Goal: Task Accomplishment & Management: Complete application form

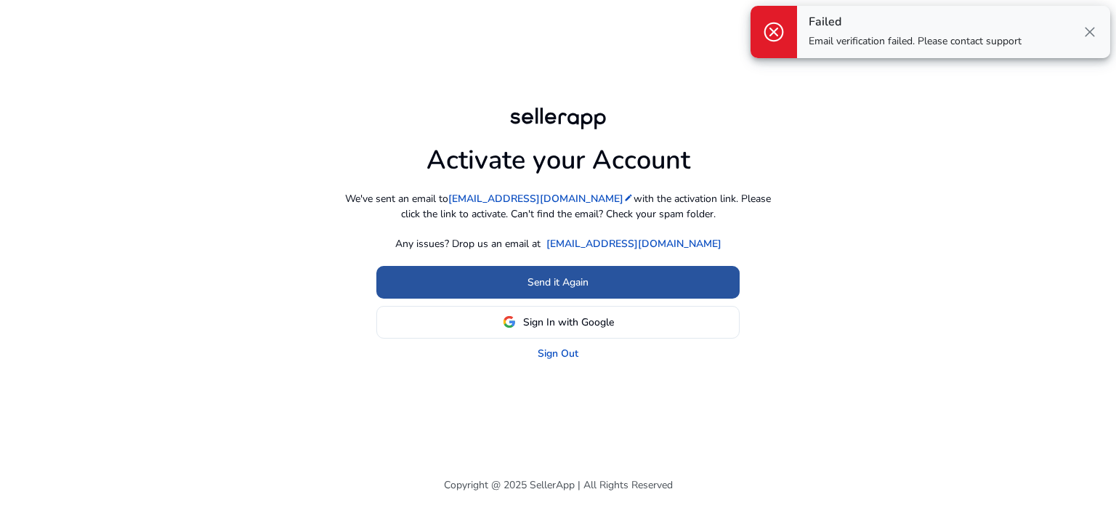
click at [540, 281] on span "Send it Again" at bounding box center [557, 282] width 61 height 15
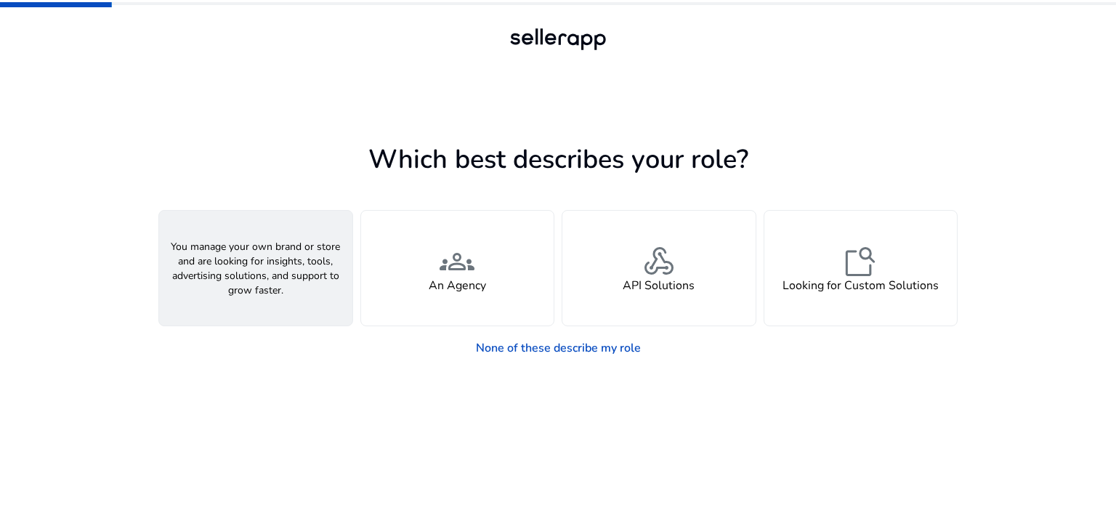
click at [267, 279] on h4 "A Seller" at bounding box center [256, 286] width 44 height 14
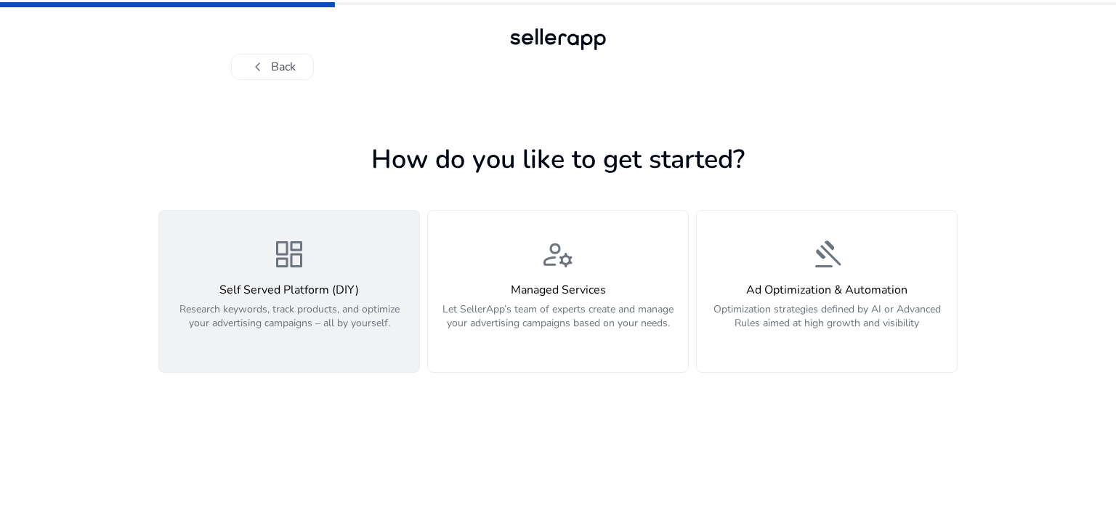
click at [286, 283] on h4 "Self Served Platform (DIY)" at bounding box center [289, 290] width 243 height 14
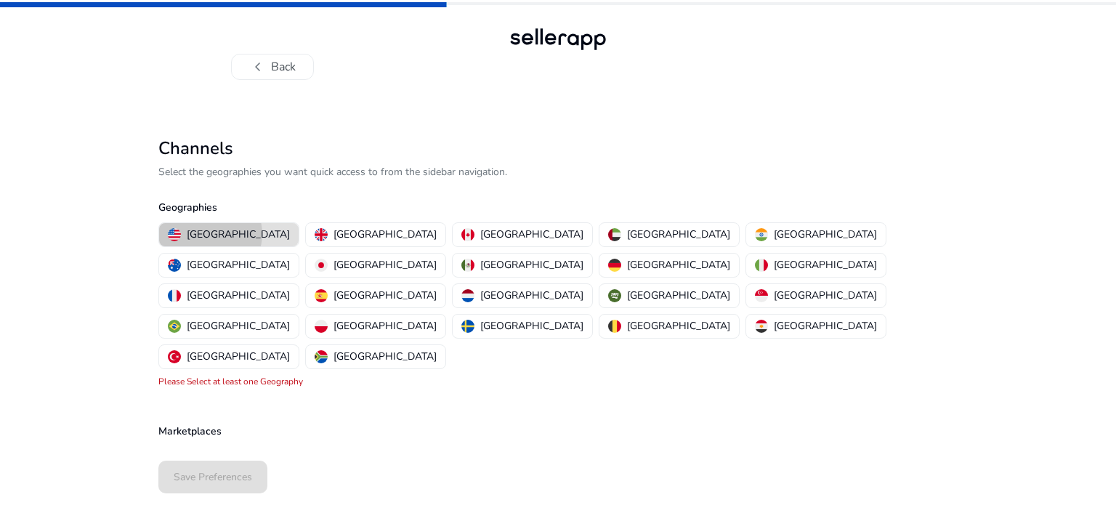
click at [210, 234] on p "United States" at bounding box center [238, 234] width 103 height 15
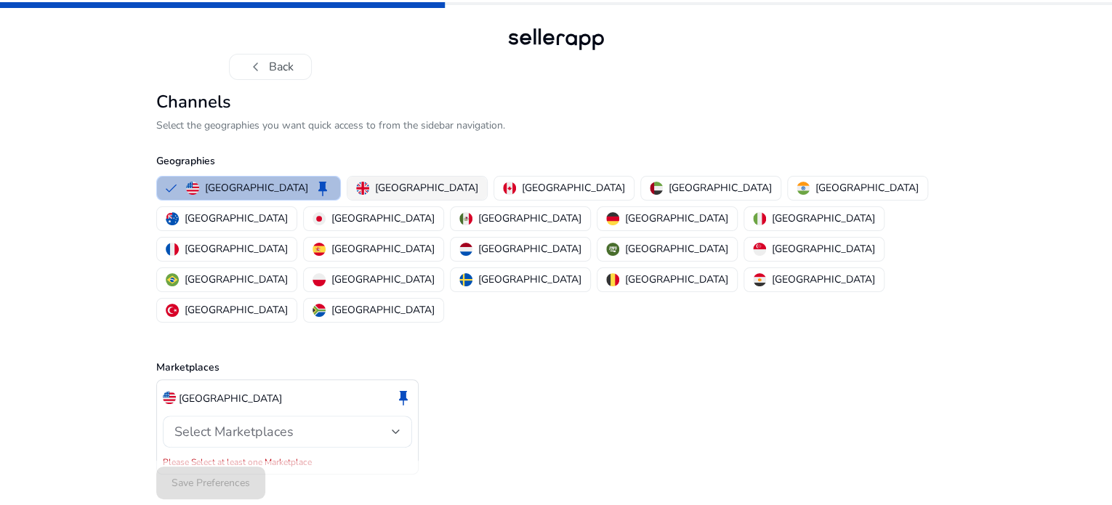
click at [375, 195] on p "United Kingdom" at bounding box center [426, 187] width 103 height 15
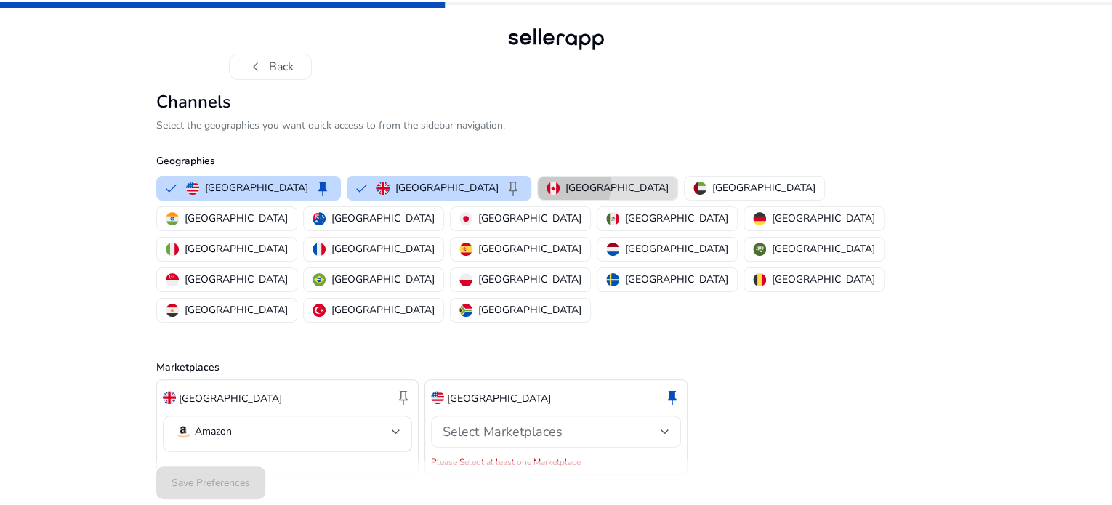
click at [546, 195] on img "button" at bounding box center [552, 188] width 13 height 13
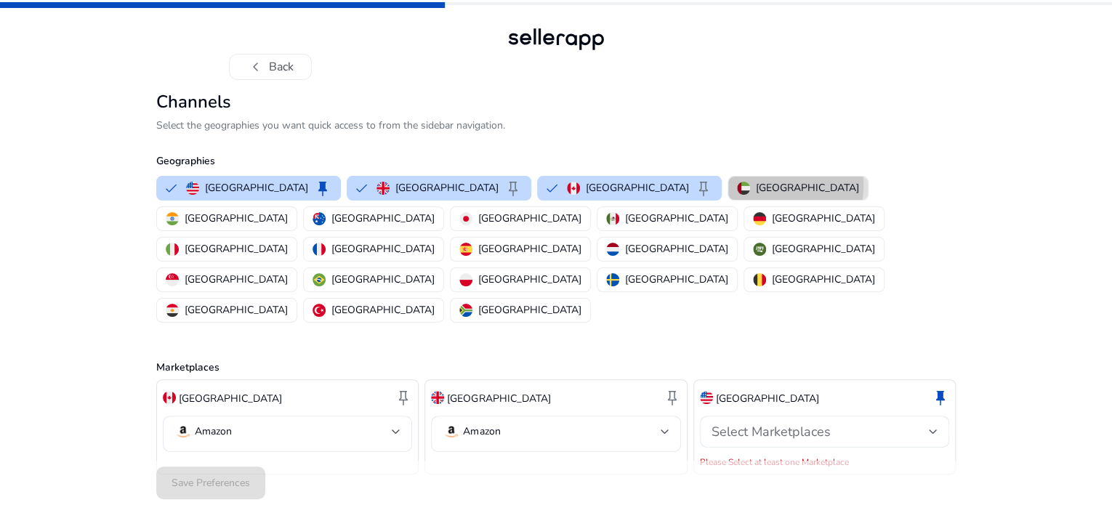
click at [756, 195] on p "United Arab Emirates" at bounding box center [807, 187] width 103 height 15
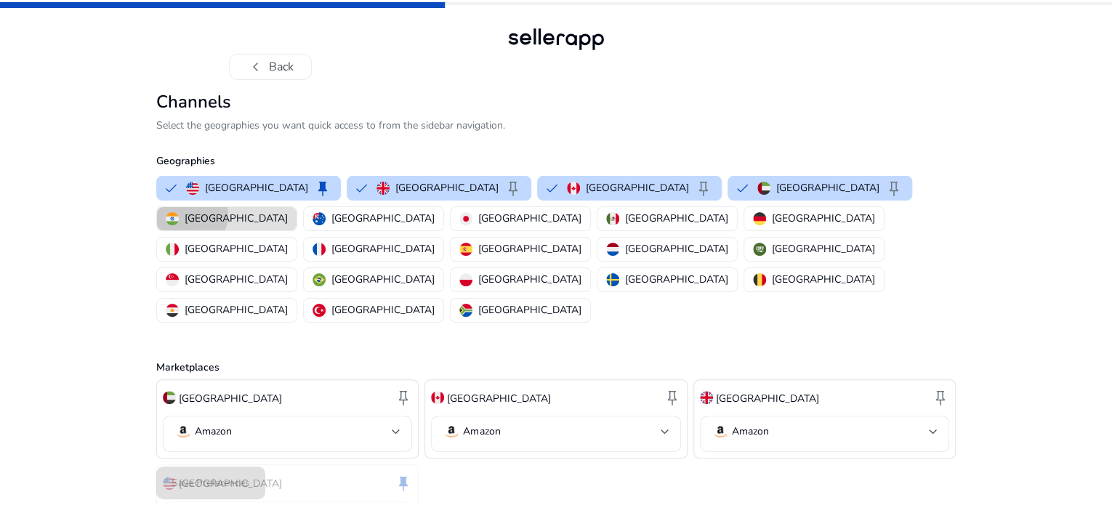
click at [288, 226] on p "India" at bounding box center [236, 218] width 103 height 15
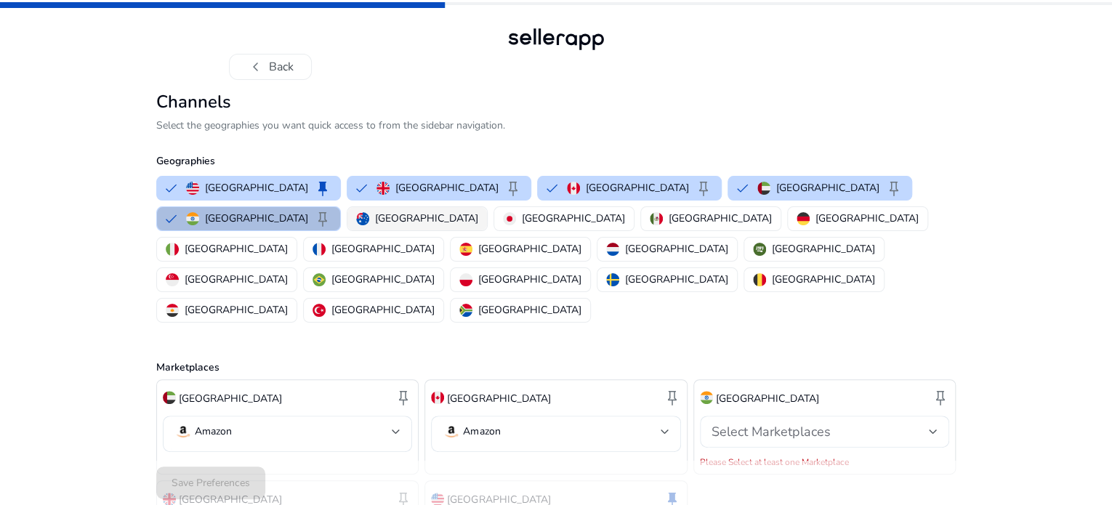
click at [347, 230] on button "Australia" at bounding box center [416, 218] width 139 height 23
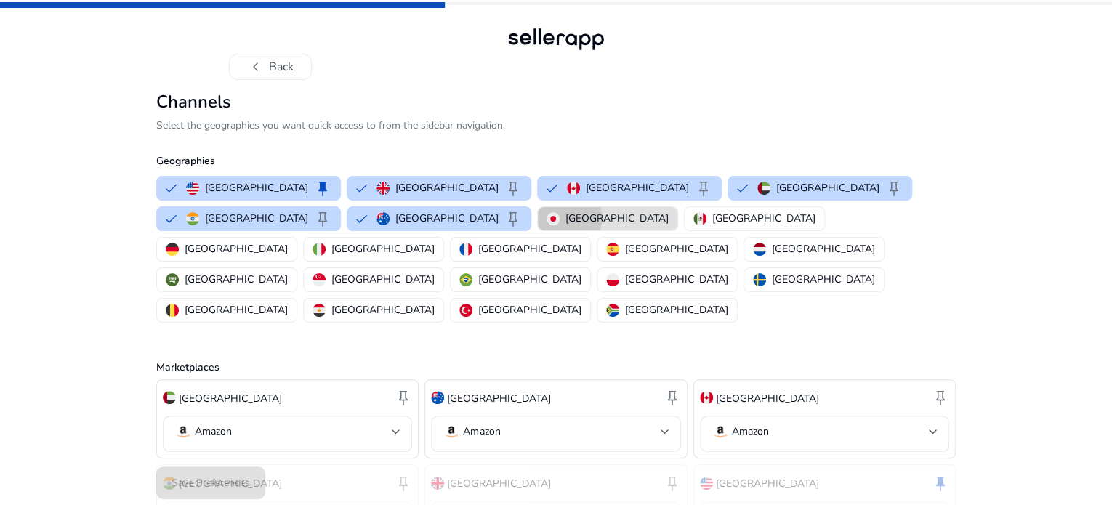
click at [546, 225] on img "button" at bounding box center [552, 218] width 13 height 13
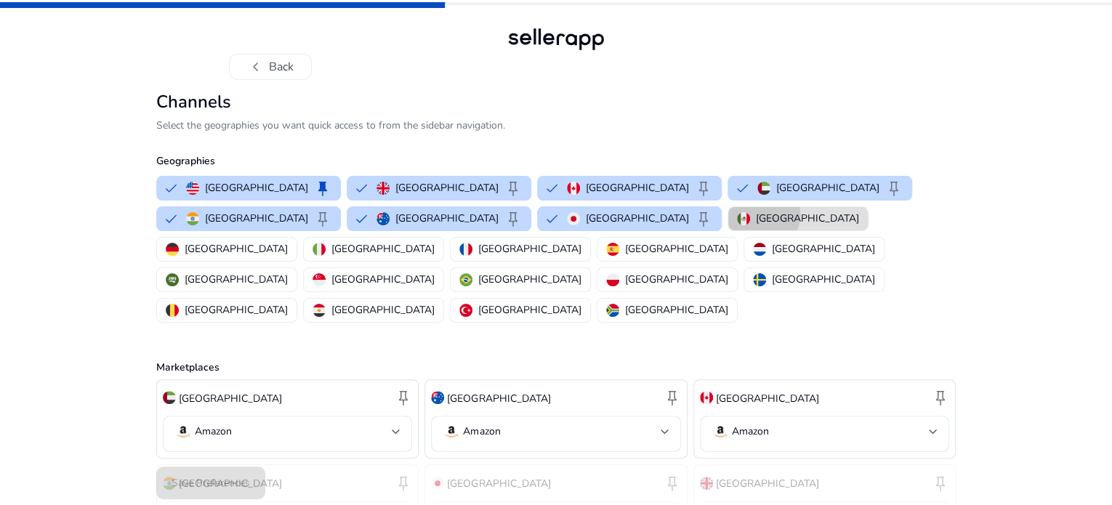
click at [756, 226] on p "Mexico" at bounding box center [807, 218] width 103 height 15
click at [288, 256] on p "Germany" at bounding box center [236, 248] width 103 height 15
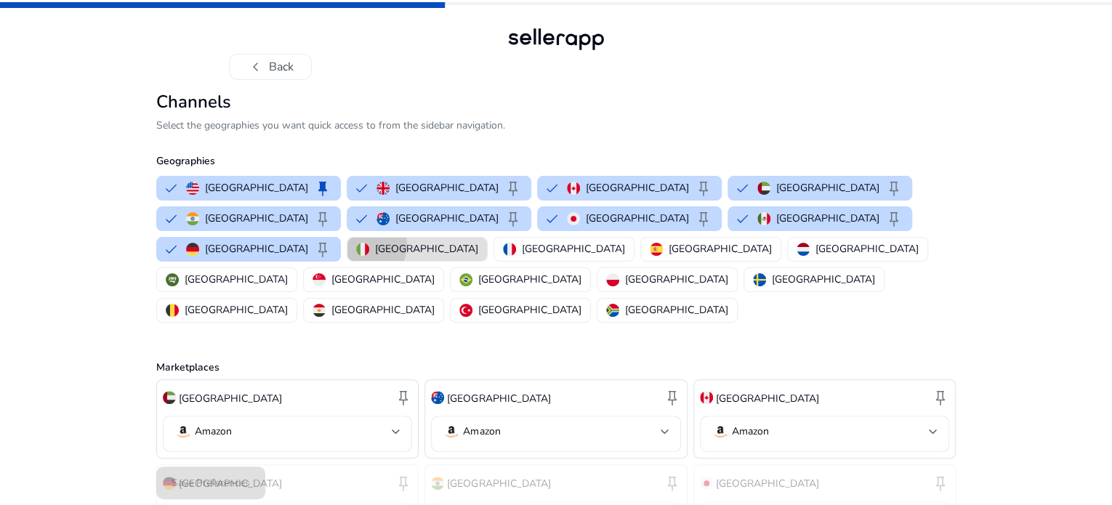
click at [369, 256] on img "button" at bounding box center [362, 249] width 13 height 13
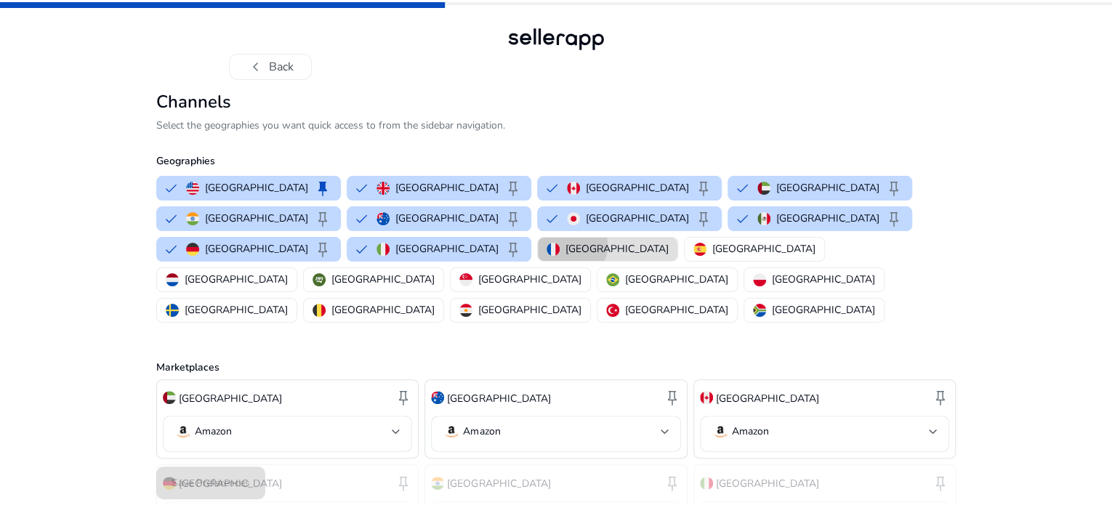
click at [668, 256] on p "France" at bounding box center [616, 248] width 103 height 15
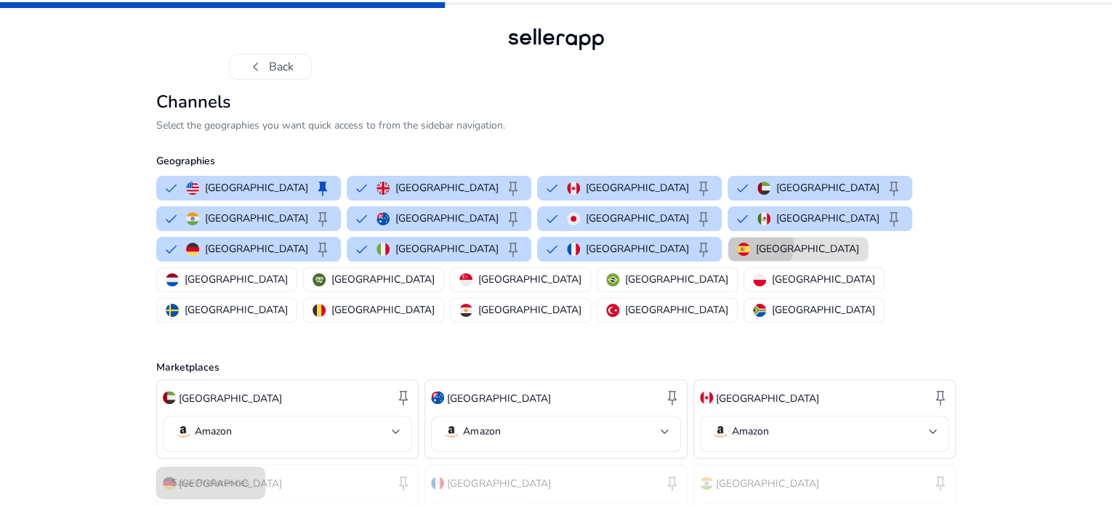
click at [859, 256] on p "Spain" at bounding box center [807, 248] width 103 height 15
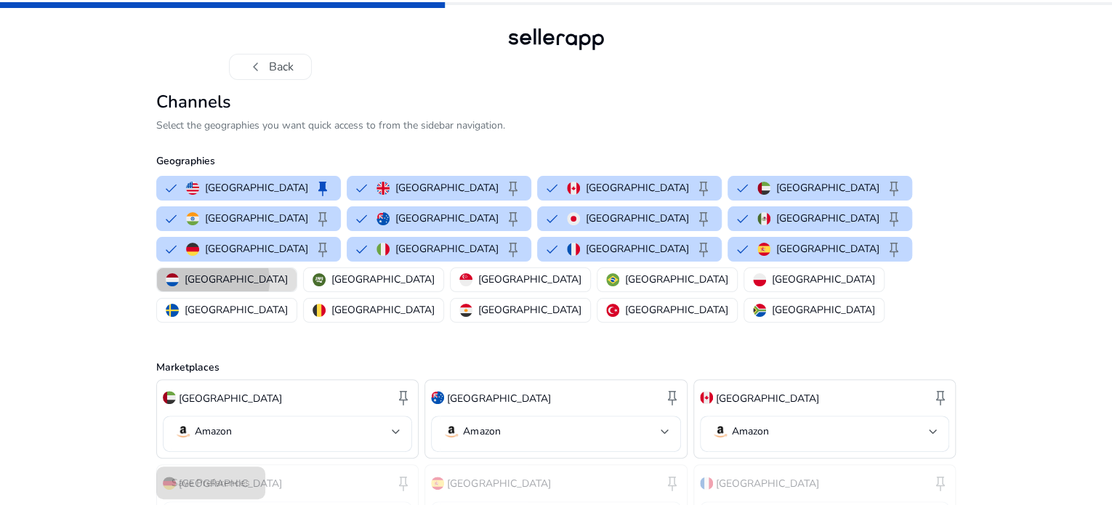
click at [288, 287] on p "Netherlands" at bounding box center [236, 279] width 103 height 15
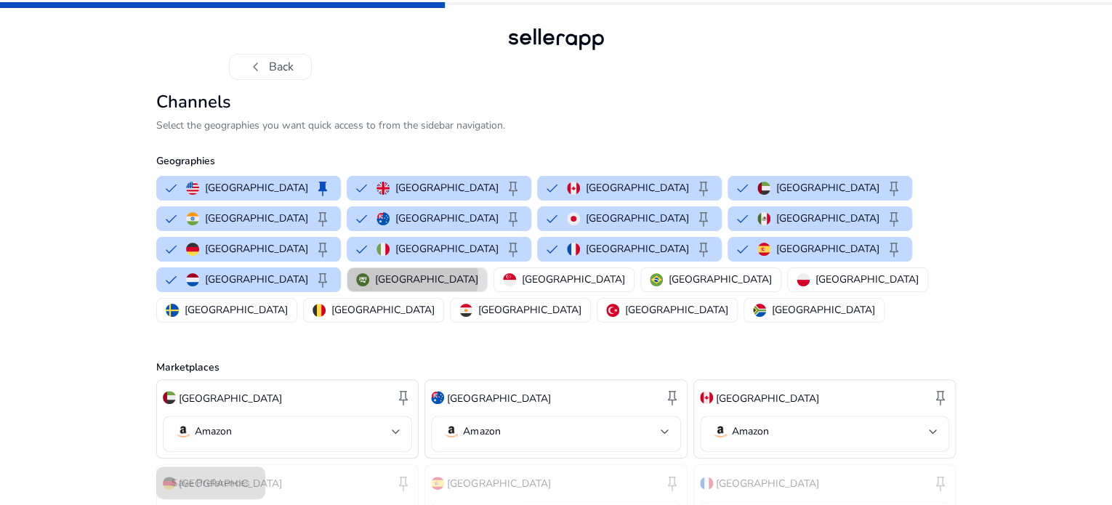
click at [477, 287] on p "Saudi Arabia" at bounding box center [426, 279] width 103 height 15
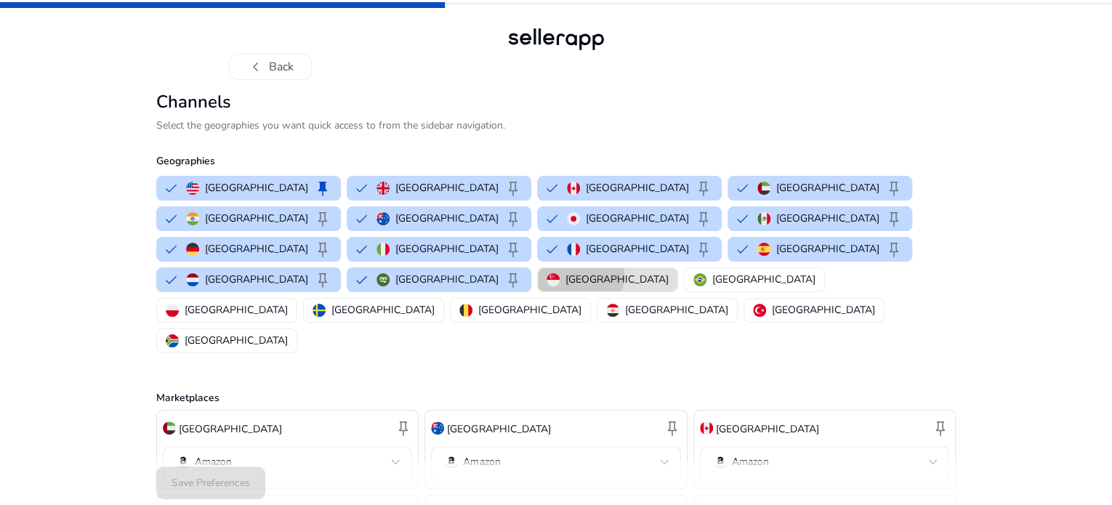
click at [599, 287] on p "Singapore" at bounding box center [616, 279] width 103 height 15
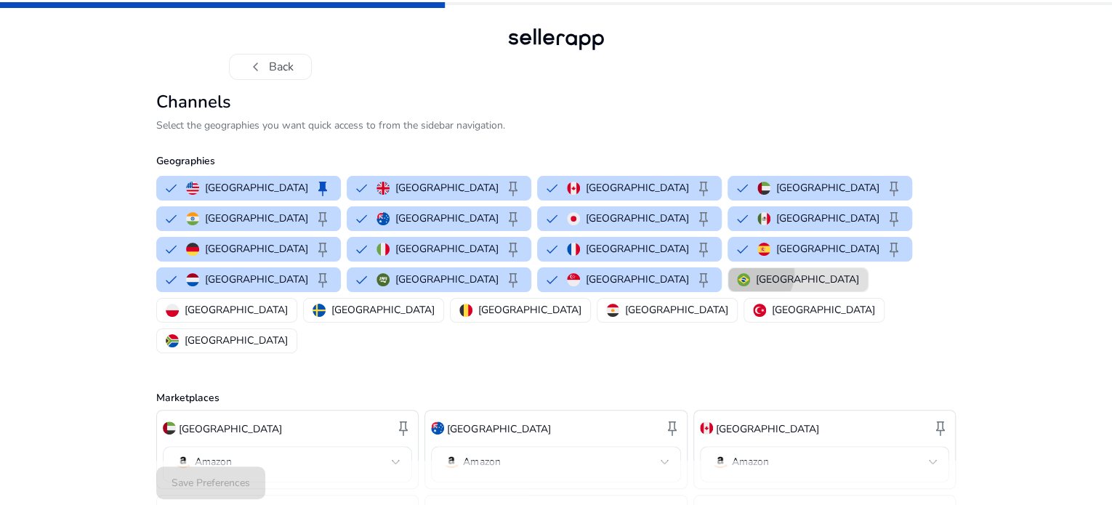
click at [756, 287] on p "Brazil" at bounding box center [807, 279] width 103 height 15
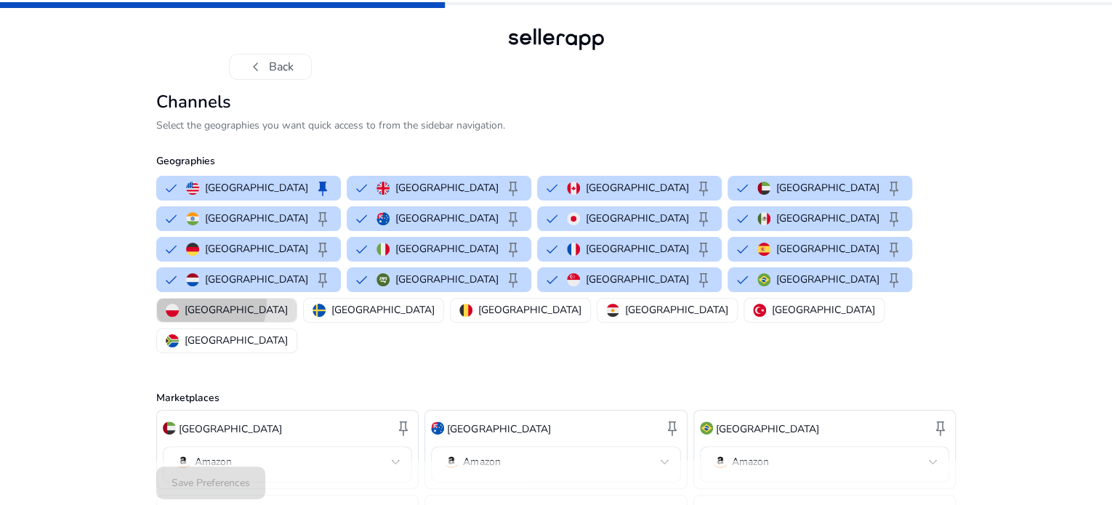
click at [288, 302] on p "Poland" at bounding box center [236, 309] width 103 height 15
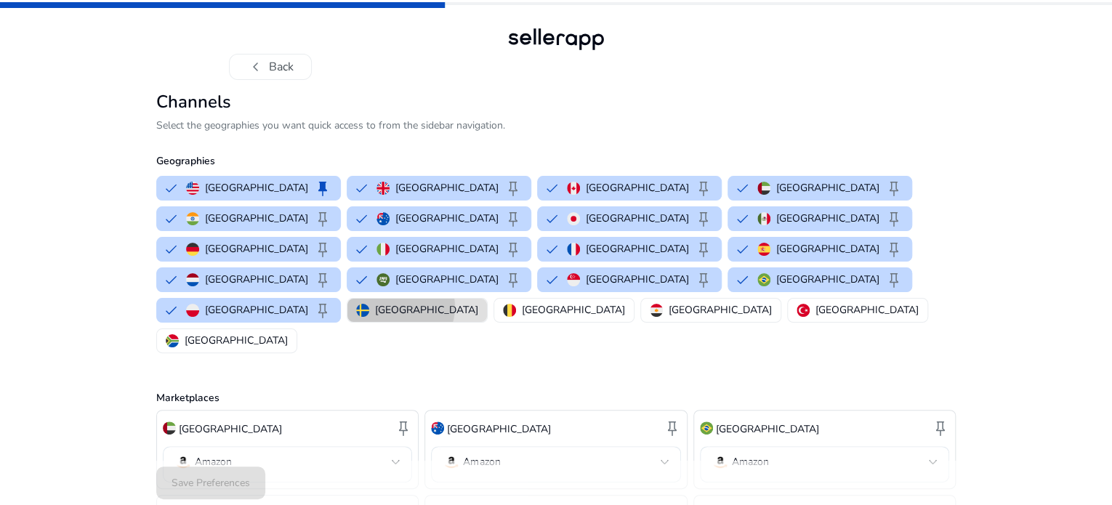
click at [375, 317] on p "Sweden" at bounding box center [426, 309] width 103 height 15
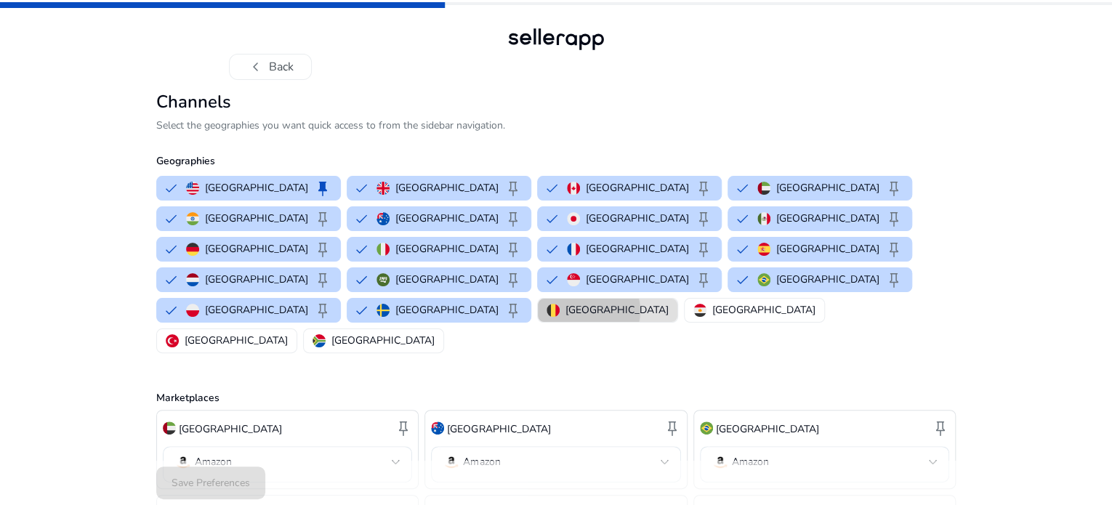
click at [565, 317] on p "Belgium" at bounding box center [616, 309] width 103 height 15
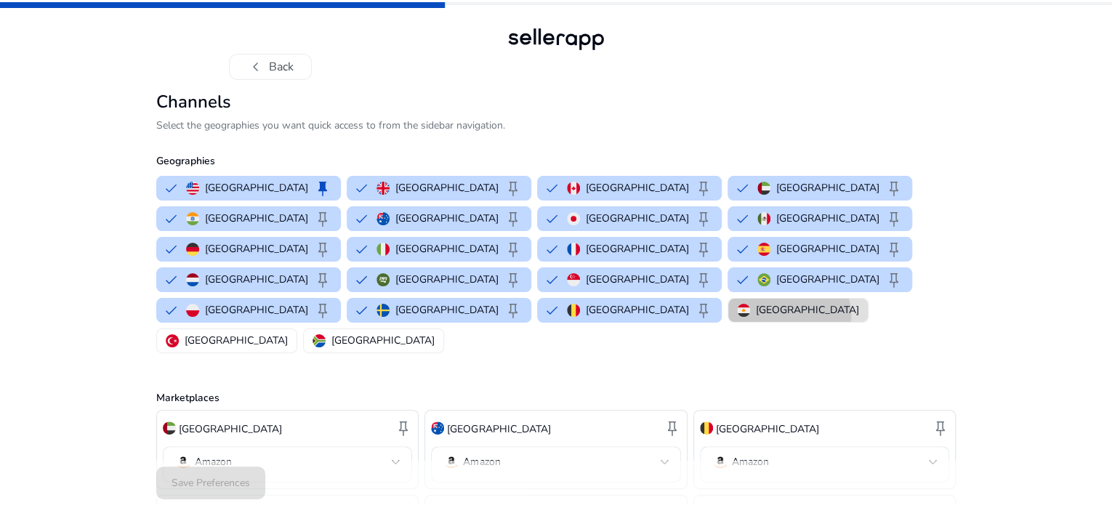
click at [728, 322] on button "Egypt" at bounding box center [797, 310] width 139 height 23
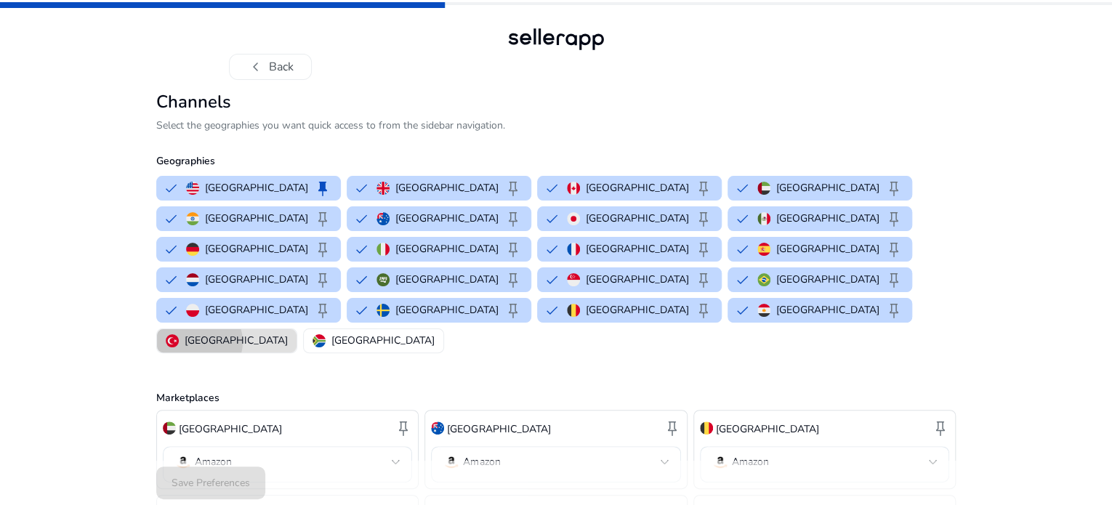
click at [288, 333] on p "Turkey" at bounding box center [236, 340] width 103 height 15
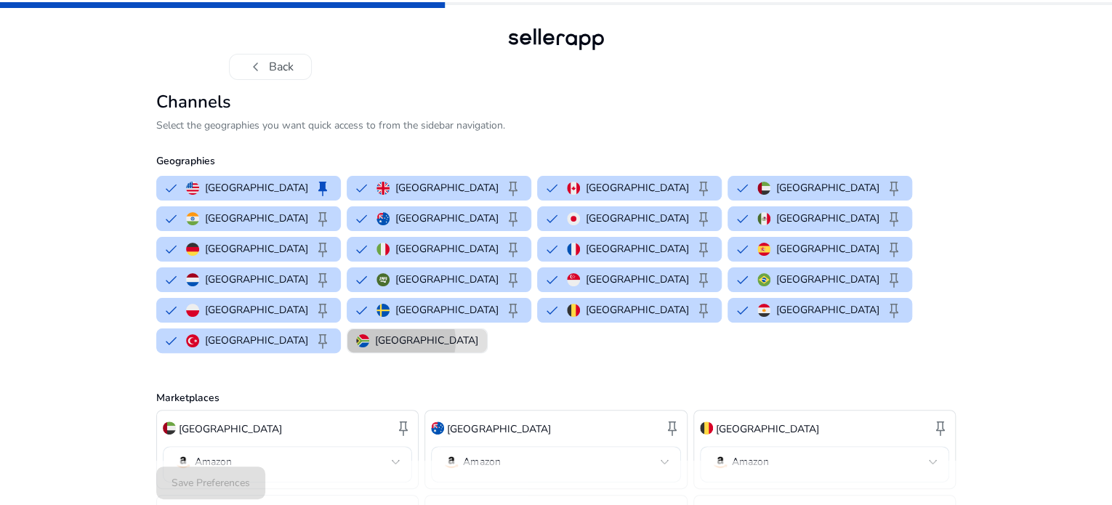
click at [478, 333] on p "South Africa" at bounding box center [426, 340] width 103 height 15
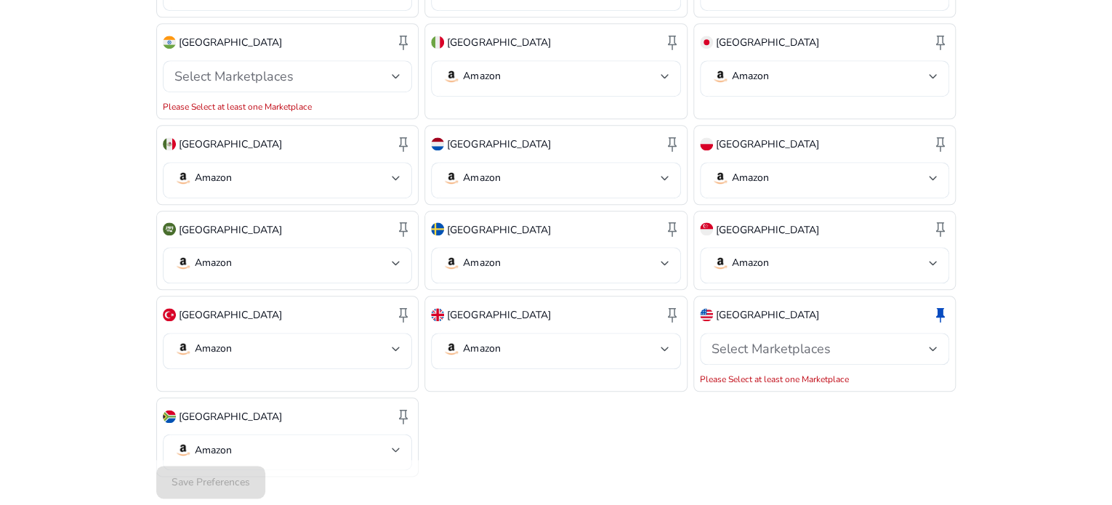
scroll to position [643, 0]
click at [934, 259] on div at bounding box center [932, 262] width 9 height 6
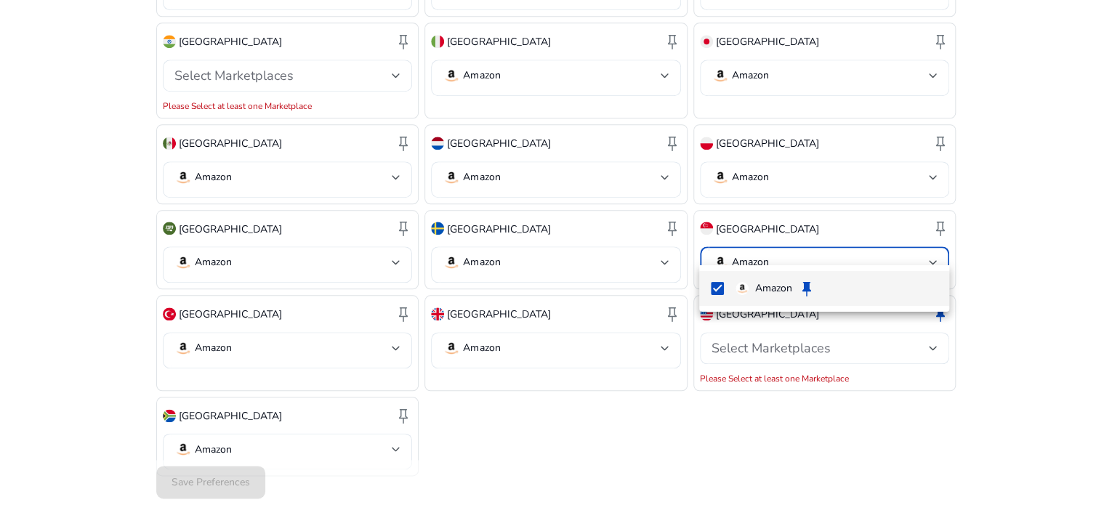
click at [1025, 185] on div at bounding box center [556, 252] width 1112 height 505
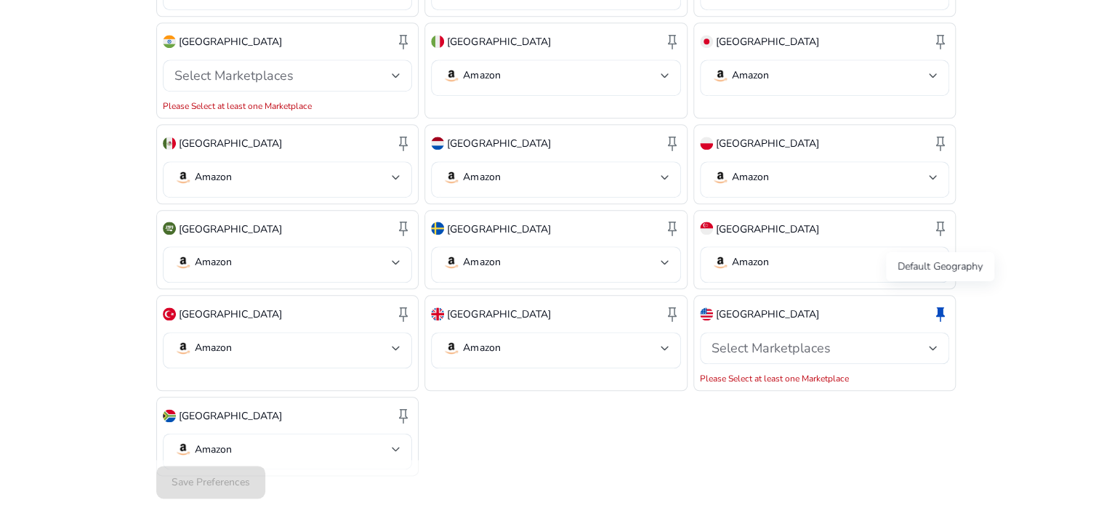
click at [939, 305] on span "keep" at bounding box center [939, 313] width 17 height 17
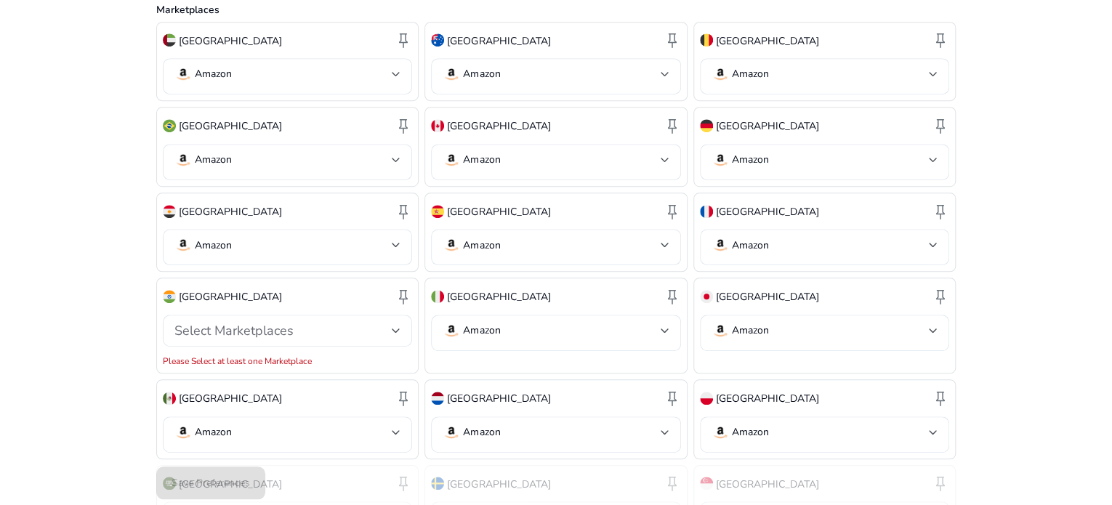
scroll to position [389, 0]
click at [404, 286] on span "keep" at bounding box center [403, 294] width 17 height 17
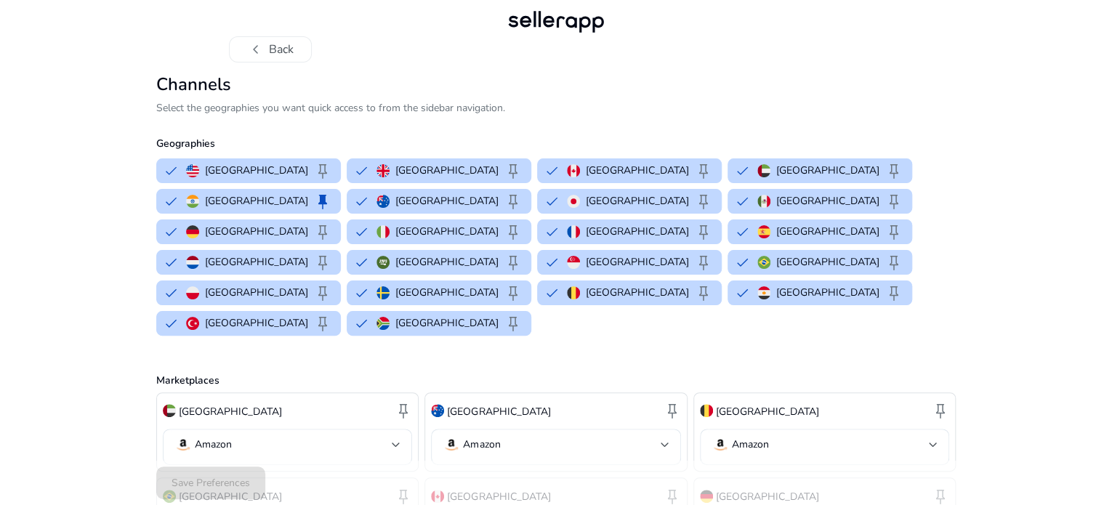
scroll to position [0, 0]
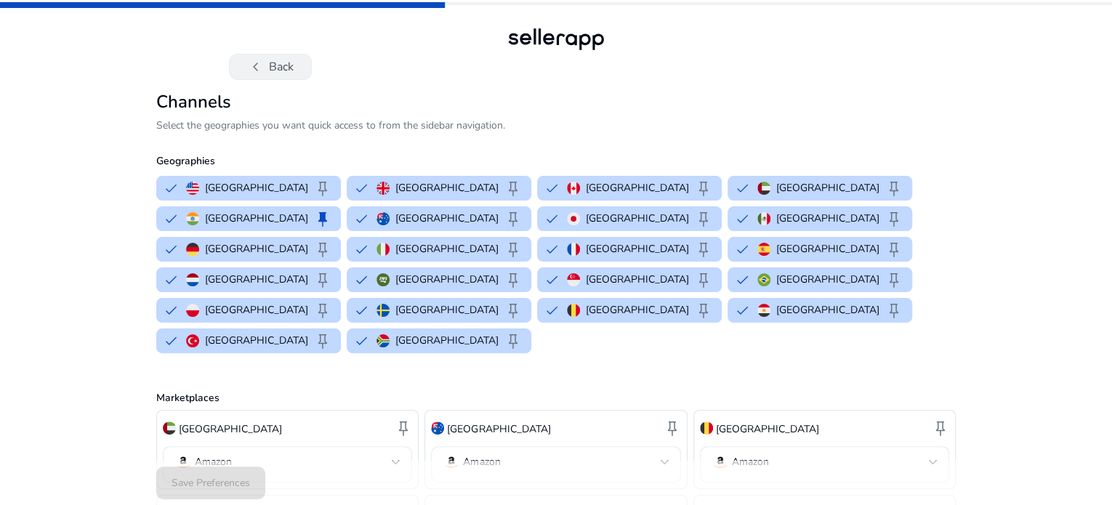
click at [270, 68] on button "chevron_left Back" at bounding box center [270, 67] width 83 height 26
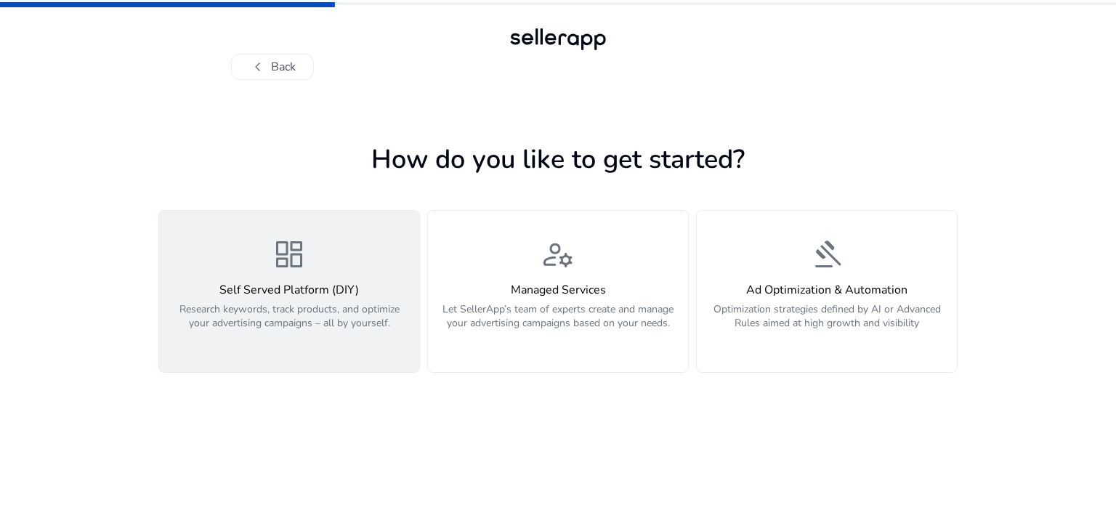
click at [298, 266] on span "dashboard" at bounding box center [289, 254] width 35 height 35
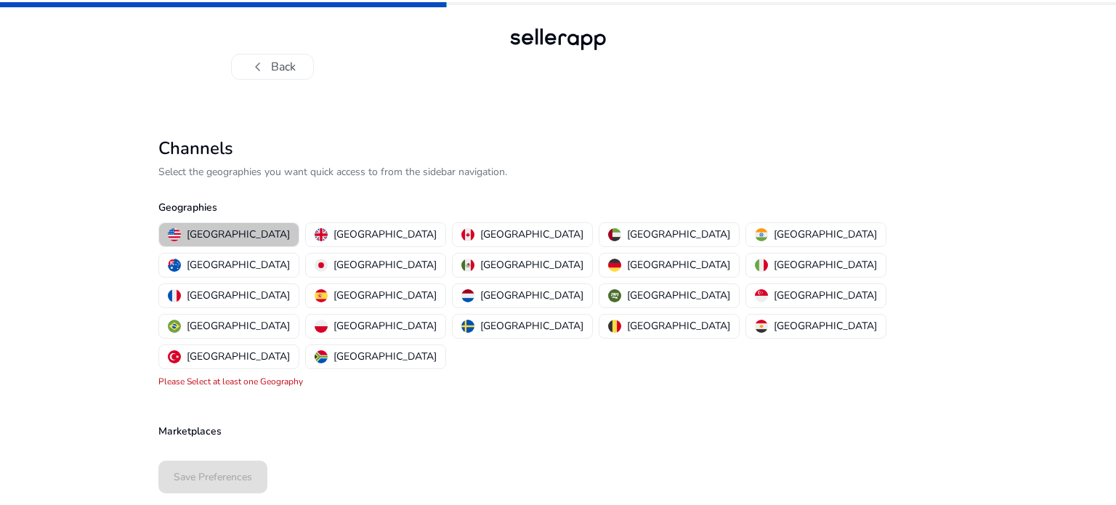
click at [232, 235] on p "United States" at bounding box center [238, 234] width 103 height 15
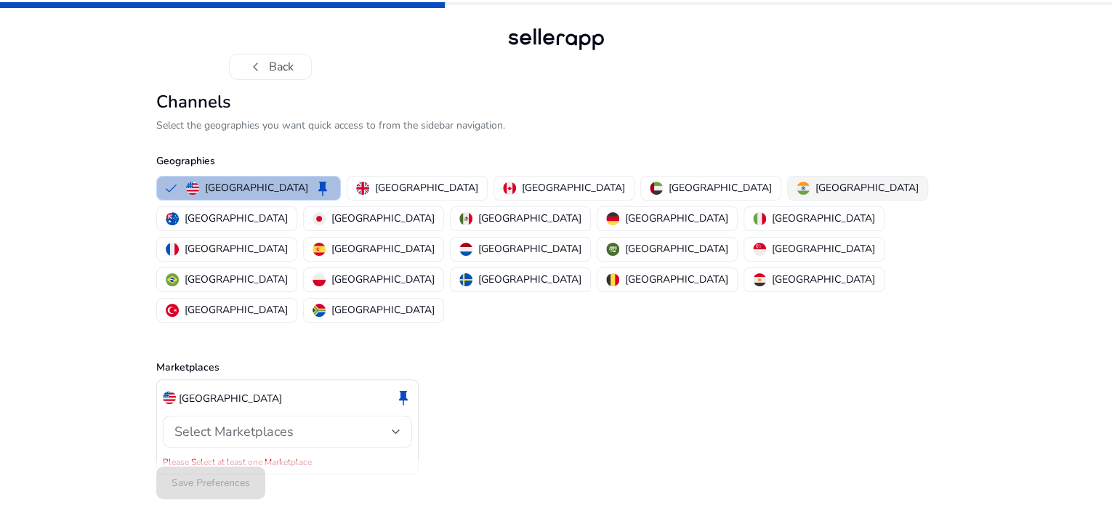
click at [815, 195] on p "India" at bounding box center [866, 187] width 103 height 15
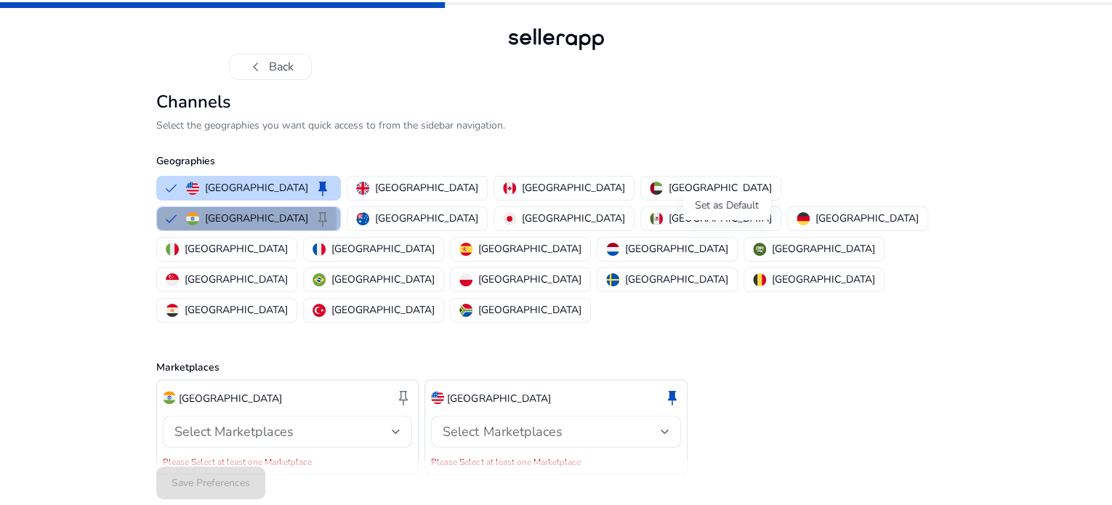
click at [331, 227] on span "keep" at bounding box center [322, 218] width 17 height 17
click at [375, 195] on p "United Kingdom" at bounding box center [426, 187] width 103 height 15
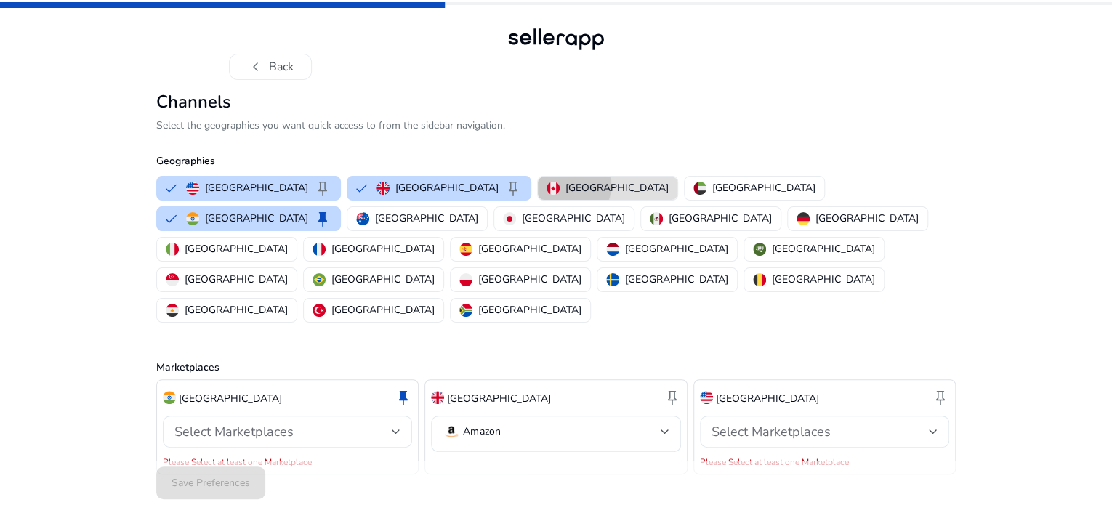
click at [565, 195] on p "Canada" at bounding box center [616, 187] width 103 height 15
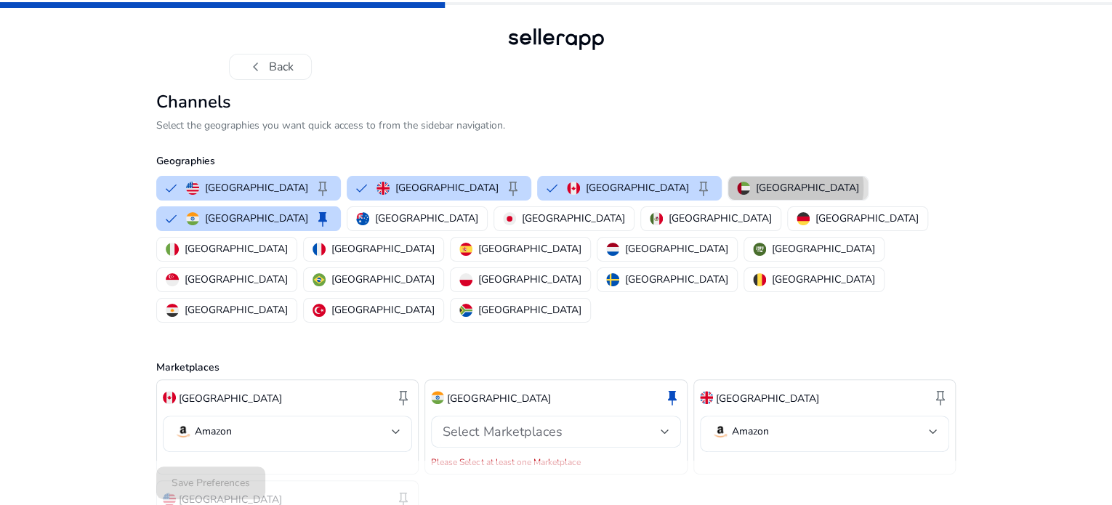
click at [756, 195] on p "United Arab Emirates" at bounding box center [807, 187] width 103 height 15
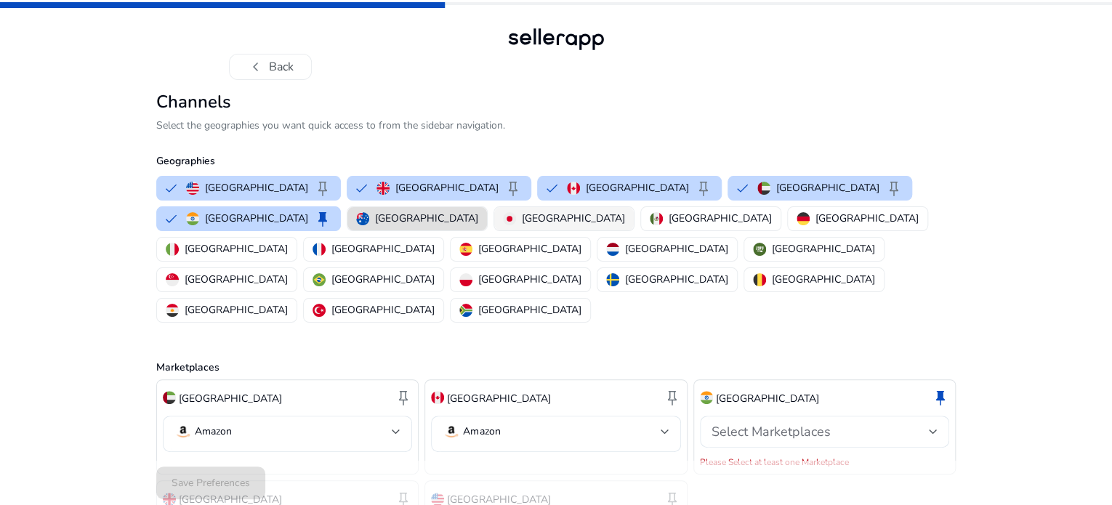
drag, startPoint x: 206, startPoint y: 264, endPoint x: 286, endPoint y: 265, distance: 80.7
click at [286, 265] on div "United States keep United Kingdom keep Canada keep United Arab Emirates keep In…" at bounding box center [552, 249] width 805 height 153
click at [522, 226] on p "Japan" at bounding box center [573, 218] width 103 height 15
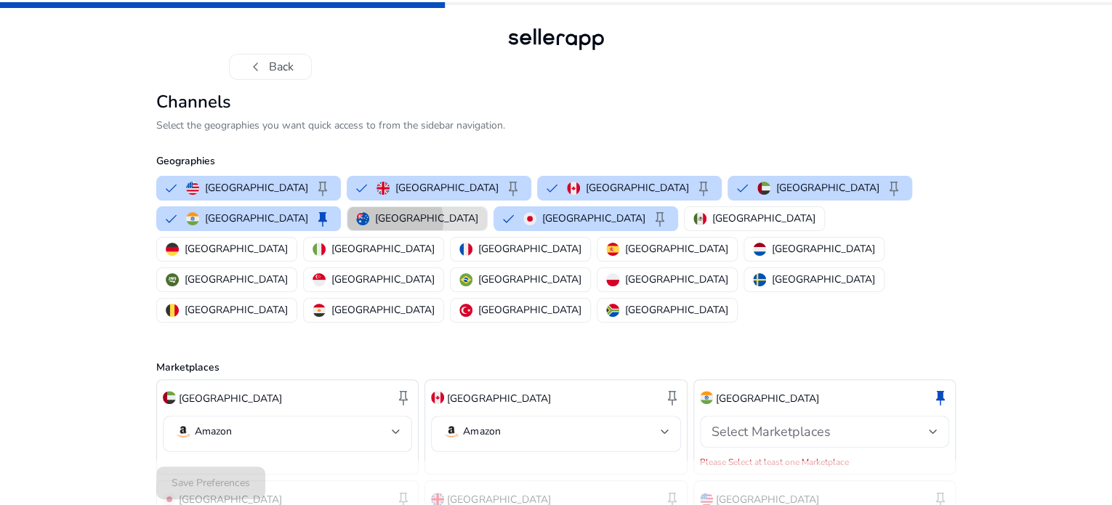
click at [375, 226] on p "Australia" at bounding box center [426, 218] width 103 height 15
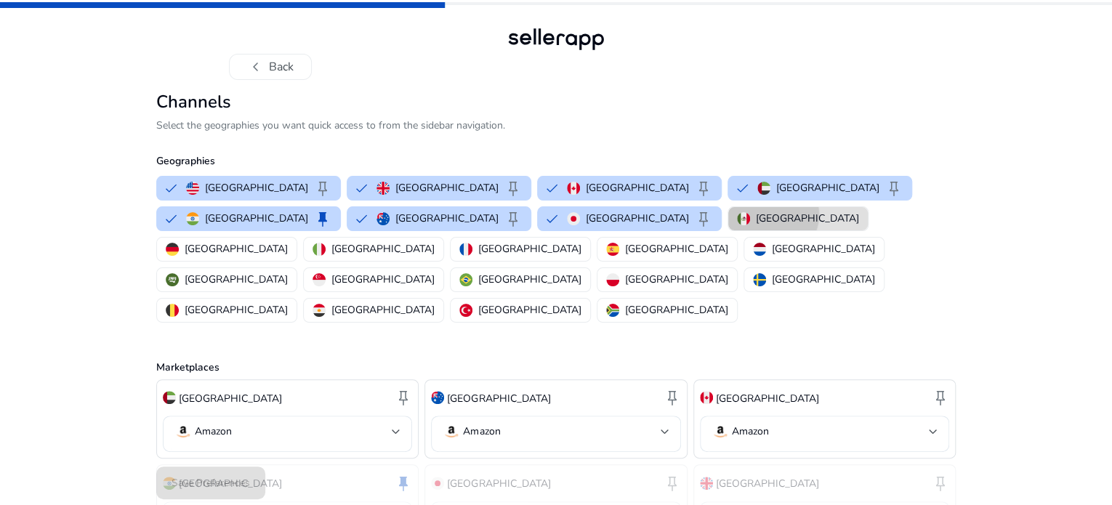
click at [756, 226] on p "Mexico" at bounding box center [807, 218] width 103 height 15
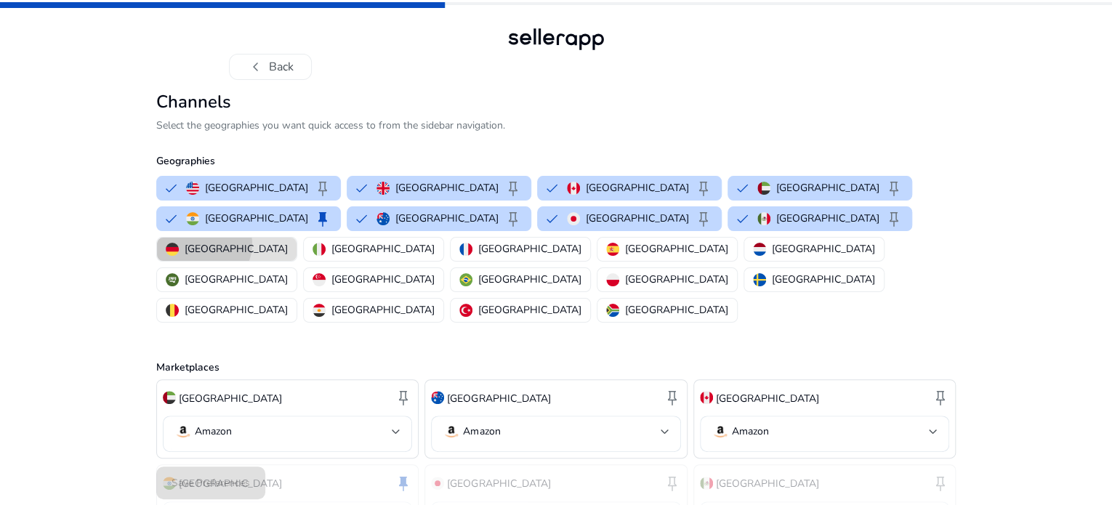
click at [288, 256] on p "Germany" at bounding box center [236, 248] width 103 height 15
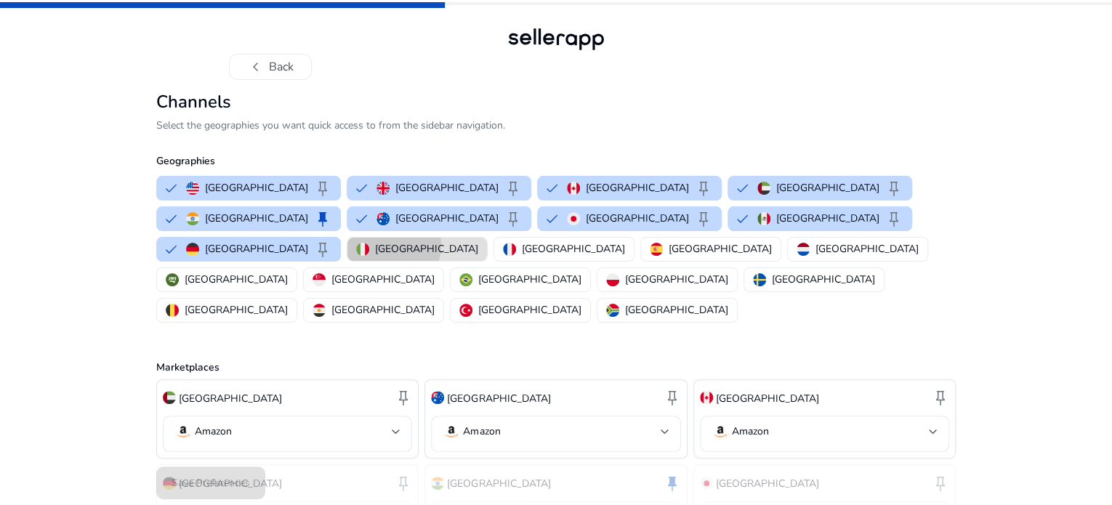
click at [478, 256] on p "Italy" at bounding box center [426, 248] width 103 height 15
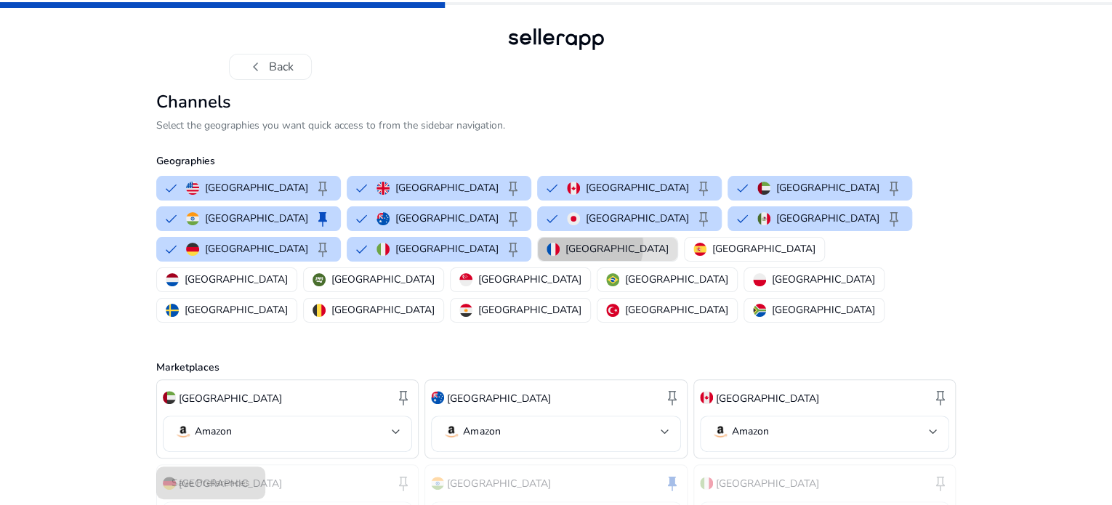
click at [668, 256] on p "France" at bounding box center [616, 248] width 103 height 15
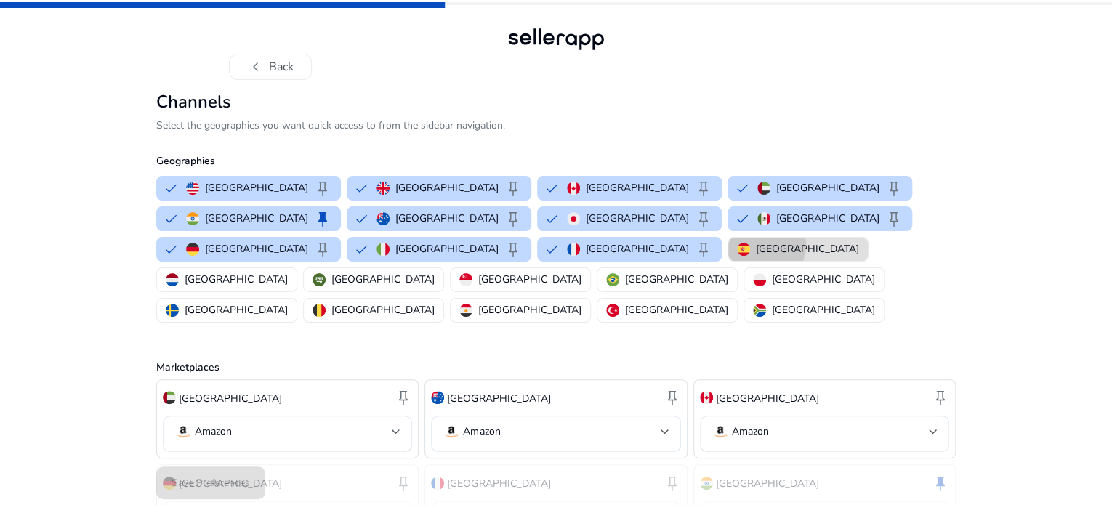
click at [859, 256] on p "Spain" at bounding box center [807, 248] width 103 height 15
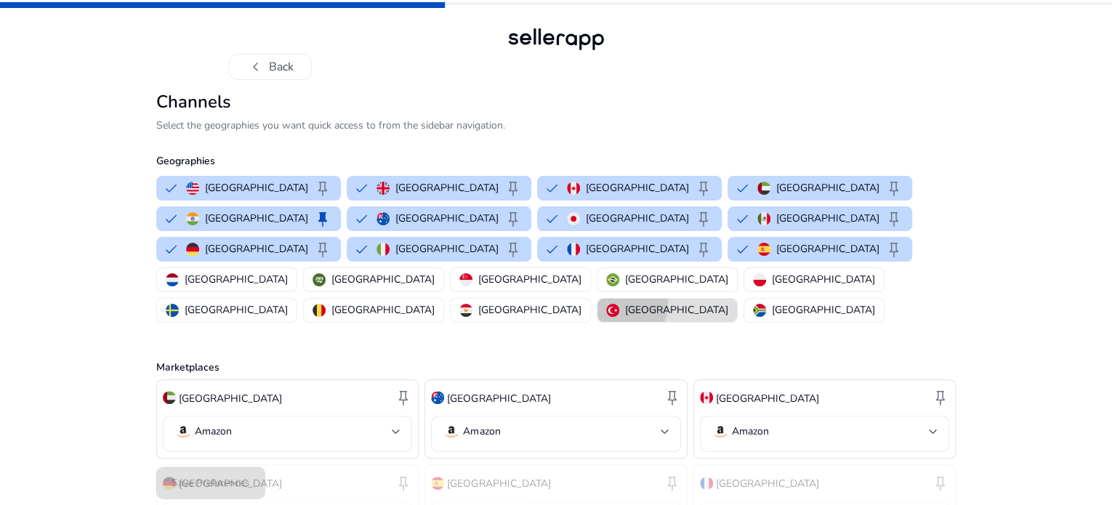
click at [606, 317] on div "Turkey" at bounding box center [667, 309] width 122 height 15
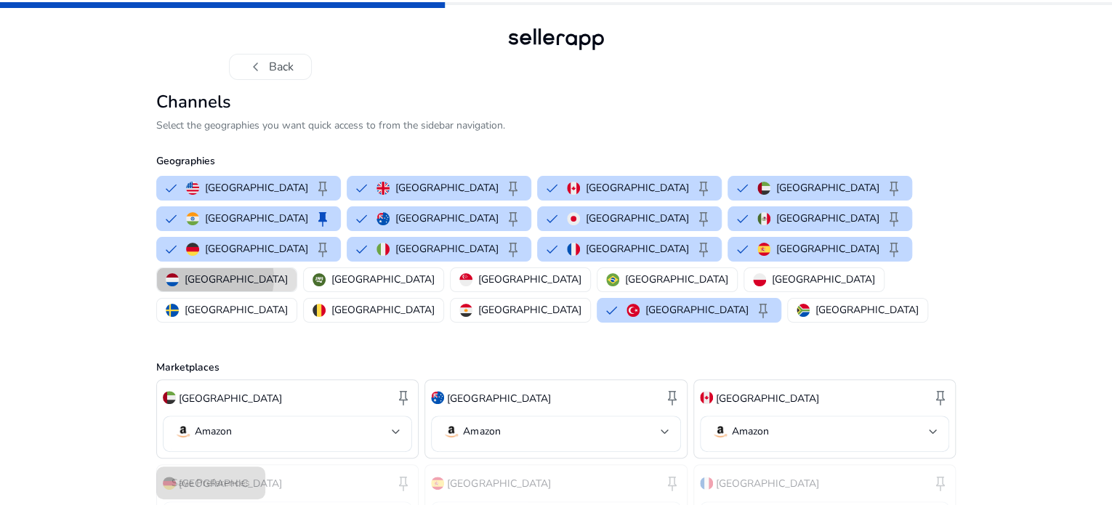
click at [288, 287] on p "Netherlands" at bounding box center [236, 279] width 103 height 15
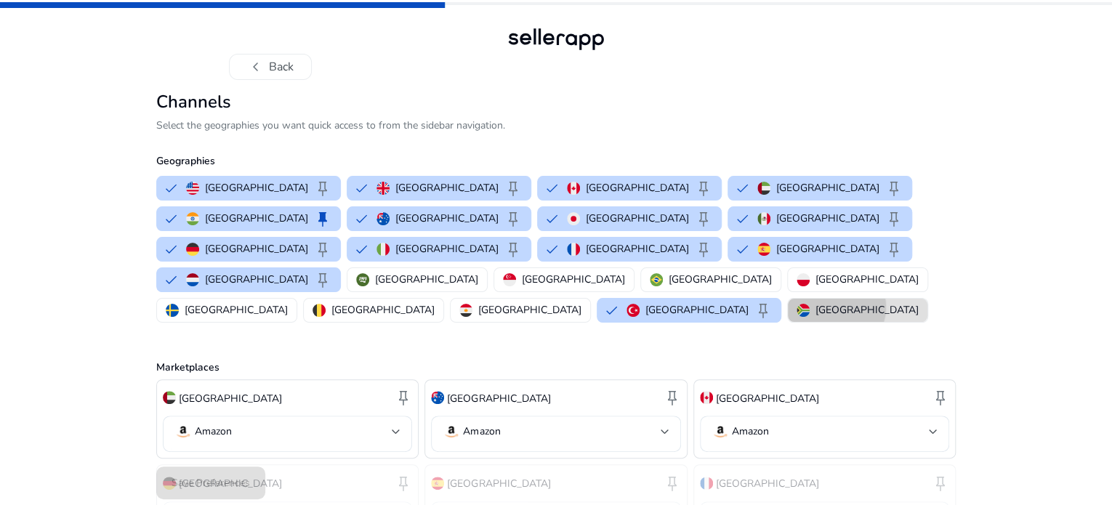
click at [815, 317] on p "South Africa" at bounding box center [866, 309] width 103 height 15
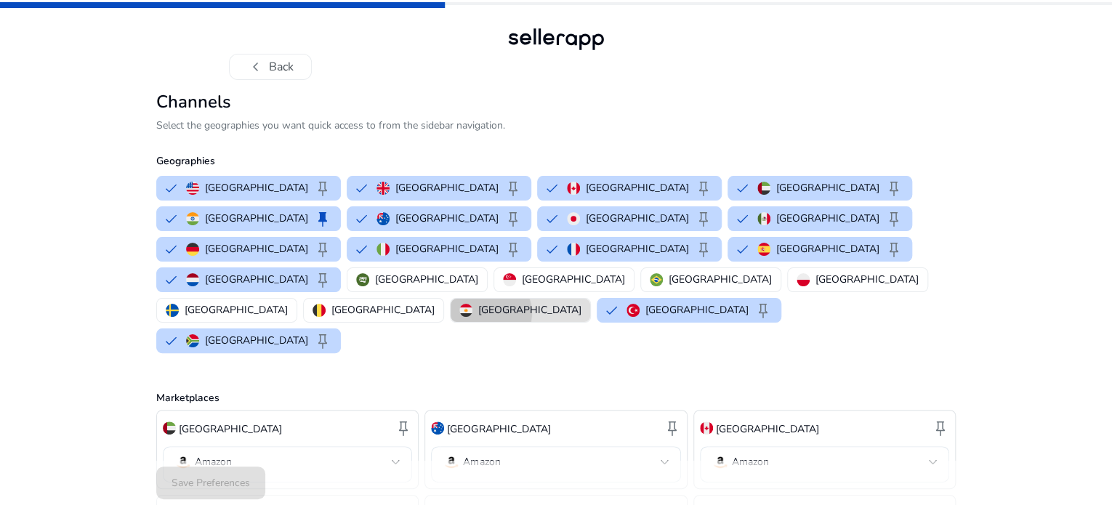
click at [478, 317] on p "Egypt" at bounding box center [529, 309] width 103 height 15
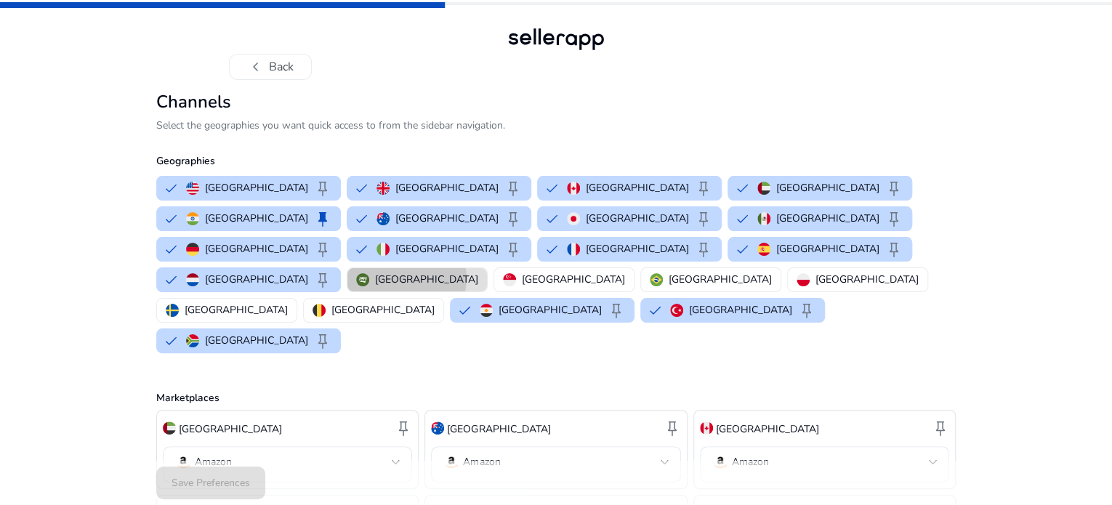
click at [472, 287] on p "Saudi Arabia" at bounding box center [426, 279] width 103 height 15
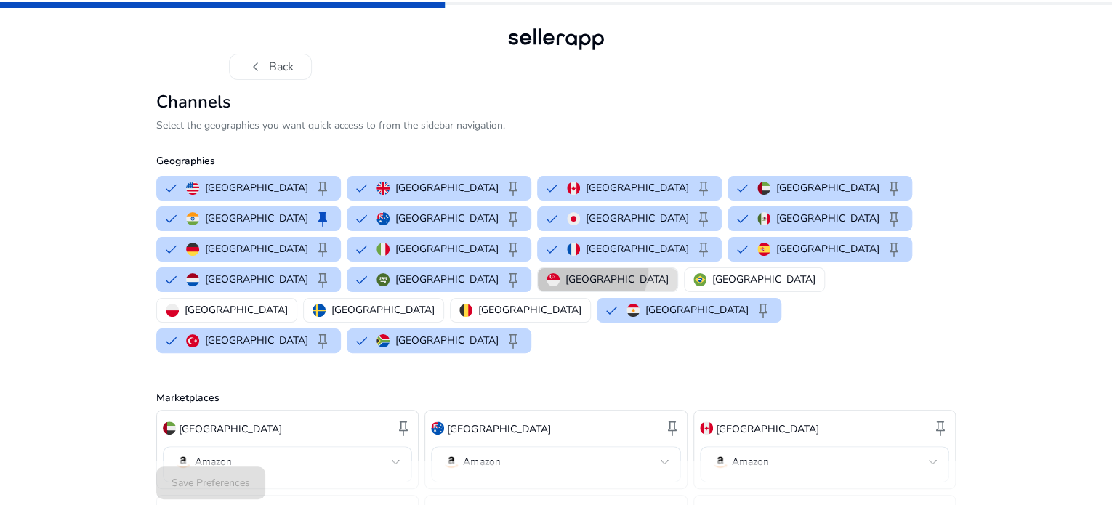
click at [611, 286] on button "Singapore" at bounding box center [607, 279] width 139 height 23
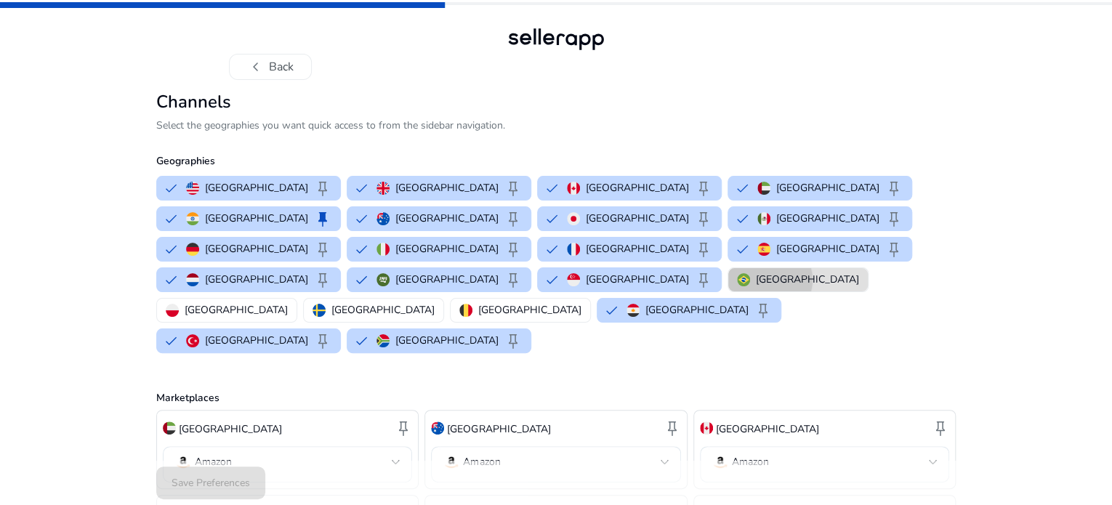
click at [756, 287] on p "Brazil" at bounding box center [807, 279] width 103 height 15
click at [288, 302] on p "Poland" at bounding box center [236, 309] width 103 height 15
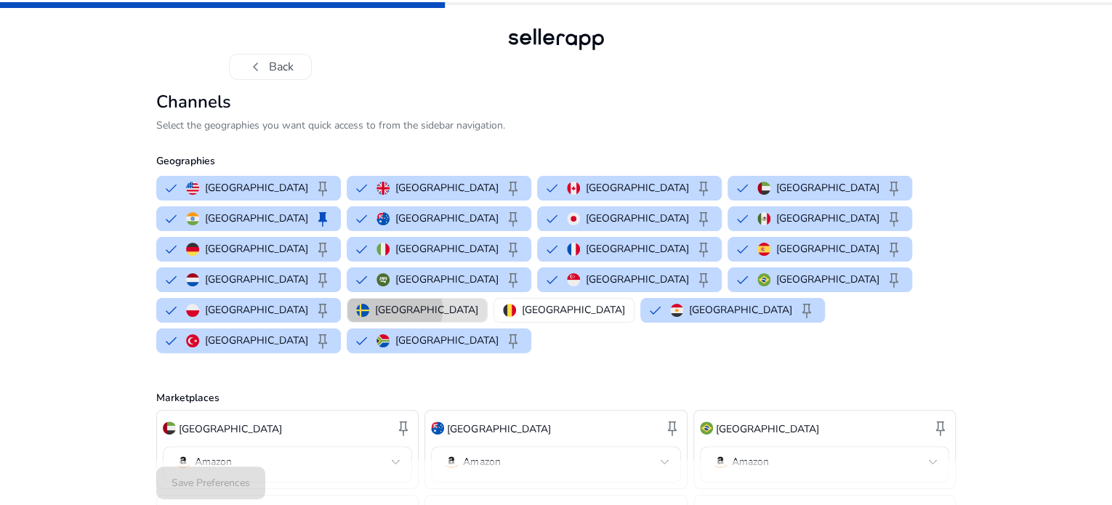
click at [375, 317] on p "Sweden" at bounding box center [426, 309] width 103 height 15
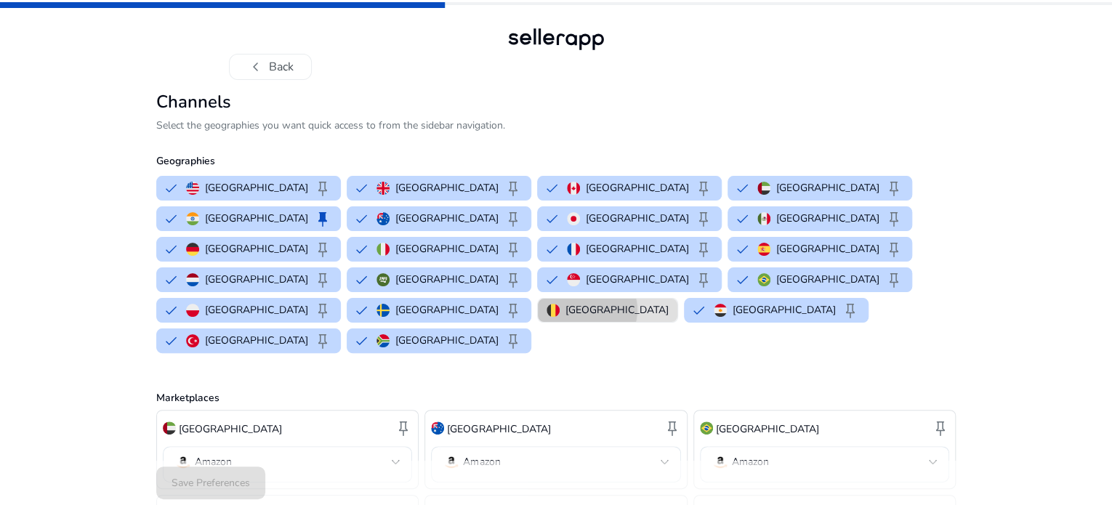
click at [565, 317] on p "Belgium" at bounding box center [616, 309] width 103 height 15
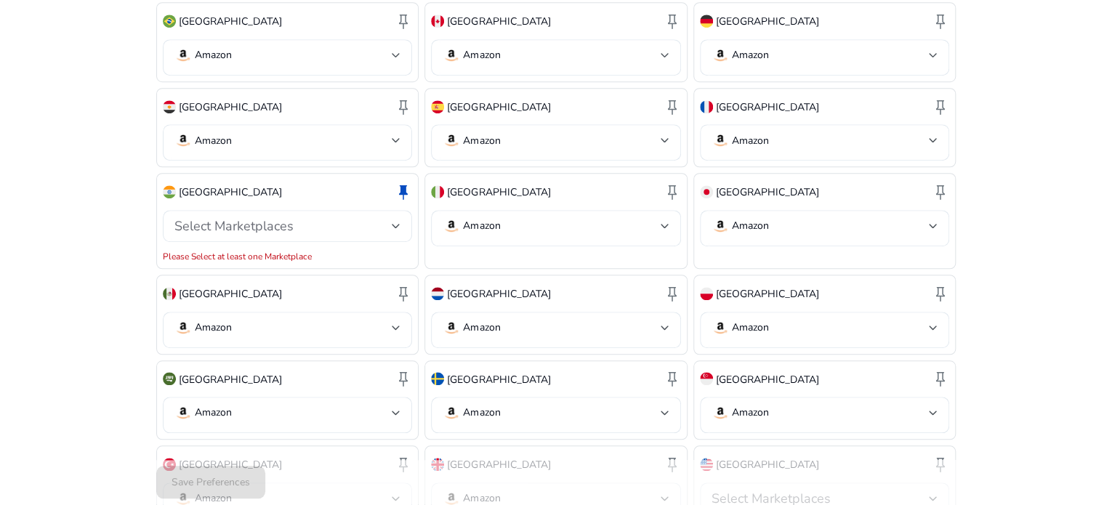
scroll to position [652, 0]
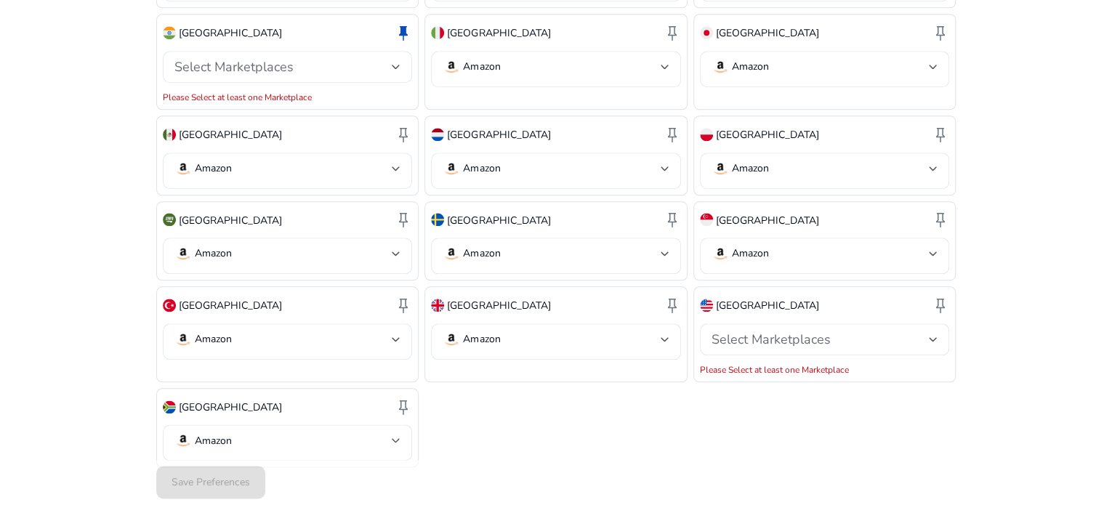
click at [219, 473] on div "Save Preferences" at bounding box center [555, 483] width 799 height 44
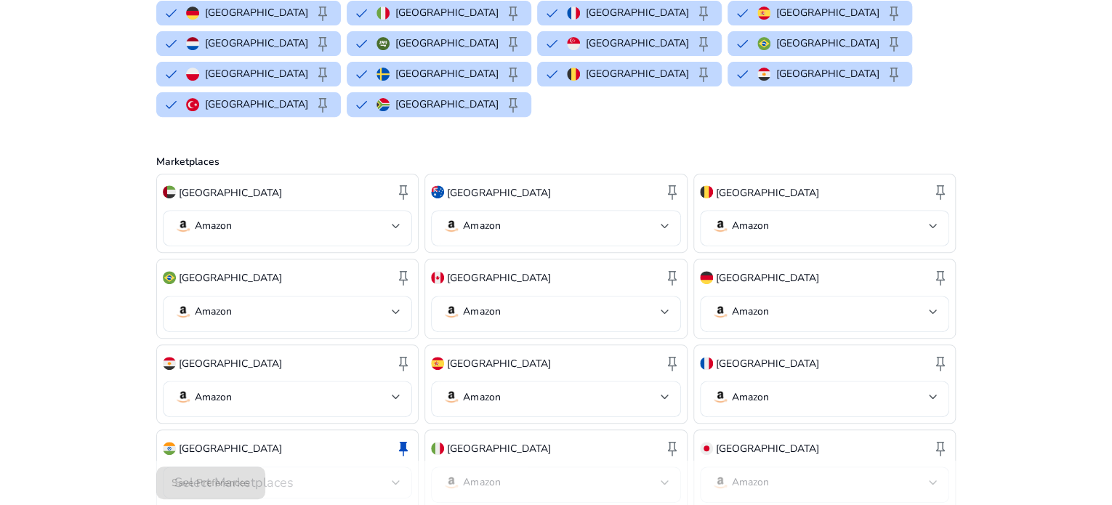
scroll to position [0, 0]
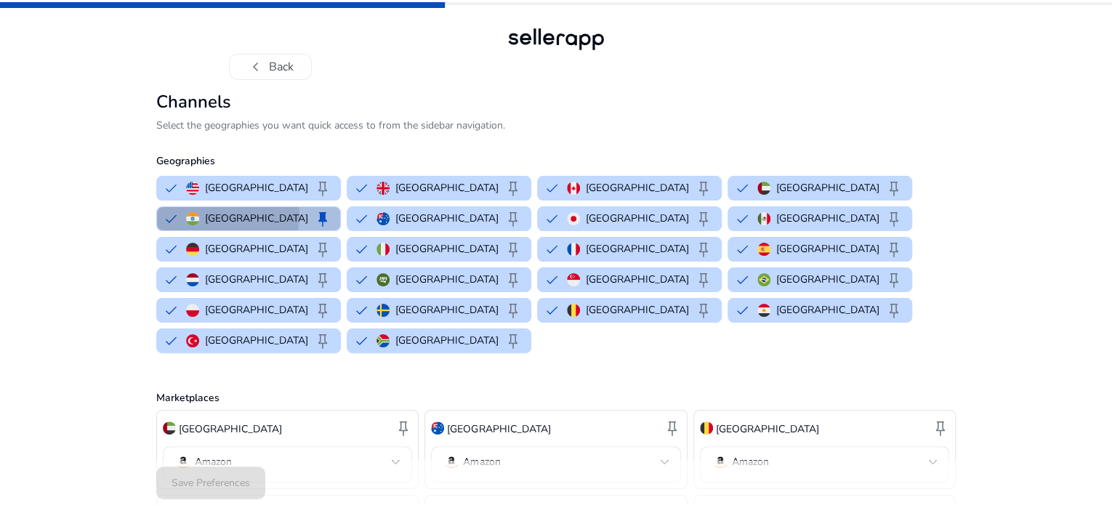
click at [331, 227] on div "India keep" at bounding box center [258, 218] width 145 height 17
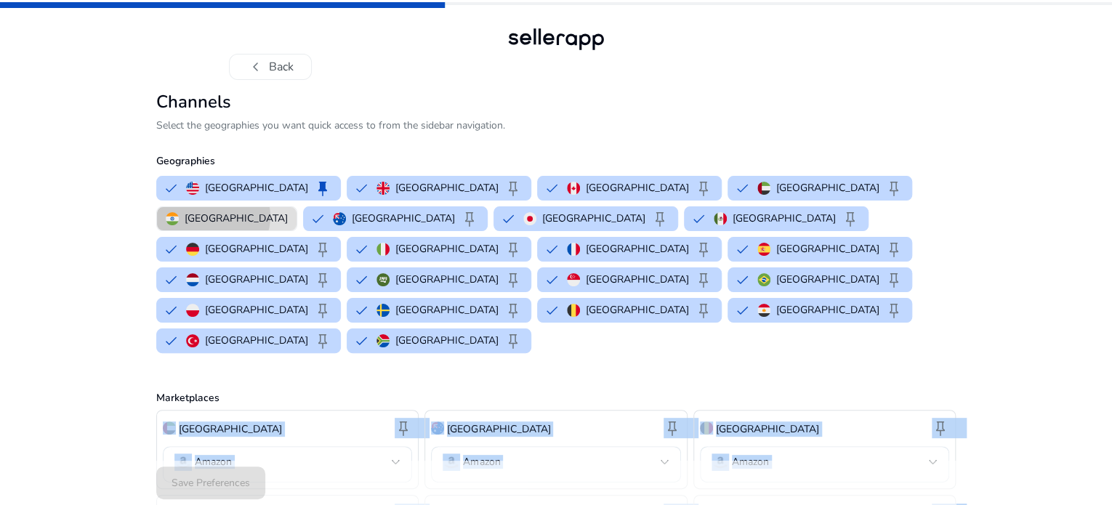
click at [296, 230] on button "India" at bounding box center [226, 218] width 139 height 23
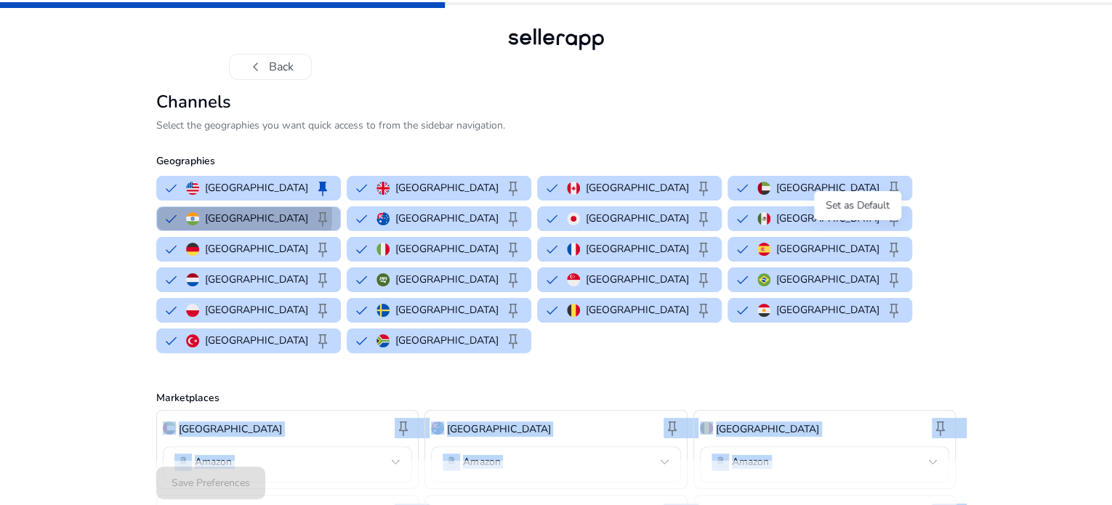
click at [331, 227] on span "keep" at bounding box center [322, 218] width 17 height 17
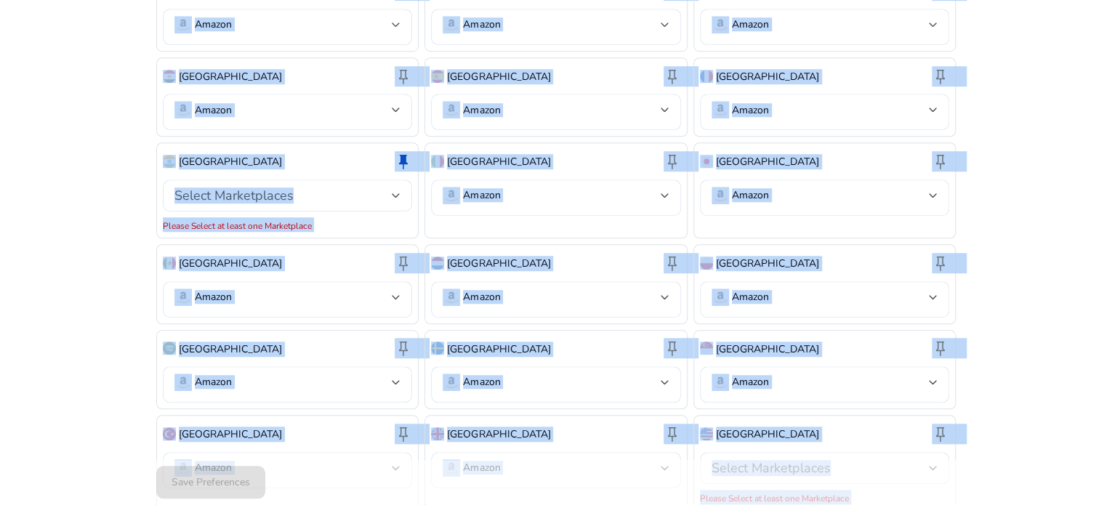
scroll to position [652, 0]
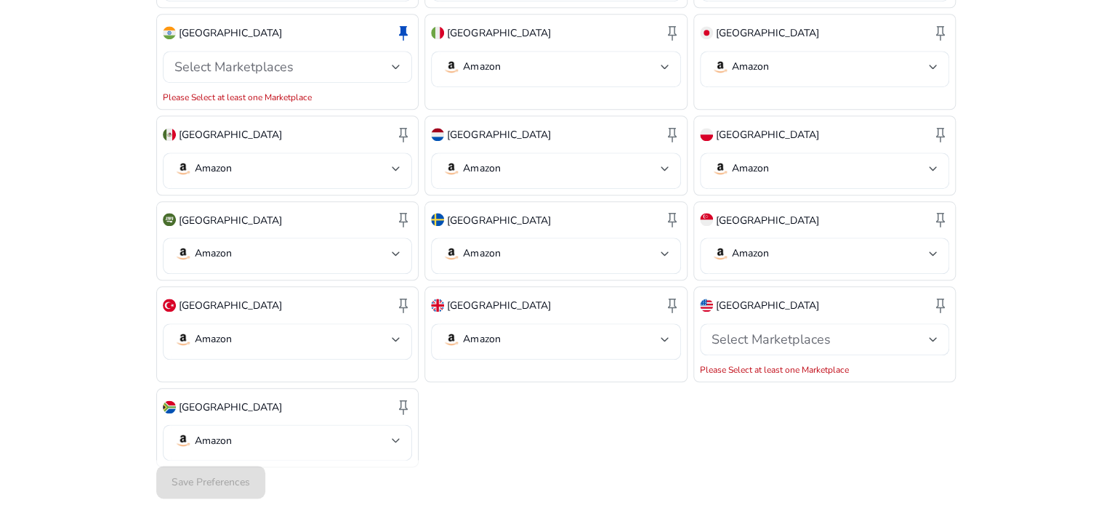
click at [216, 482] on div "Save Preferences" at bounding box center [555, 483] width 799 height 44
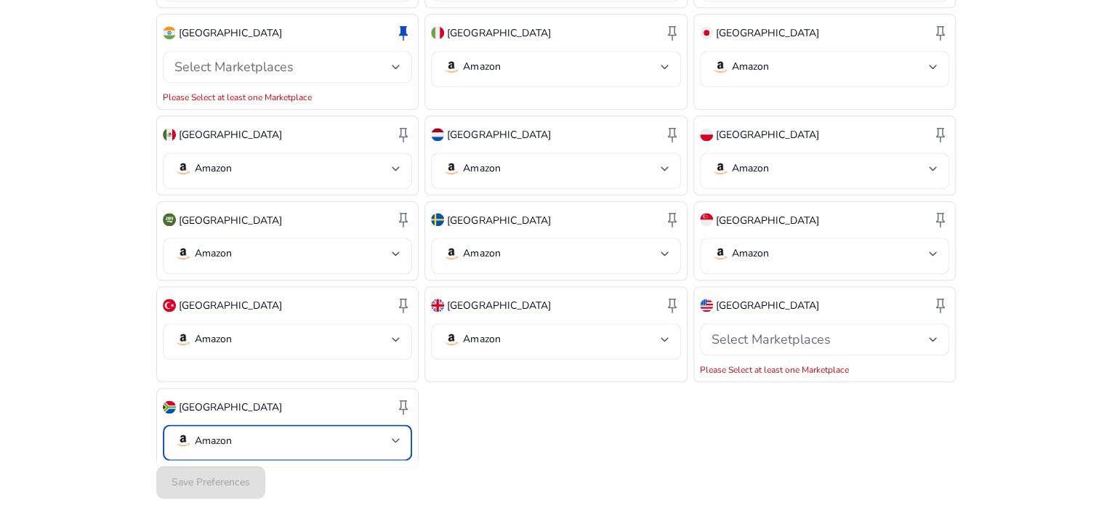
click at [360, 432] on mat-select-trigger "Amazon" at bounding box center [282, 440] width 217 height 17
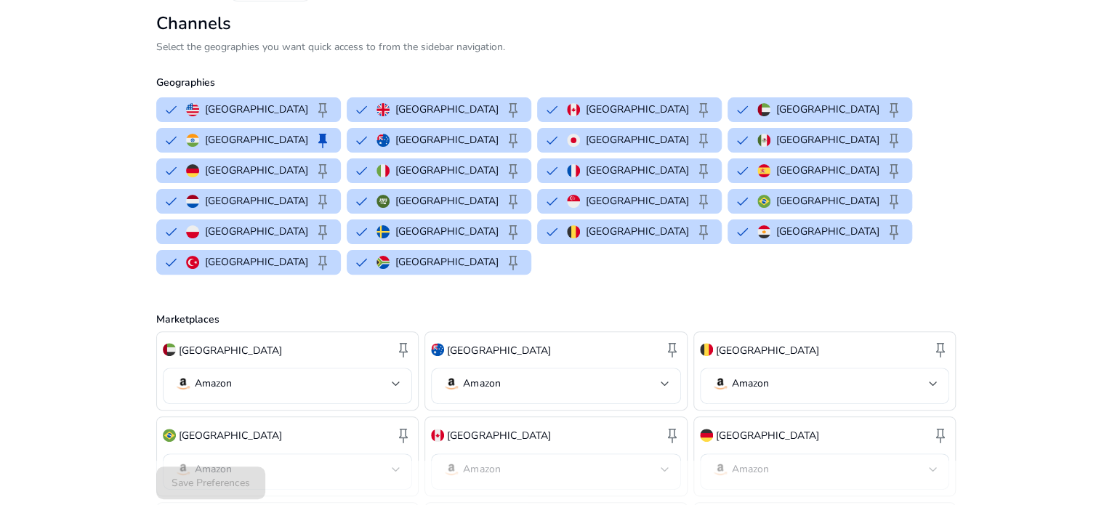
scroll to position [0, 0]
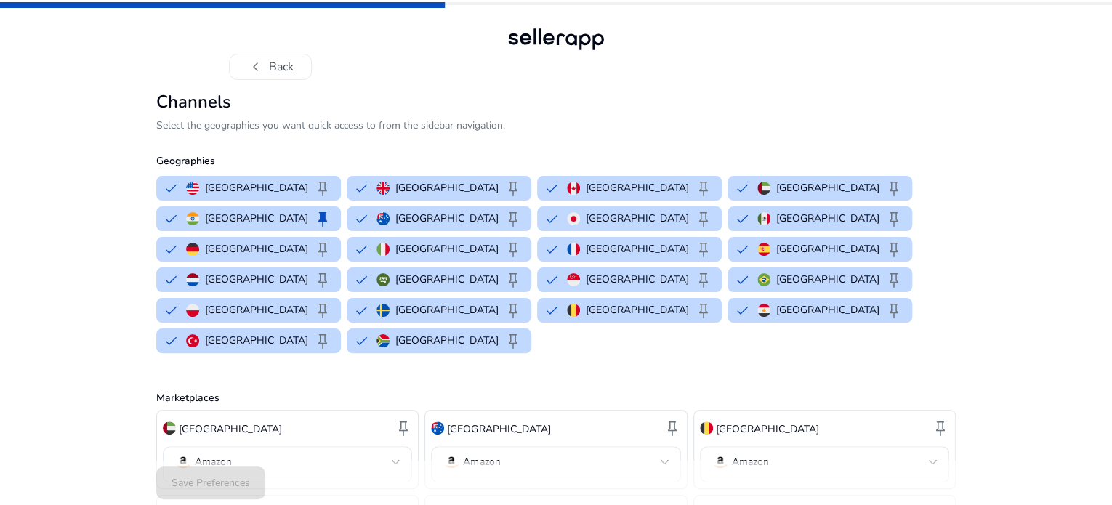
click at [277, 68] on div at bounding box center [556, 252] width 1112 height 505
click at [277, 68] on button "chevron_left Back" at bounding box center [270, 67] width 83 height 26
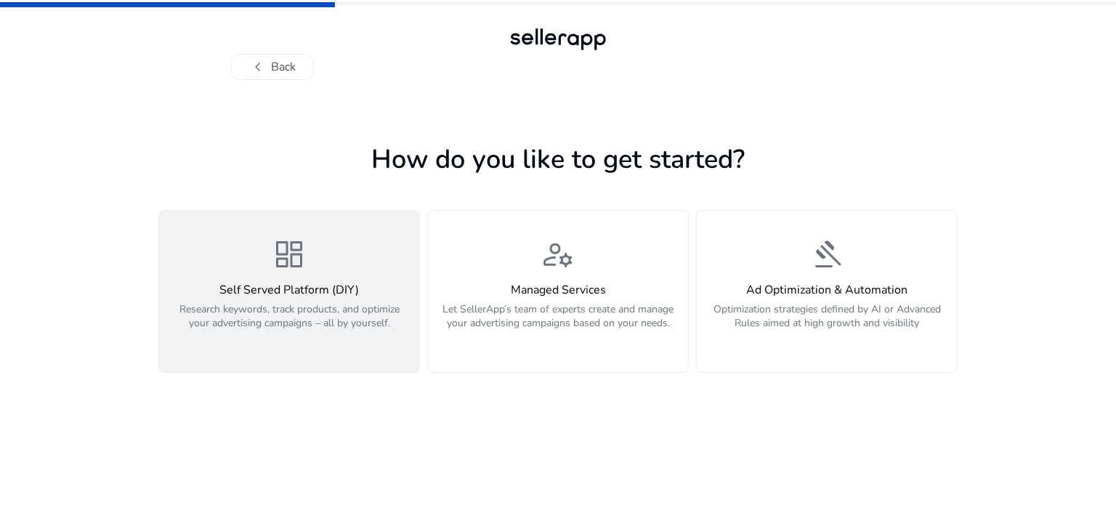
click at [296, 272] on span "dashboard" at bounding box center [289, 254] width 35 height 35
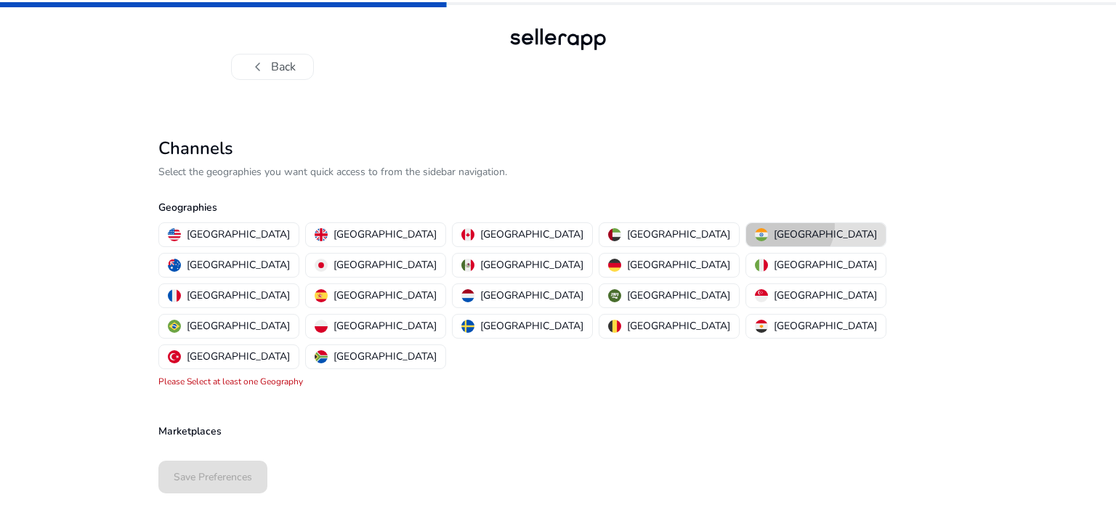
click at [746, 226] on button "India" at bounding box center [815, 234] width 139 height 23
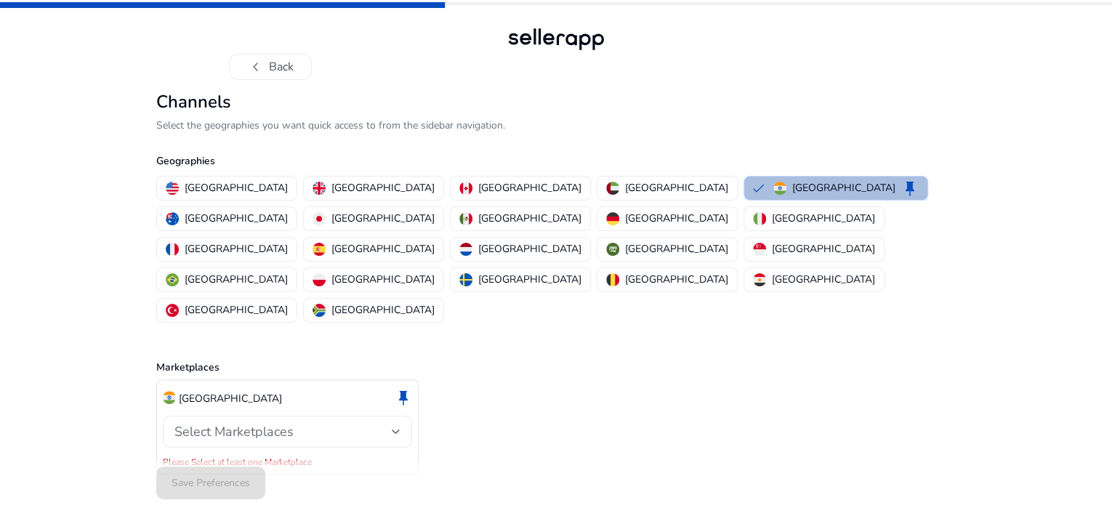
scroll to position [9, 0]
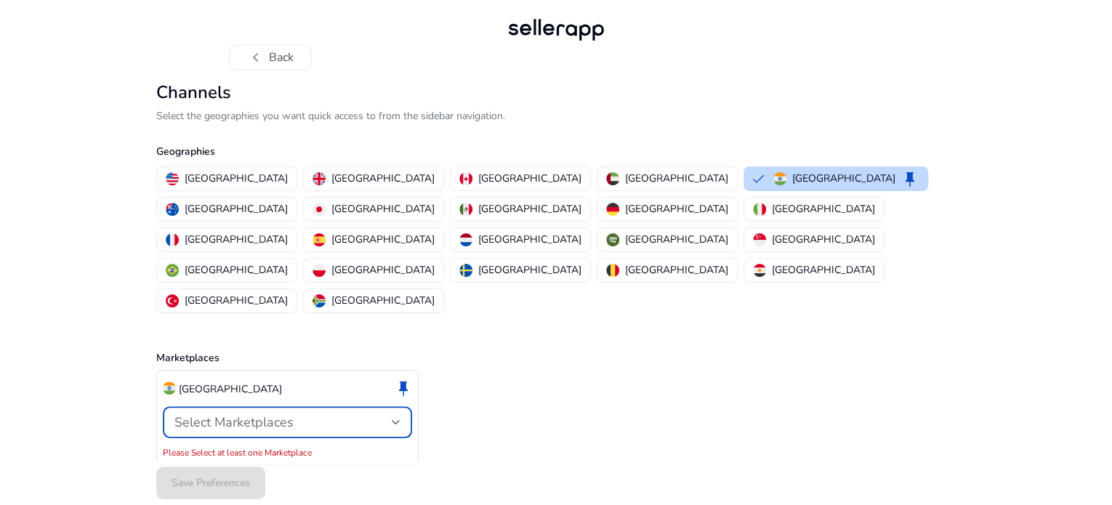
click at [399, 413] on div at bounding box center [396, 421] width 9 height 17
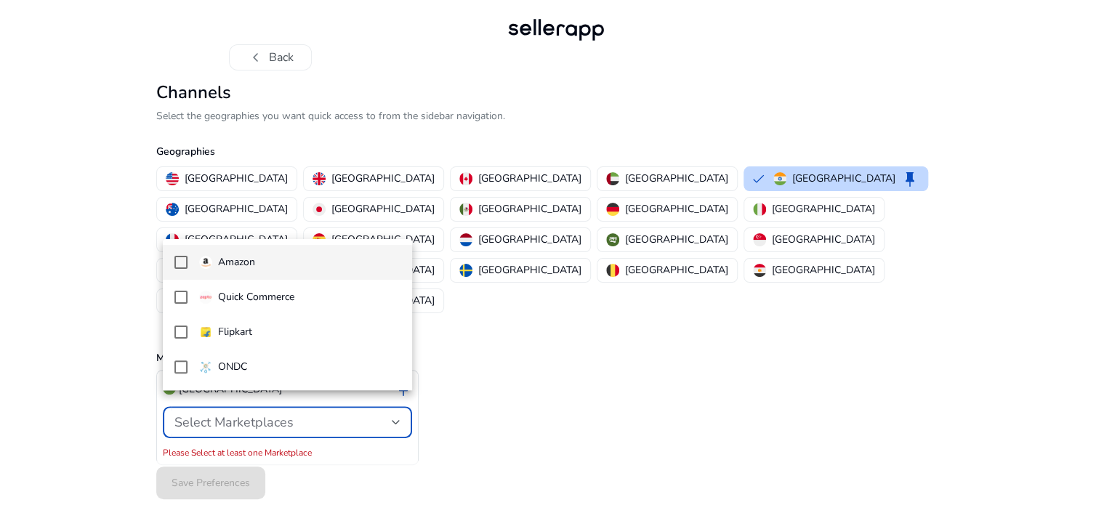
click at [593, 363] on div at bounding box center [556, 252] width 1112 height 505
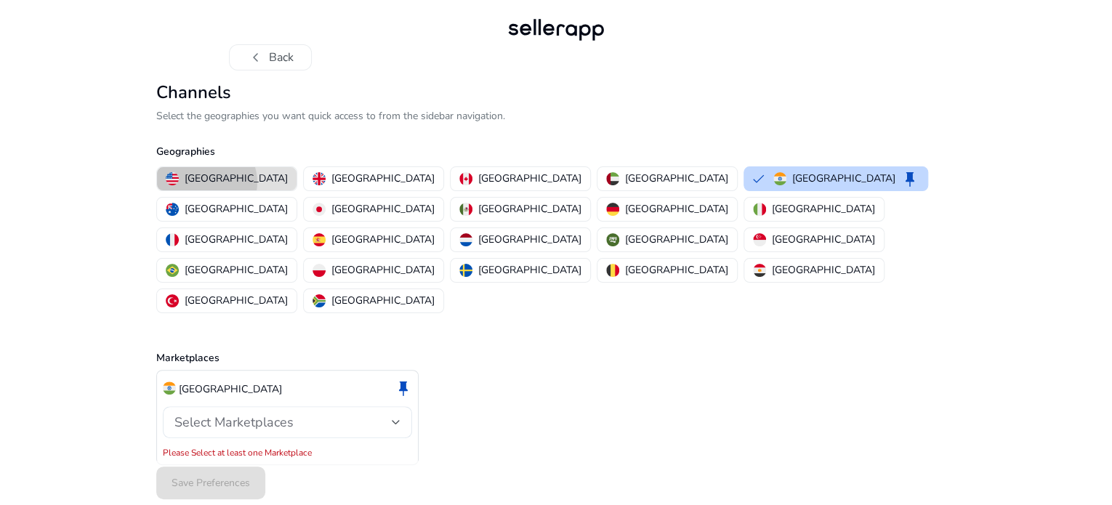
click at [203, 186] on p "United States" at bounding box center [236, 178] width 103 height 15
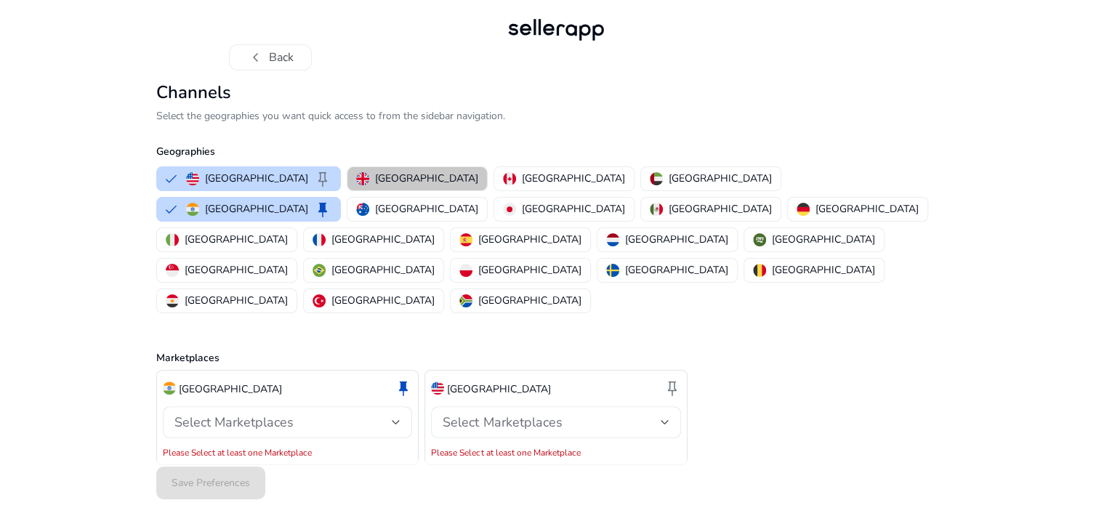
click at [378, 186] on p "United Kingdom" at bounding box center [426, 178] width 103 height 15
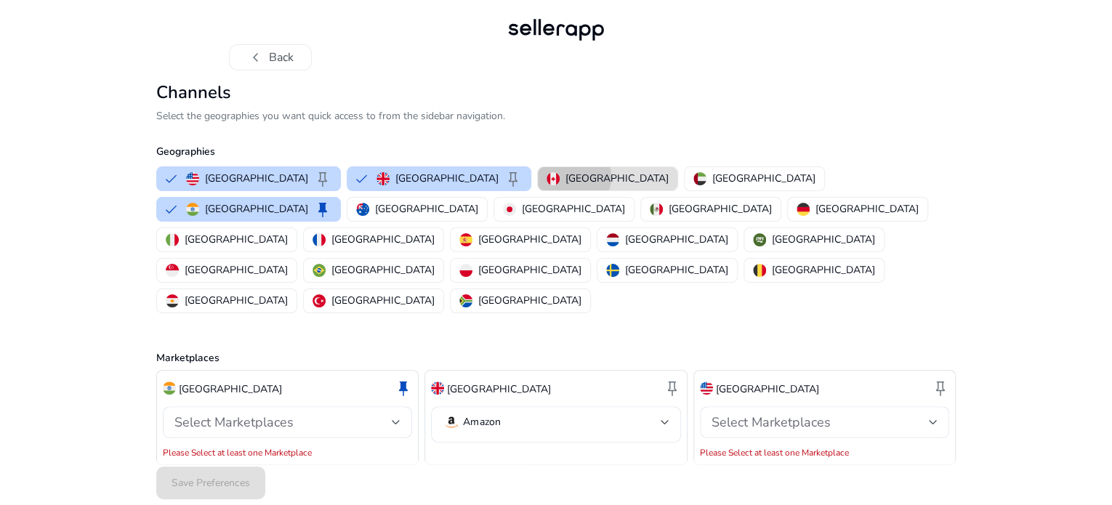
click at [565, 186] on p "Canada" at bounding box center [616, 178] width 103 height 15
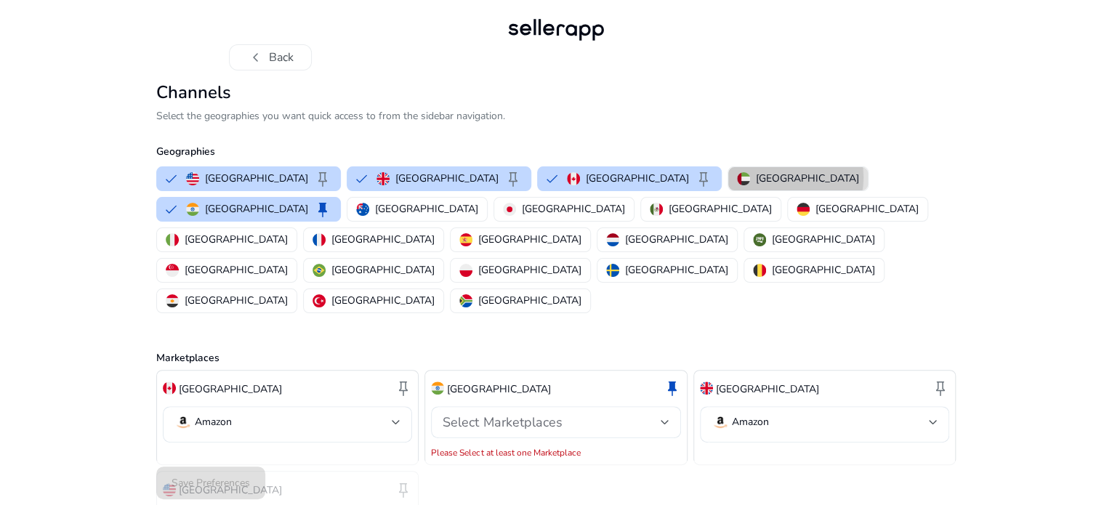
click at [756, 186] on p "United Arab Emirates" at bounding box center [807, 178] width 103 height 15
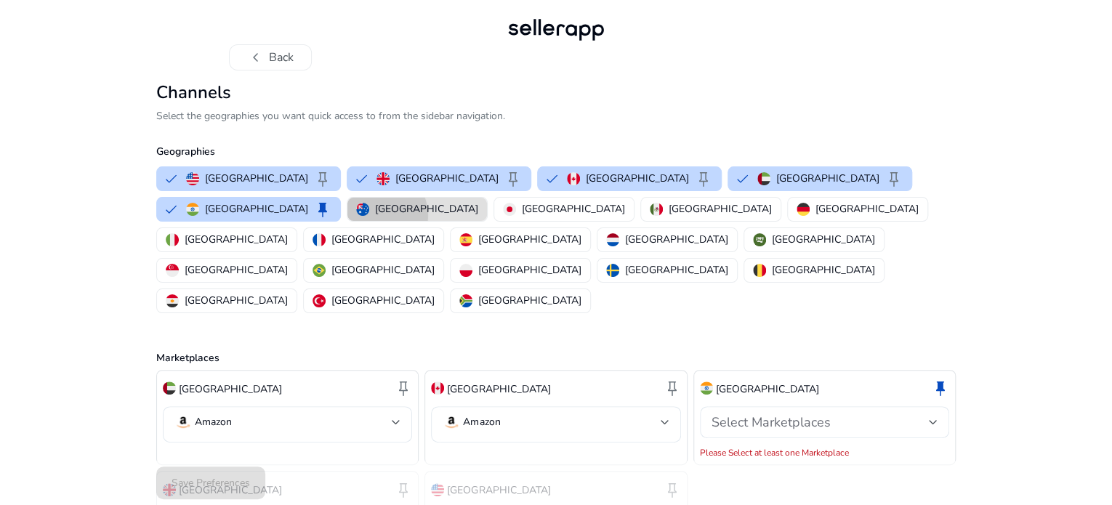
click at [375, 217] on p "Australia" at bounding box center [426, 208] width 103 height 15
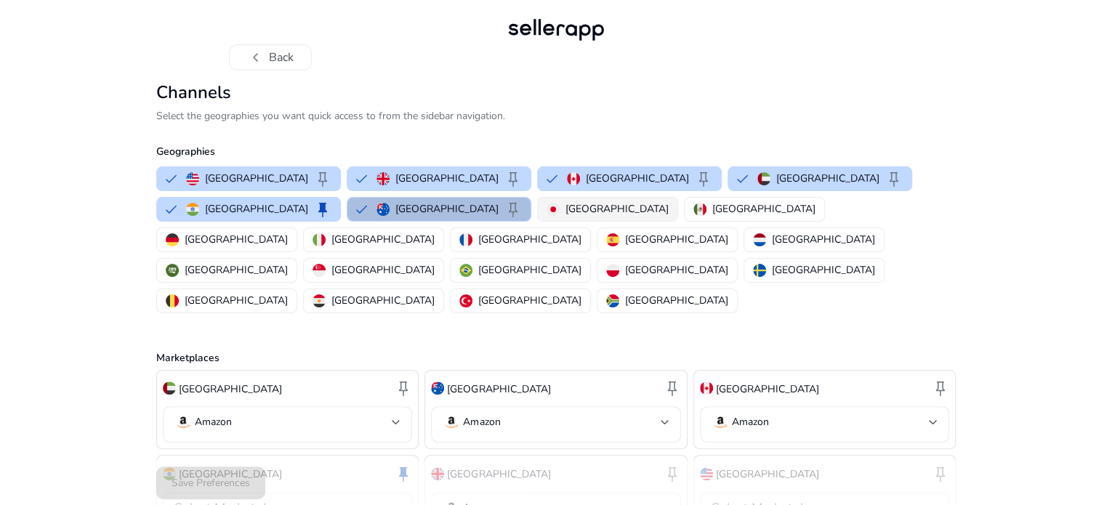
click at [565, 217] on p "Japan" at bounding box center [616, 208] width 103 height 15
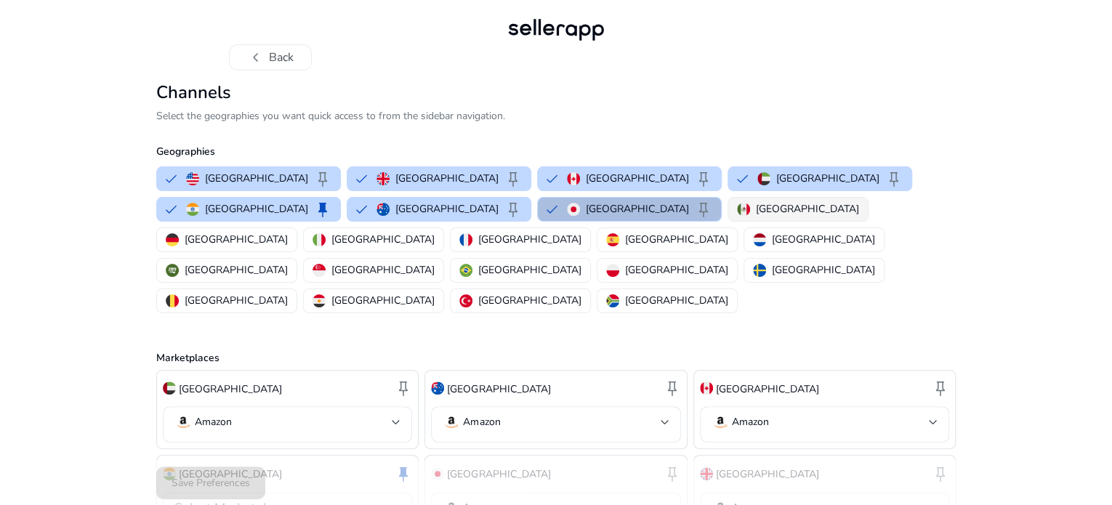
click at [756, 217] on p "Mexico" at bounding box center [807, 208] width 103 height 15
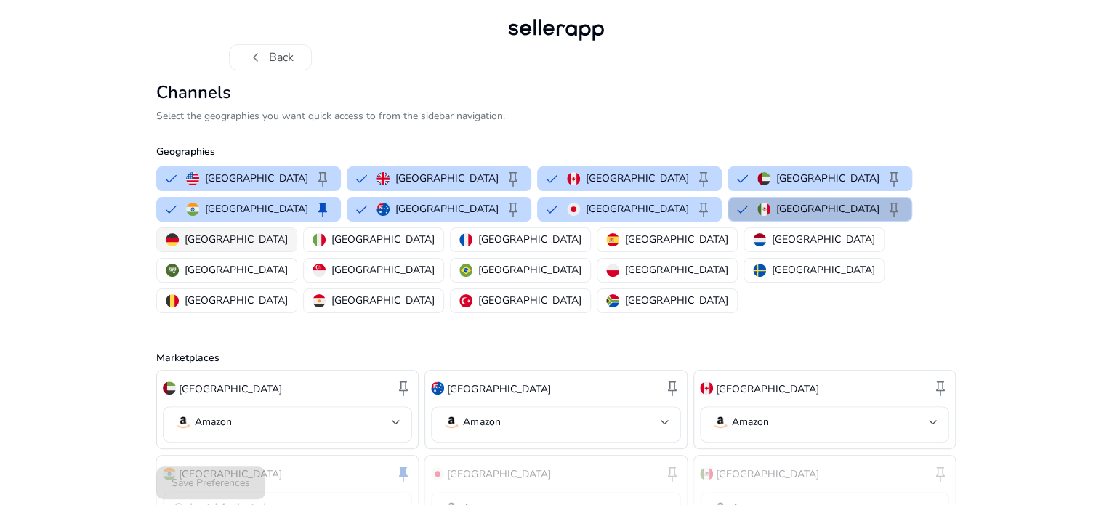
click at [288, 247] on p "Germany" at bounding box center [236, 239] width 103 height 15
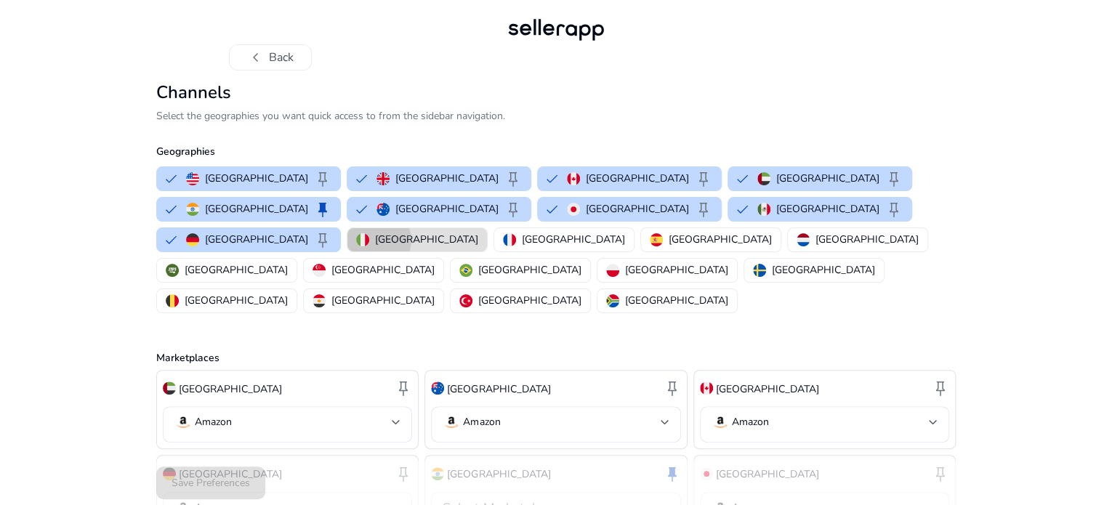
click at [478, 247] on p "Italy" at bounding box center [426, 239] width 103 height 15
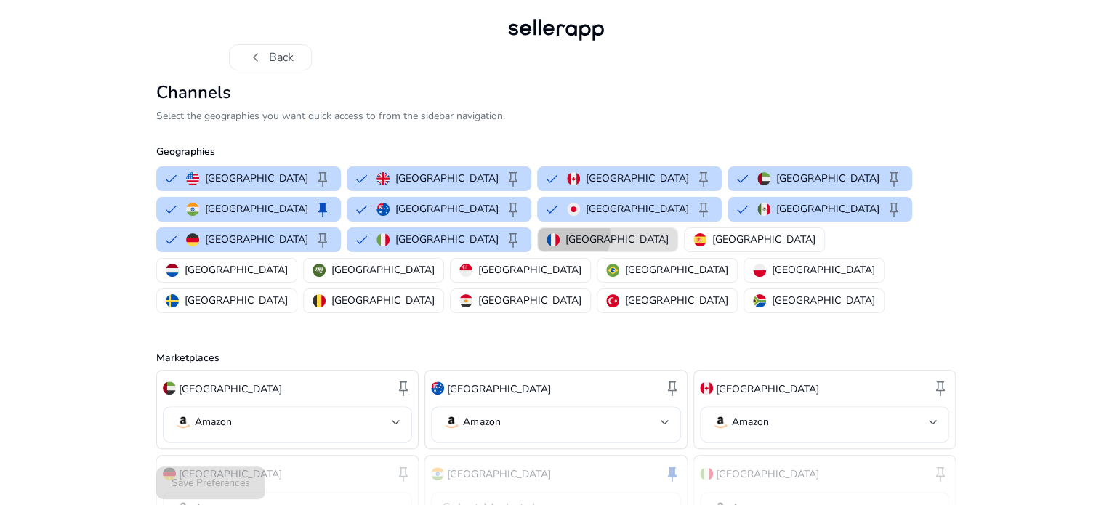
click at [668, 247] on p "France" at bounding box center [616, 239] width 103 height 15
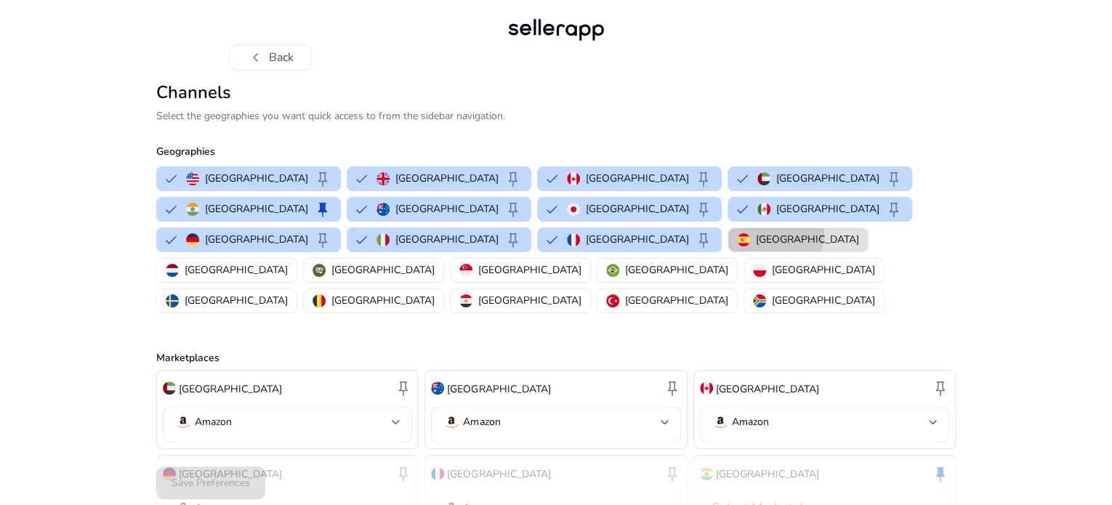
click at [859, 247] on p "Spain" at bounding box center [807, 239] width 103 height 15
click at [288, 278] on p "Netherlands" at bounding box center [236, 269] width 103 height 15
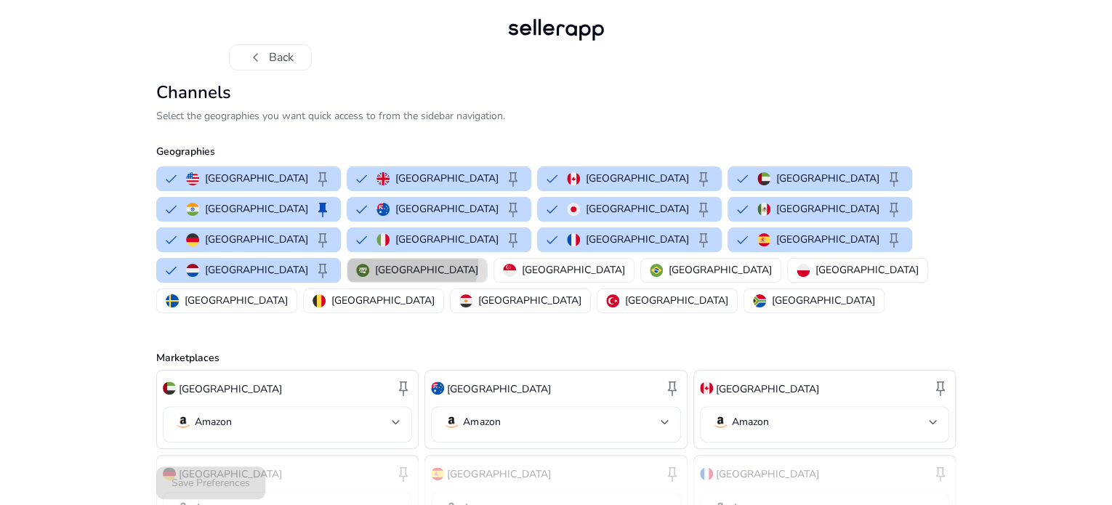
click at [477, 278] on p "Saudi Arabia" at bounding box center [426, 269] width 103 height 15
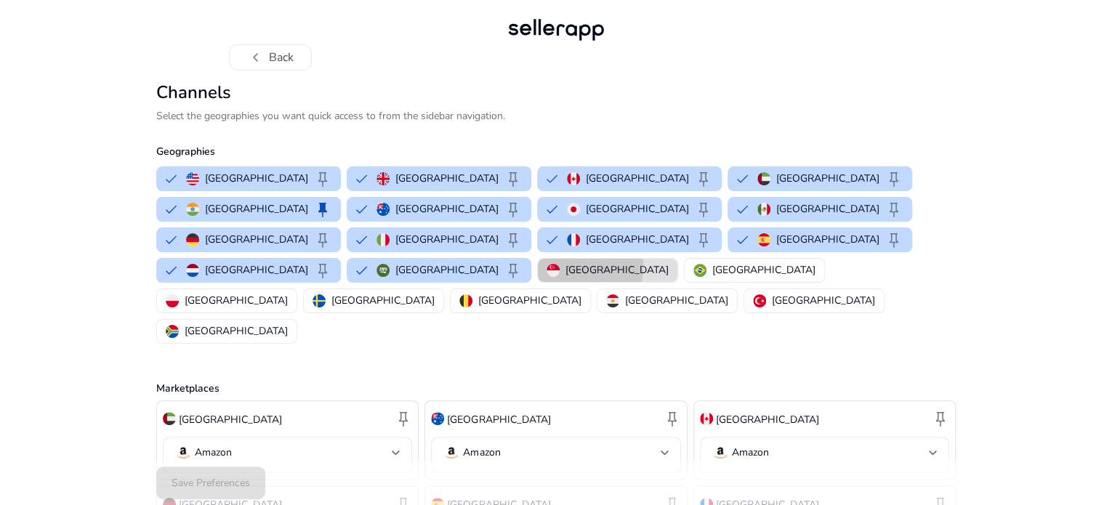
click at [610, 278] on p "Singapore" at bounding box center [616, 269] width 103 height 15
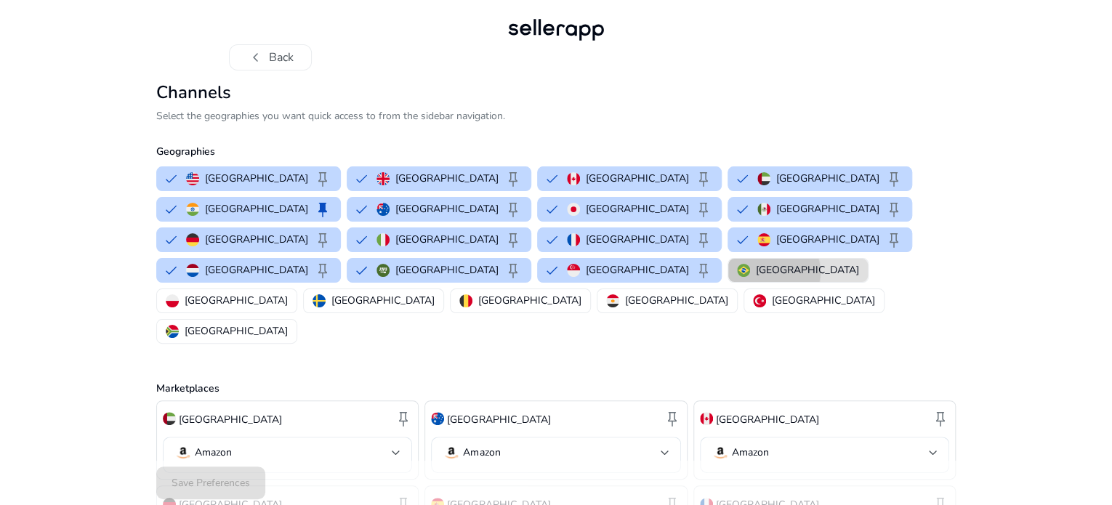
click at [756, 278] on p "Brazil" at bounding box center [807, 269] width 103 height 15
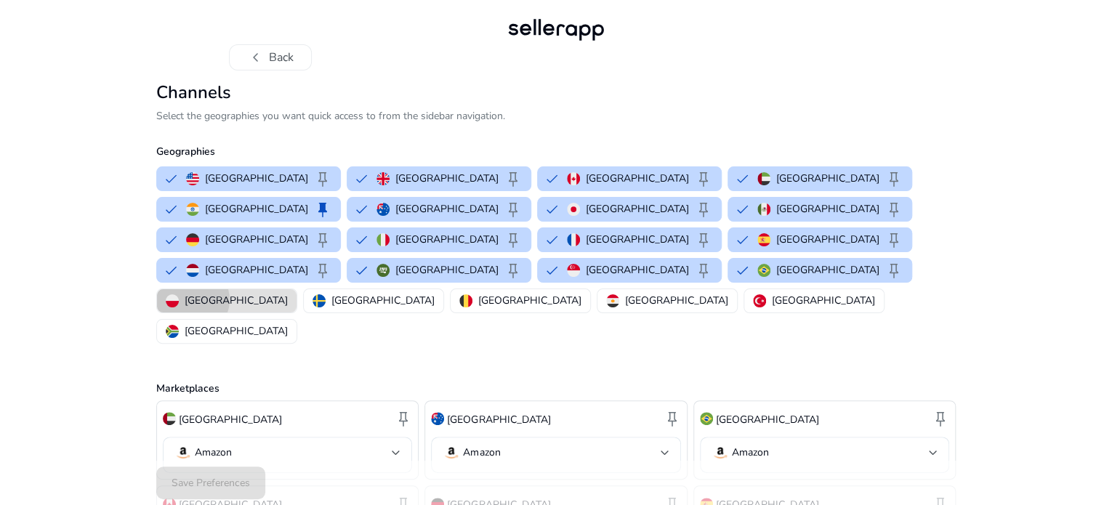
click at [288, 293] on p "Poland" at bounding box center [236, 300] width 103 height 15
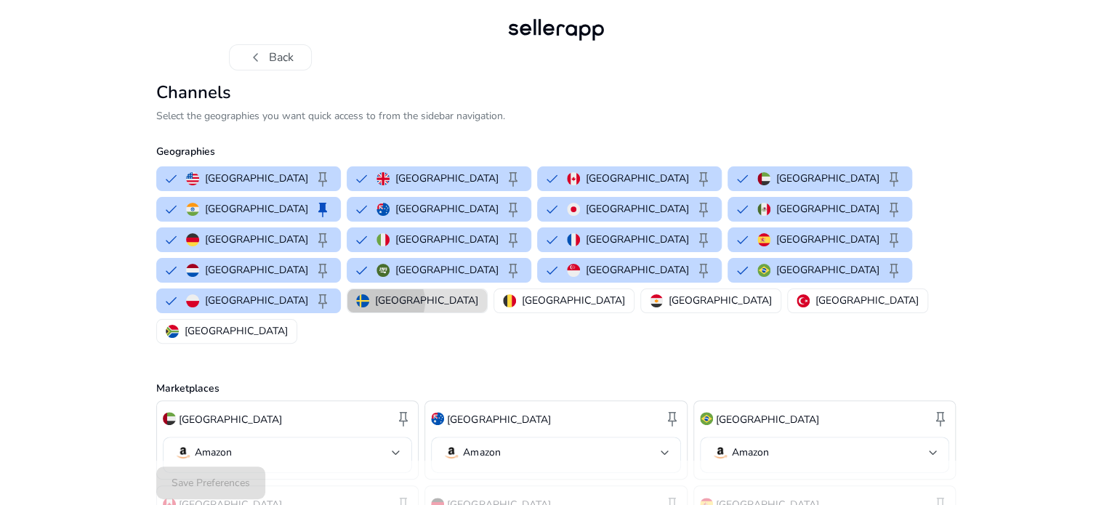
click at [375, 308] on p "Sweden" at bounding box center [426, 300] width 103 height 15
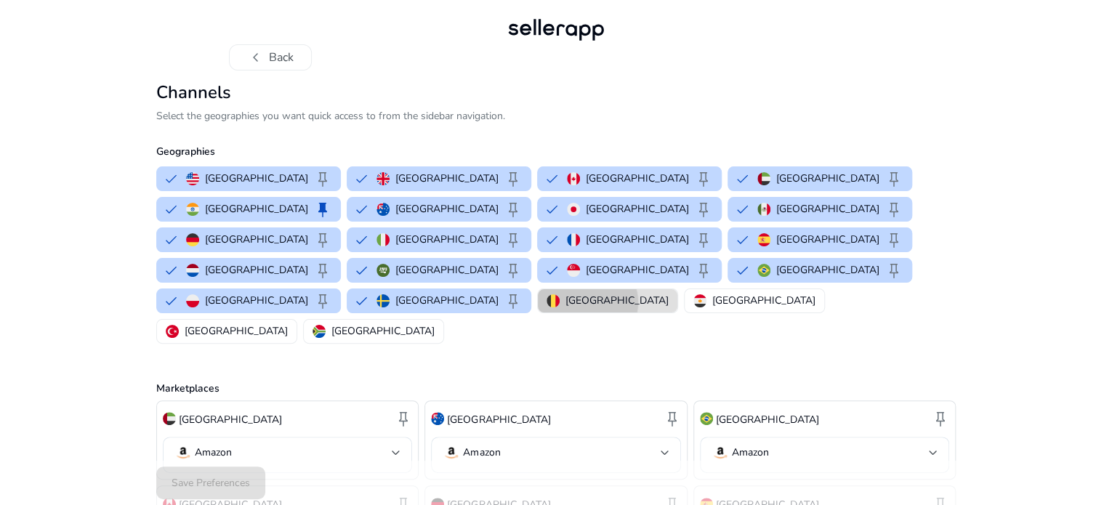
click at [565, 308] on p "Belgium" at bounding box center [616, 300] width 103 height 15
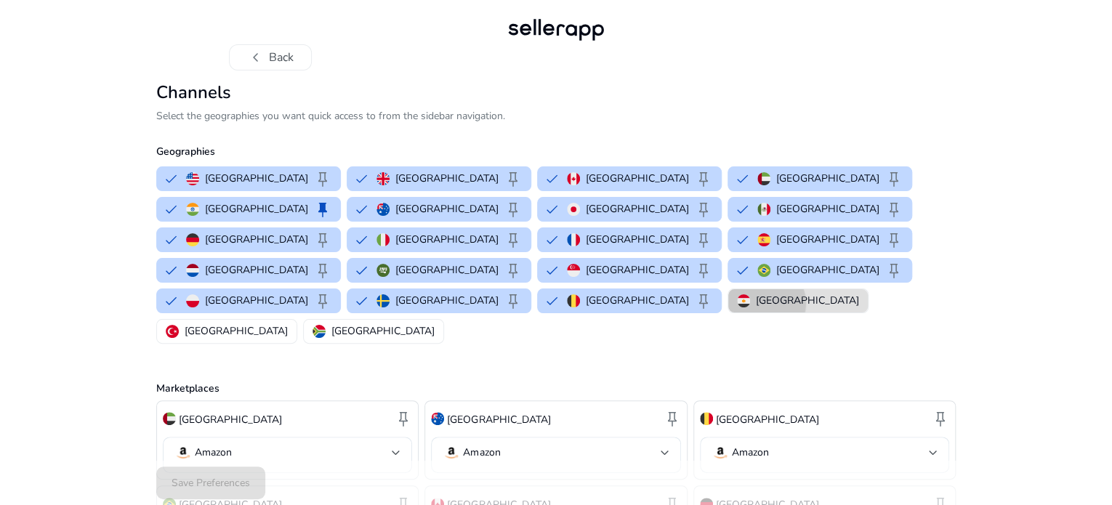
click at [756, 308] on p "Egypt" at bounding box center [807, 300] width 103 height 15
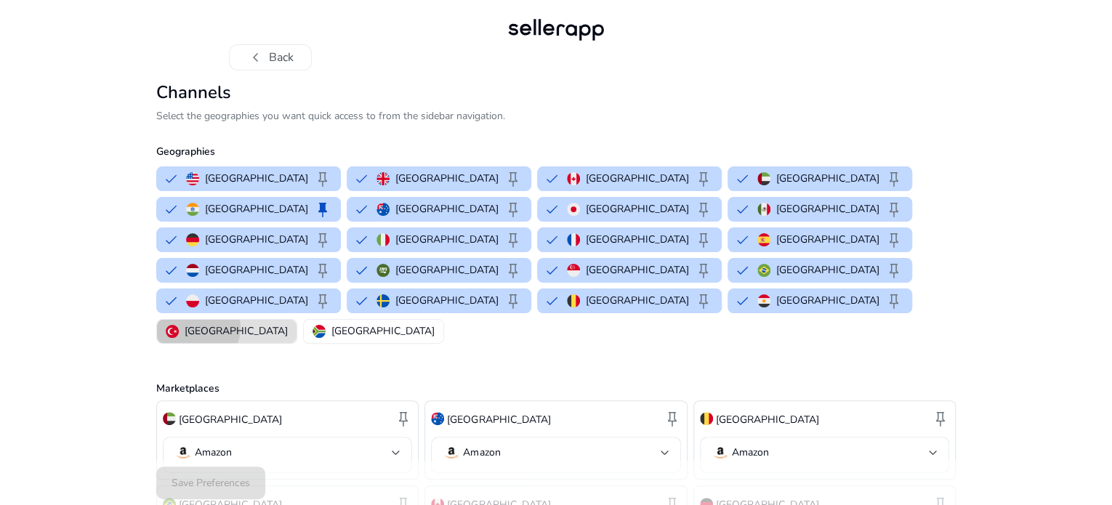
click at [288, 323] on p "Turkey" at bounding box center [236, 330] width 103 height 15
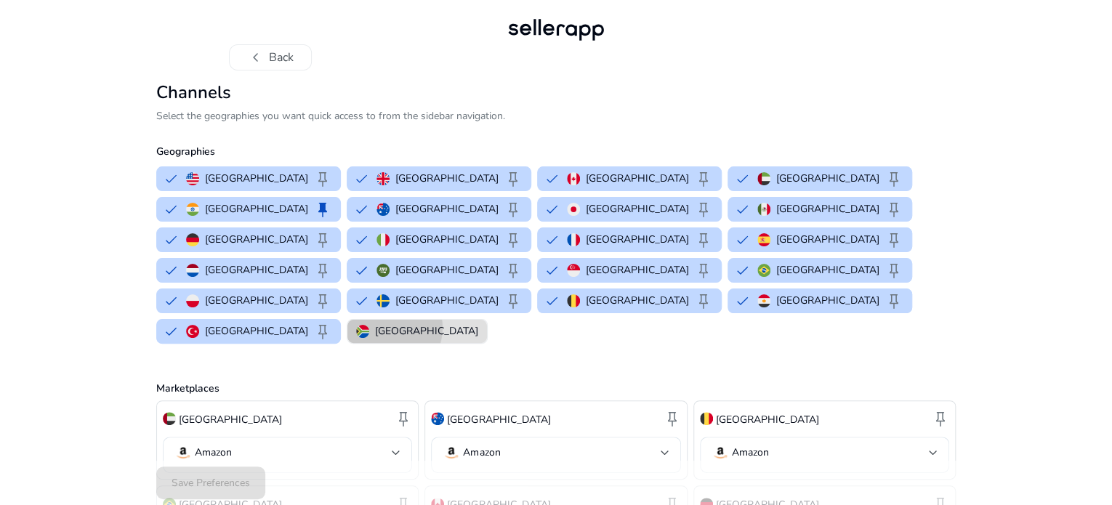
click at [478, 323] on p "South Africa" at bounding box center [426, 330] width 103 height 15
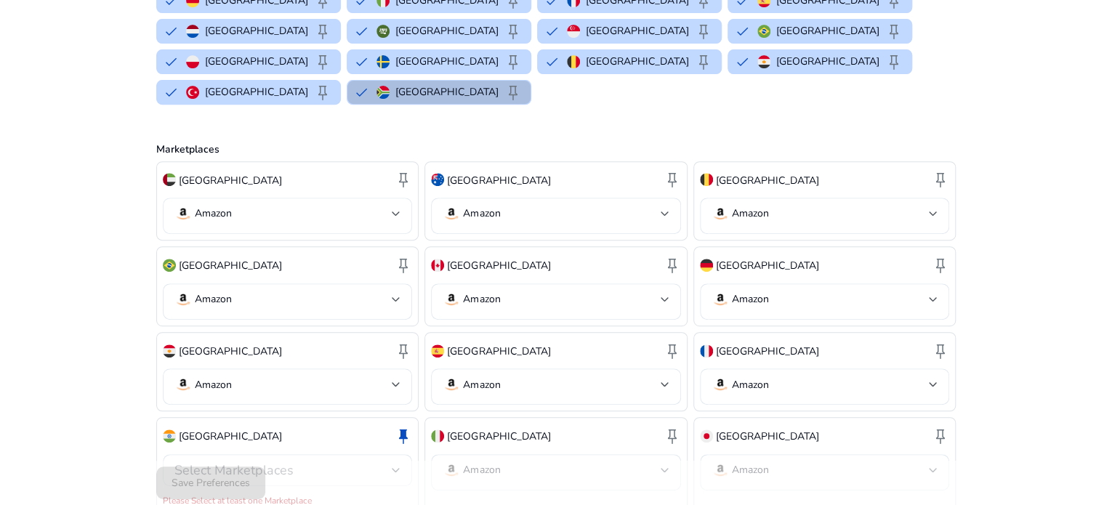
scroll to position [250, 0]
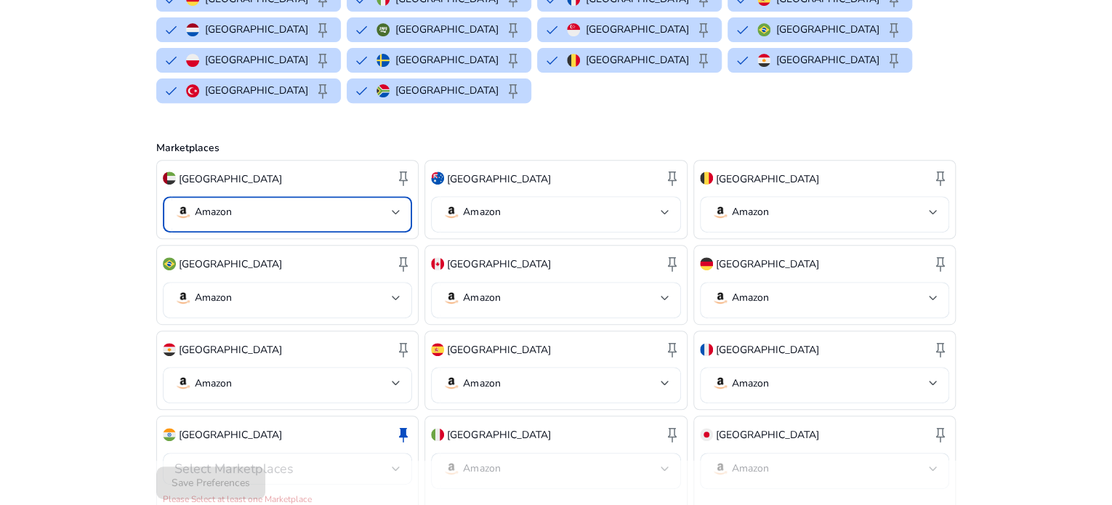
click at [232, 203] on mat-select-trigger "Amazon" at bounding box center [282, 211] width 217 height 17
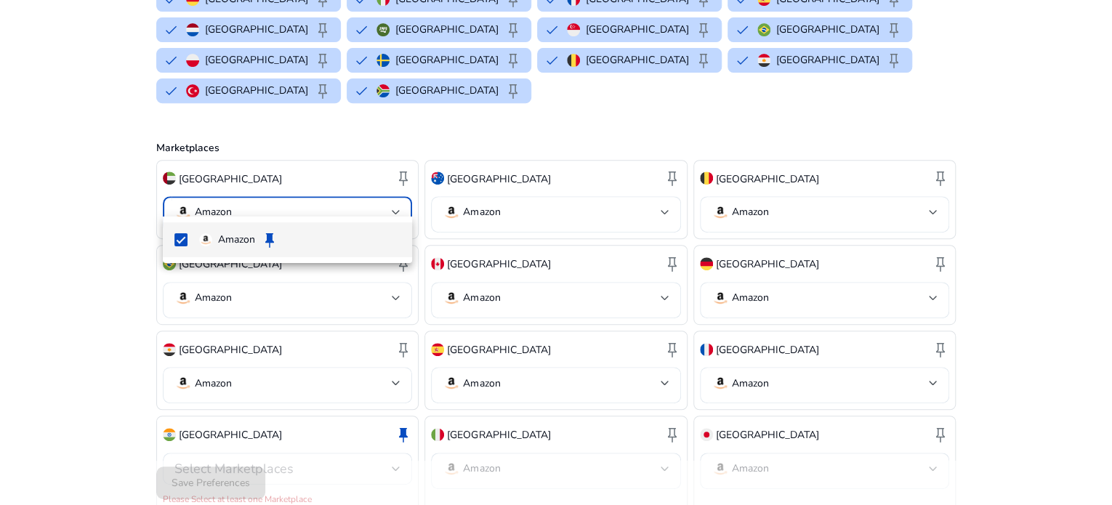
click at [664, 196] on div at bounding box center [556, 252] width 1112 height 505
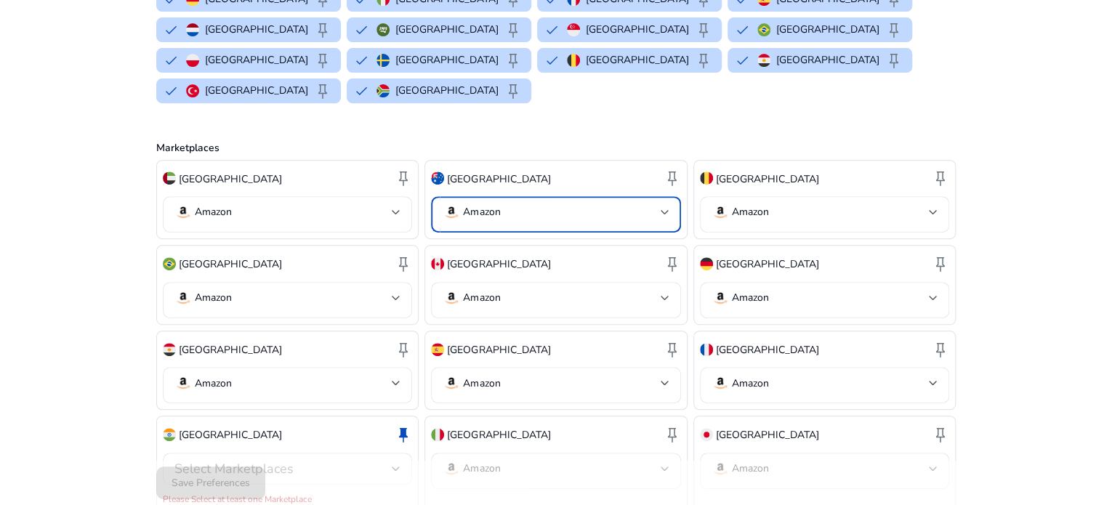
click at [519, 203] on mat-select-trigger "Amazon" at bounding box center [550, 211] width 217 height 17
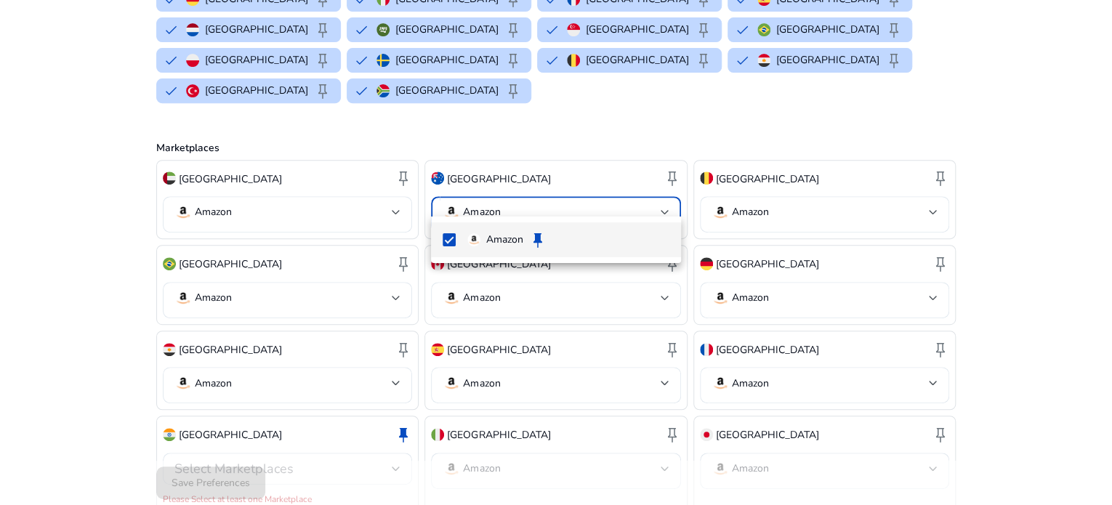
click at [747, 197] on div at bounding box center [556, 252] width 1112 height 505
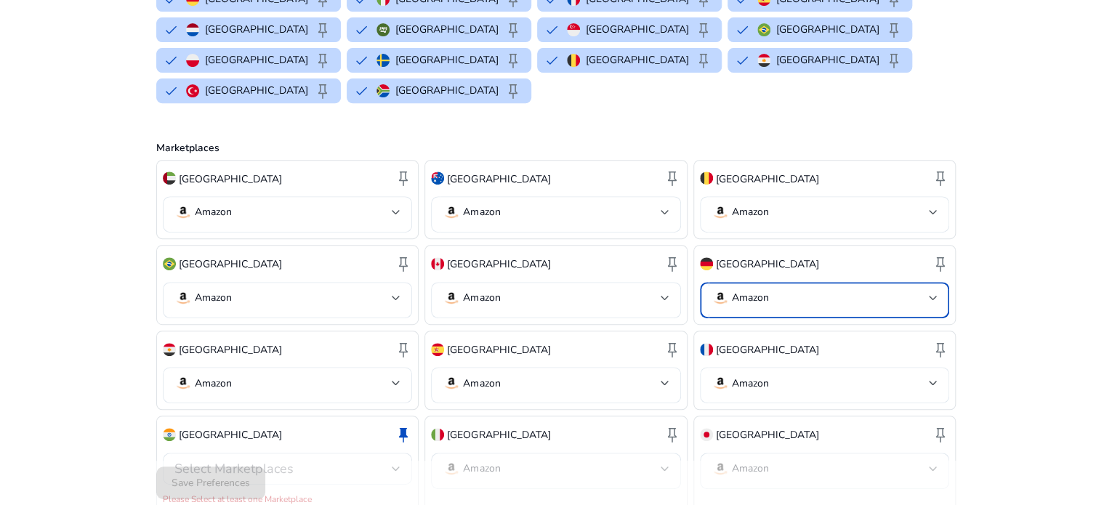
click at [748, 291] on p "Amazon" at bounding box center [750, 297] width 37 height 13
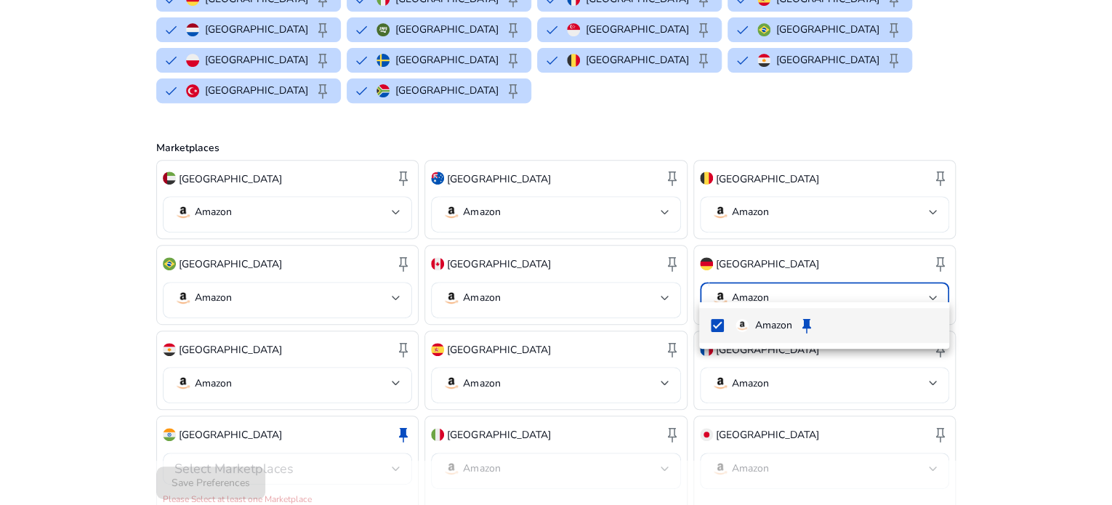
click at [761, 187] on div at bounding box center [556, 252] width 1112 height 505
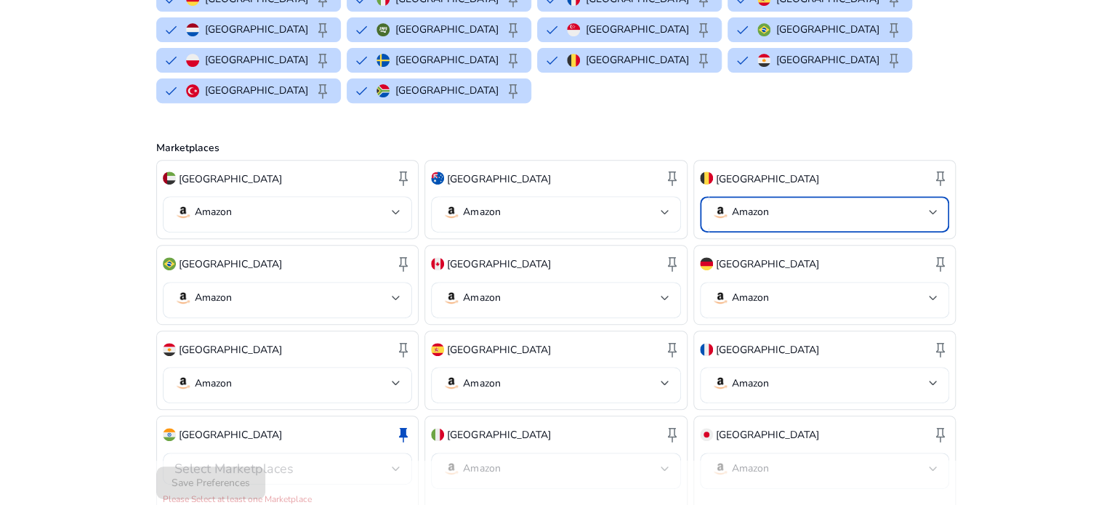
click at [761, 203] on div "Amazon" at bounding box center [739, 211] width 57 height 17
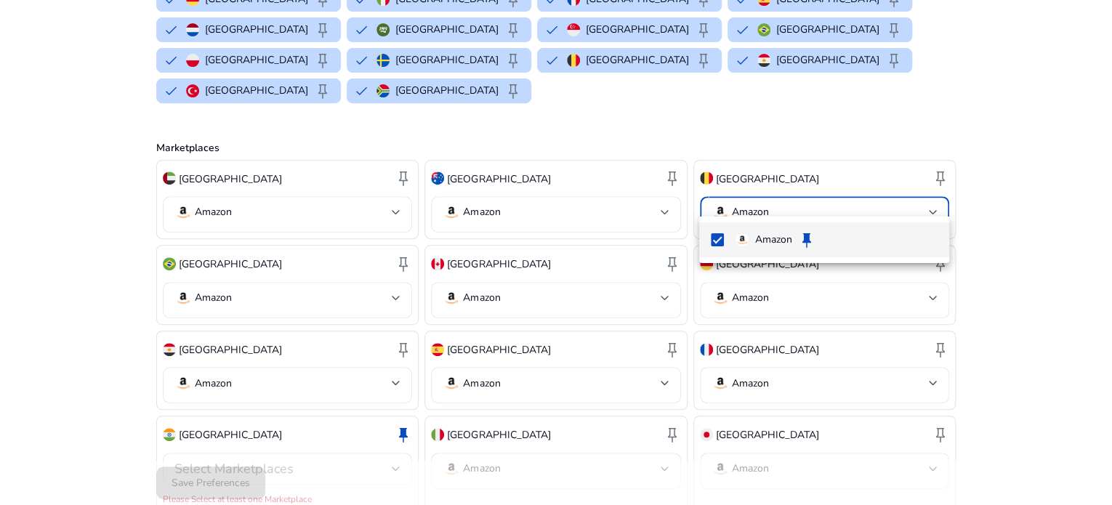
click at [461, 281] on div at bounding box center [556, 252] width 1112 height 505
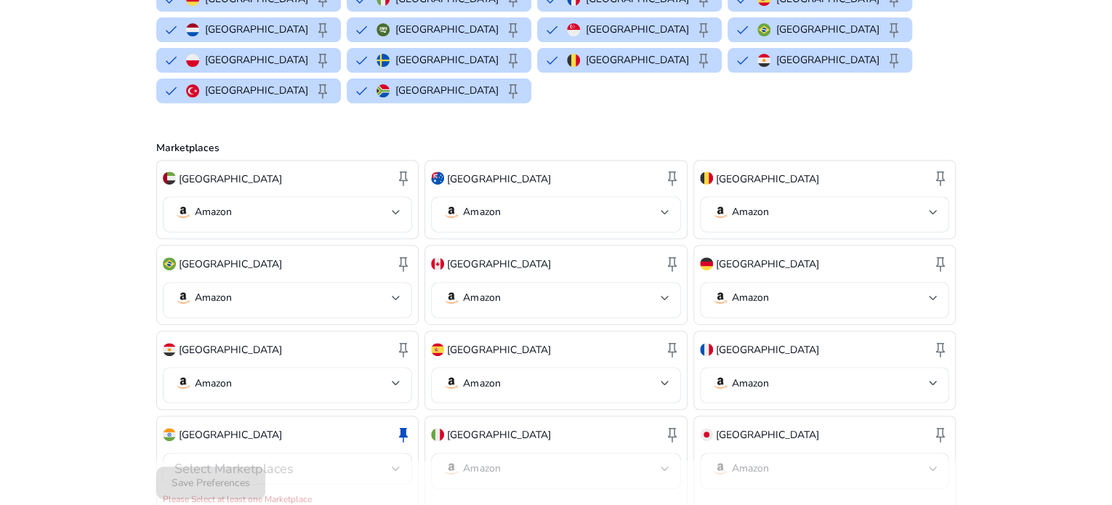
click at [461, 289] on div "Amazon" at bounding box center [470, 297] width 57 height 17
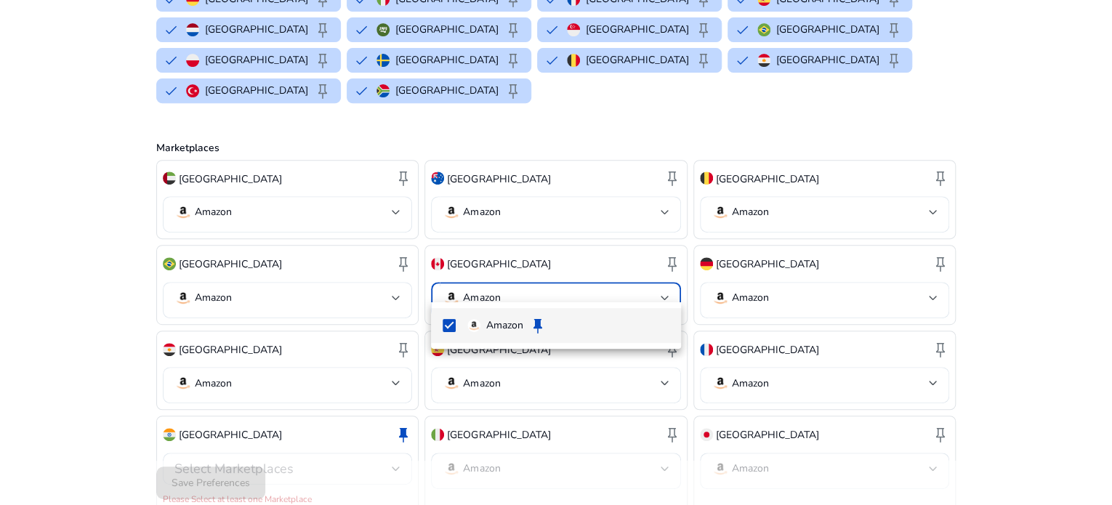
click at [235, 287] on div at bounding box center [556, 252] width 1112 height 505
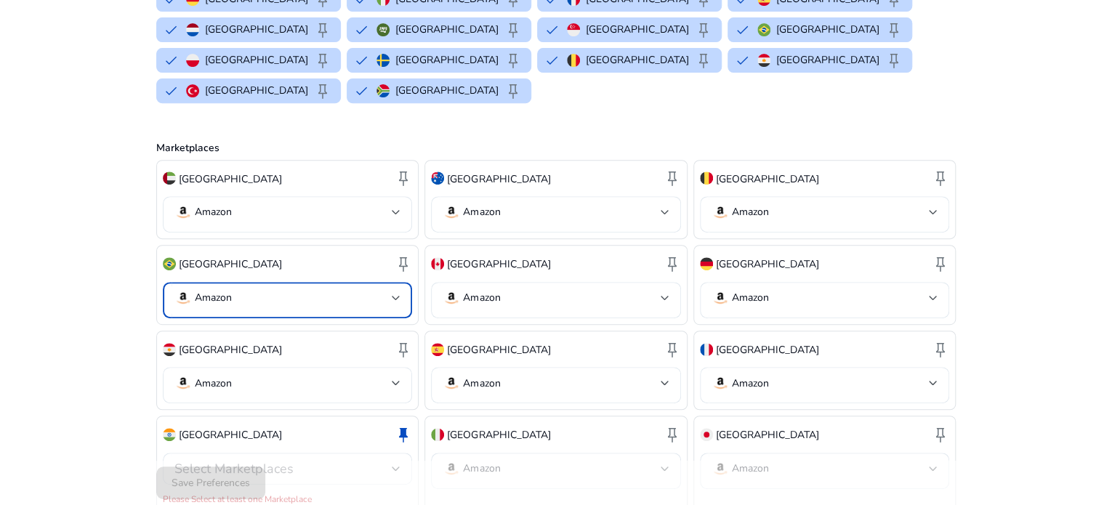
click at [235, 289] on mat-select-trigger "Amazon" at bounding box center [282, 297] width 217 height 17
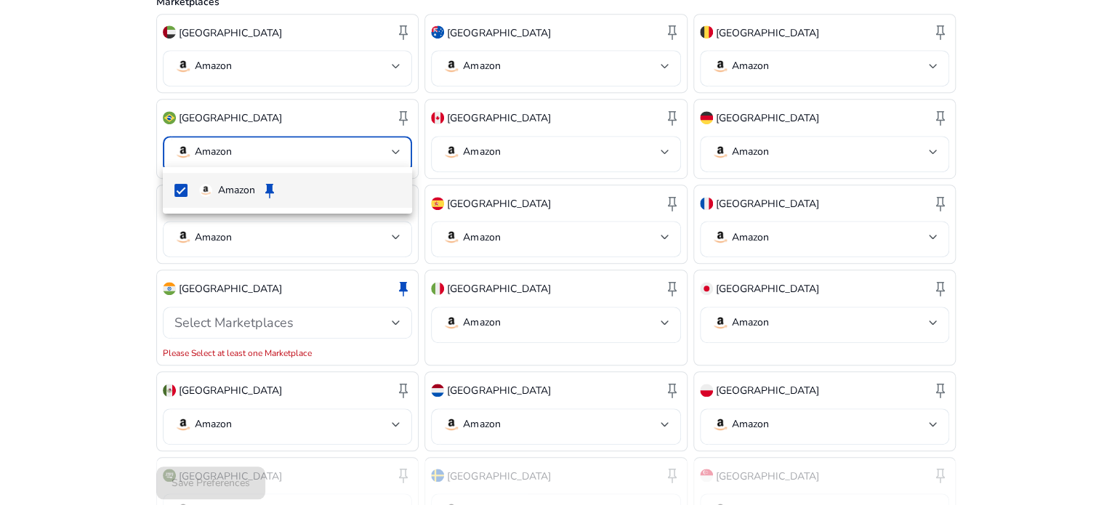
scroll to position [399, 0]
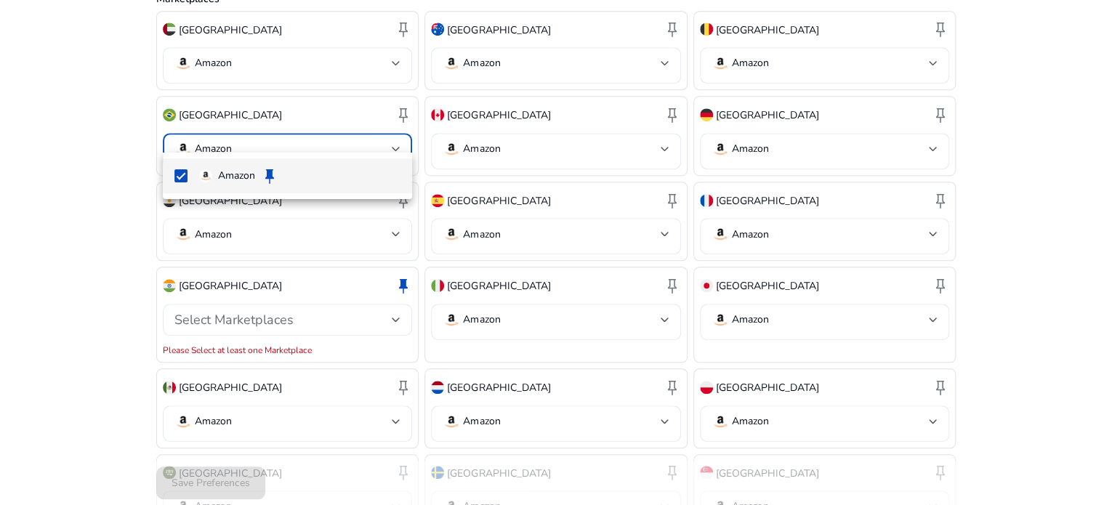
click at [209, 212] on div at bounding box center [556, 252] width 1112 height 505
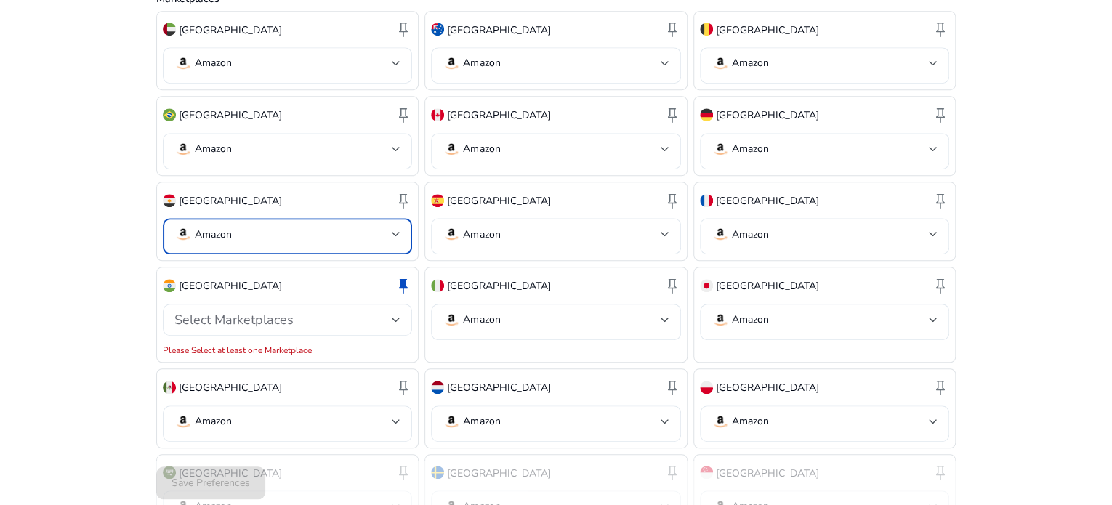
click at [209, 228] on p "Amazon" at bounding box center [213, 234] width 37 height 13
click at [482, 218] on div at bounding box center [556, 252] width 1112 height 505
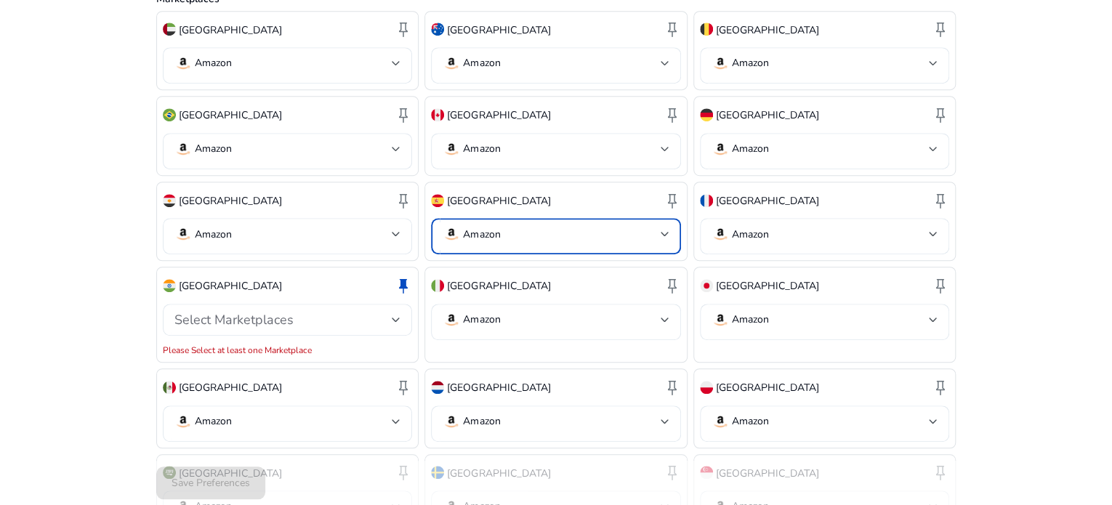
click at [482, 228] on p "Amazon" at bounding box center [481, 234] width 37 height 13
click at [750, 215] on div at bounding box center [556, 252] width 1112 height 505
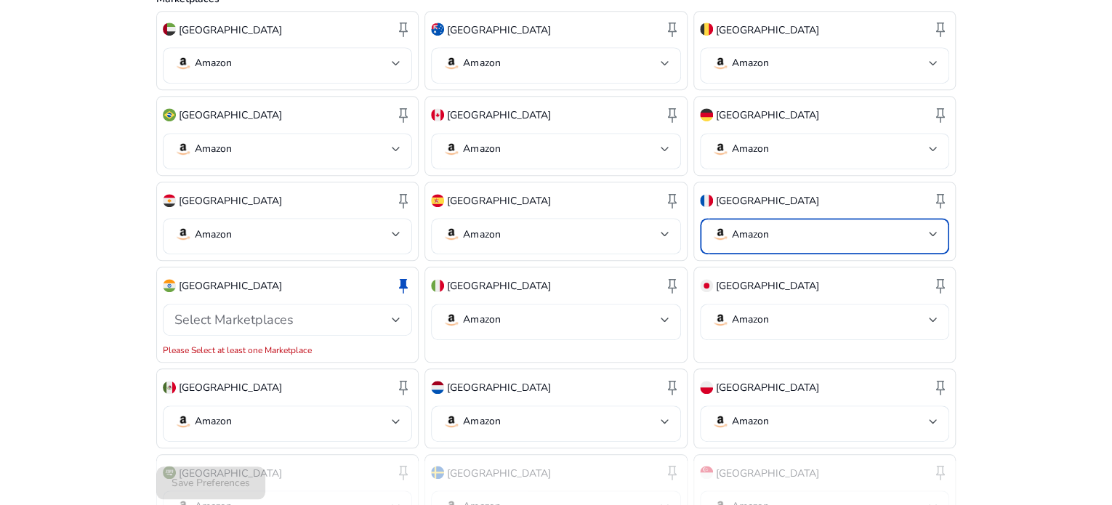
click at [750, 228] on p "Amazon" at bounding box center [750, 234] width 37 height 13
click at [739, 299] on div at bounding box center [556, 252] width 1112 height 505
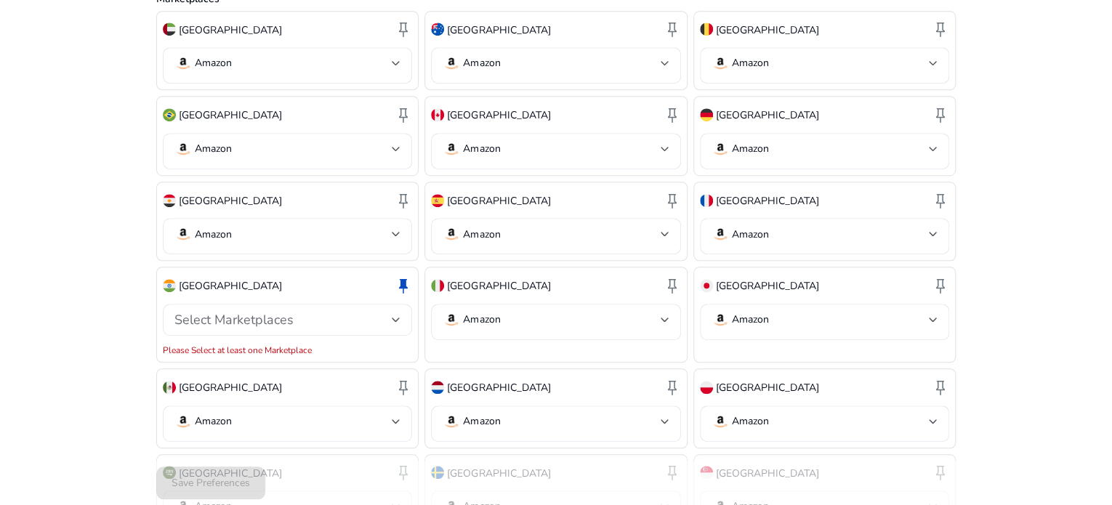
click at [739, 313] on p "Amazon" at bounding box center [750, 319] width 37 height 13
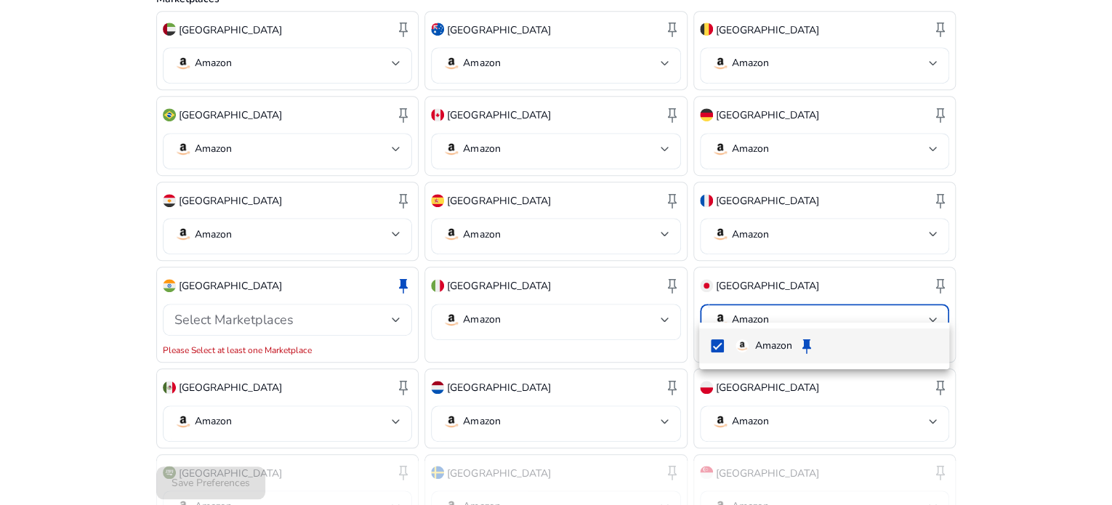
click at [499, 298] on div at bounding box center [556, 252] width 1112 height 505
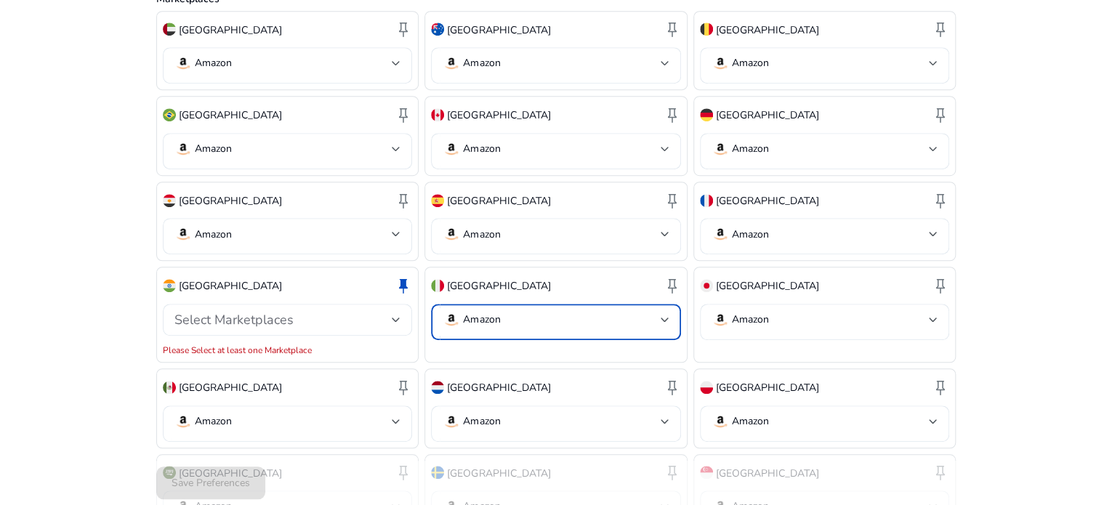
click at [499, 313] on p "Amazon" at bounding box center [481, 319] width 37 height 13
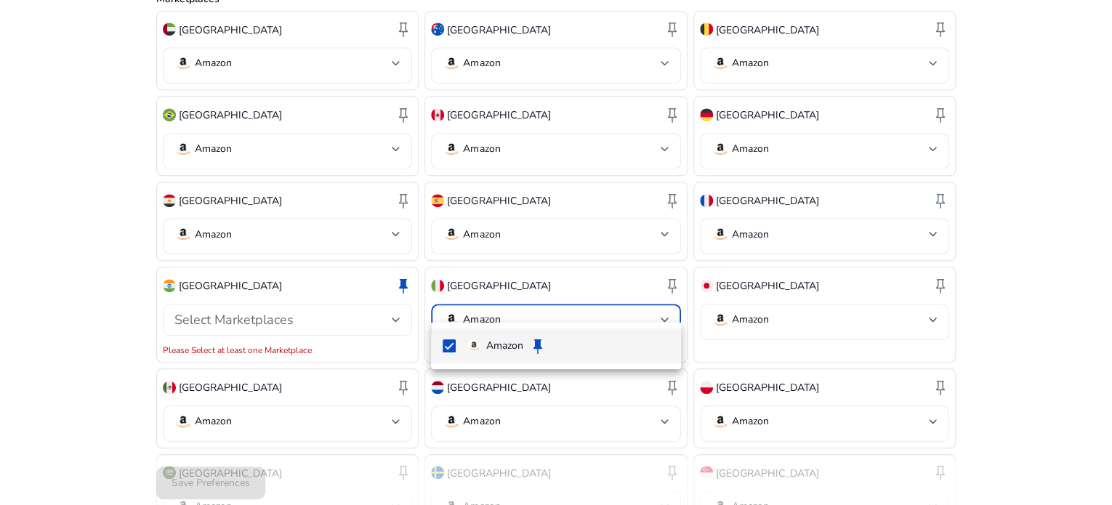
click at [224, 301] on div at bounding box center [556, 252] width 1112 height 505
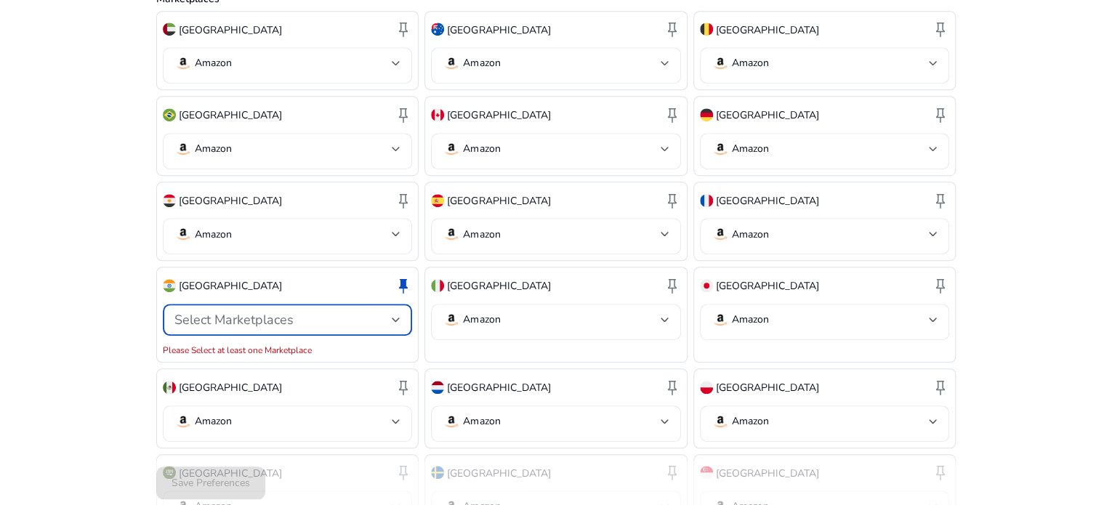
click at [224, 311] on span "Select Marketplaces" at bounding box center [233, 319] width 119 height 17
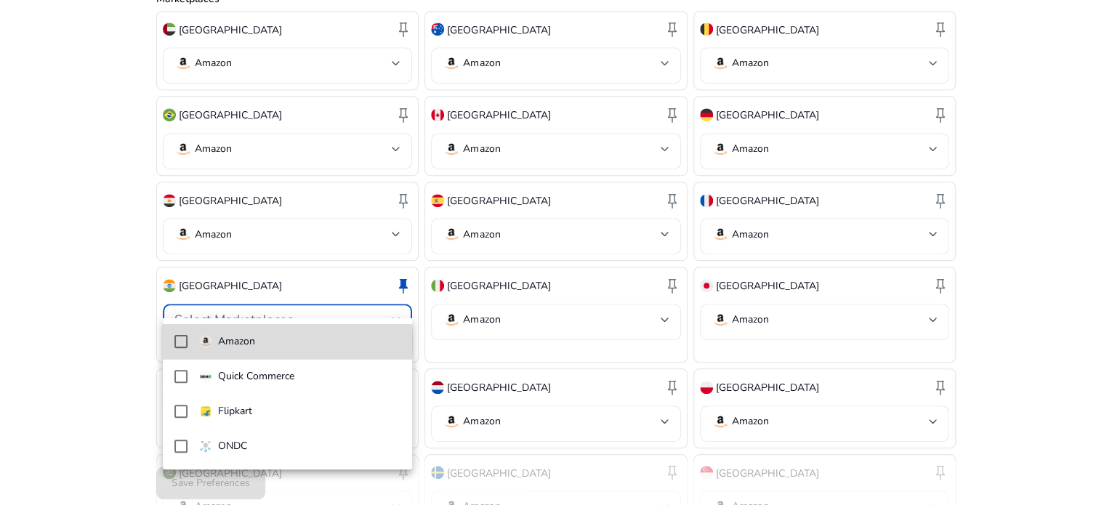
click at [180, 342] on mat-pseudo-checkbox at bounding box center [180, 341] width 13 height 13
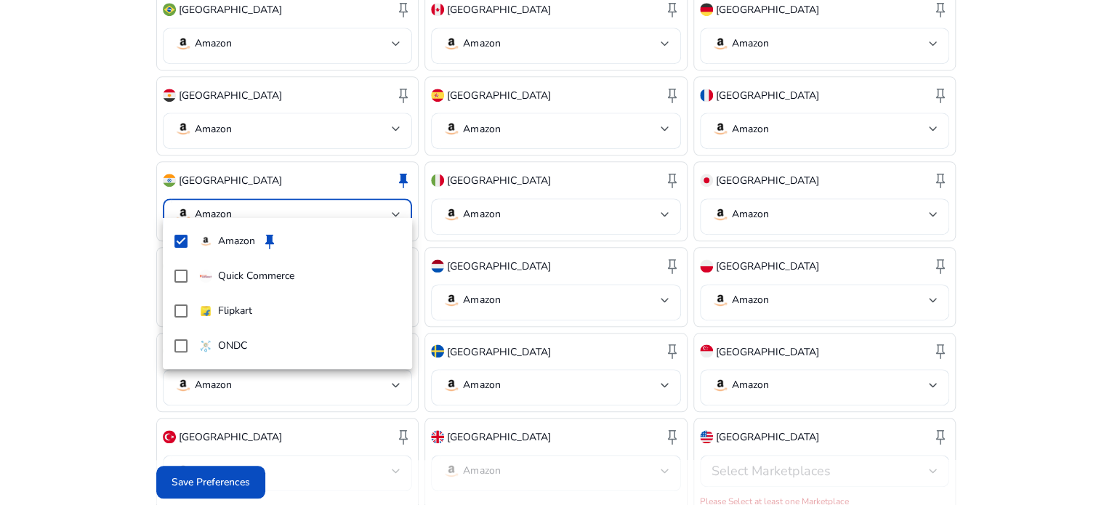
scroll to position [506, 0]
click at [473, 280] on div at bounding box center [556, 252] width 1112 height 505
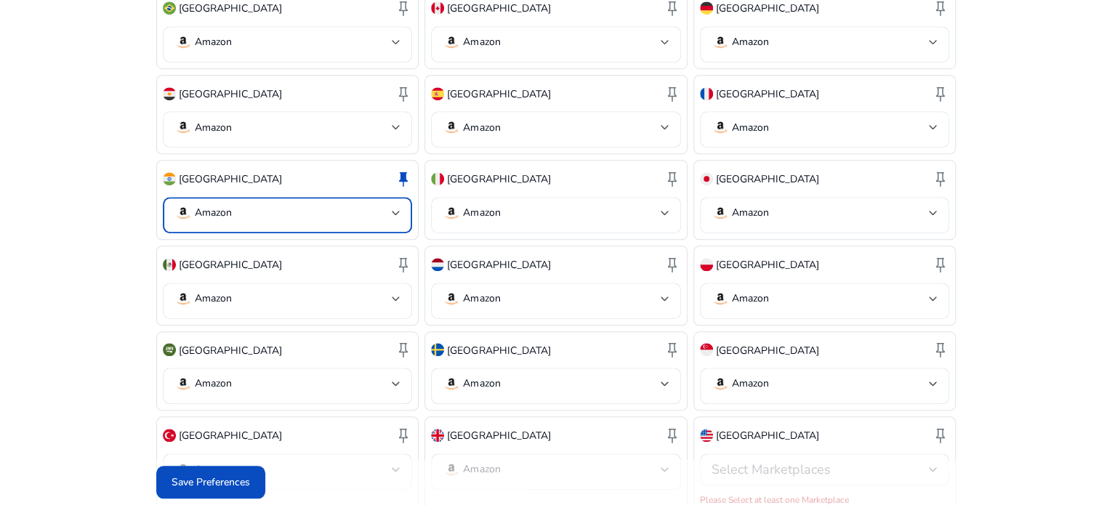
click at [227, 206] on p "Amazon" at bounding box center [213, 212] width 37 height 13
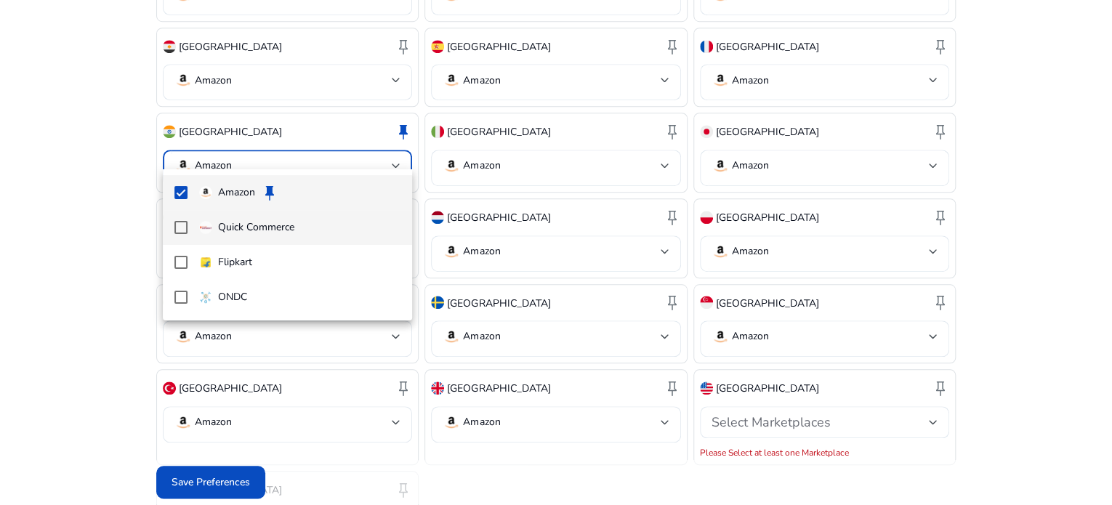
scroll to position [554, 0]
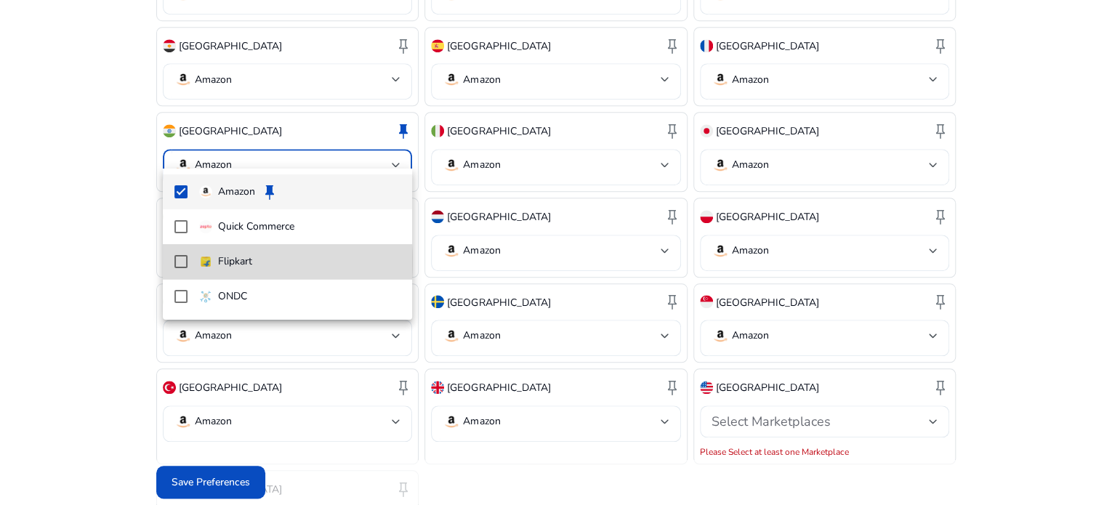
click at [182, 262] on mat-pseudo-checkbox at bounding box center [180, 261] width 13 height 13
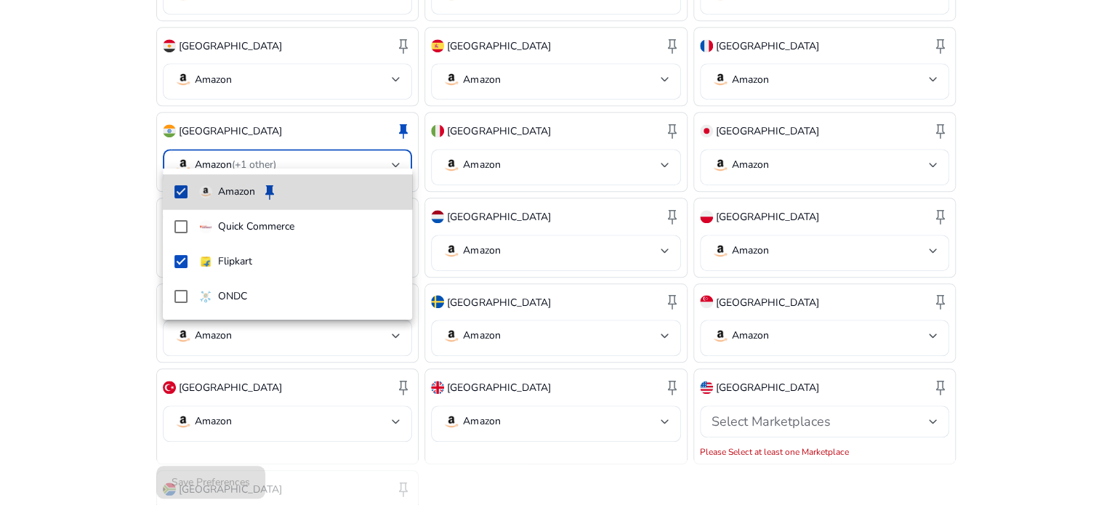
click at [229, 189] on p "Amazon" at bounding box center [236, 192] width 37 height 16
click at [177, 191] on mat-pseudo-checkbox at bounding box center [180, 191] width 13 height 13
click at [282, 191] on button "keep Set Default" at bounding box center [295, 192] width 68 height 26
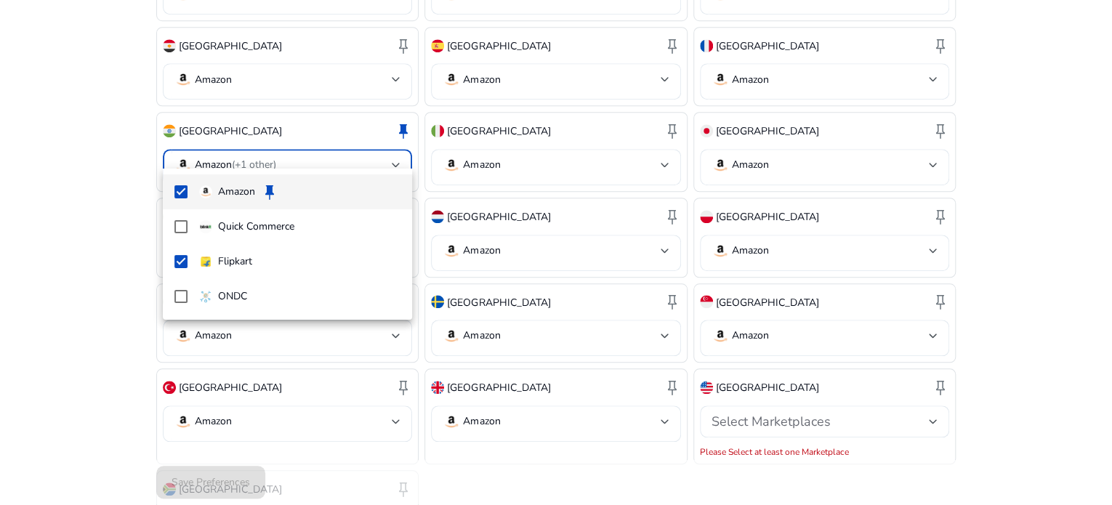
click at [485, 230] on div at bounding box center [556, 252] width 1112 height 505
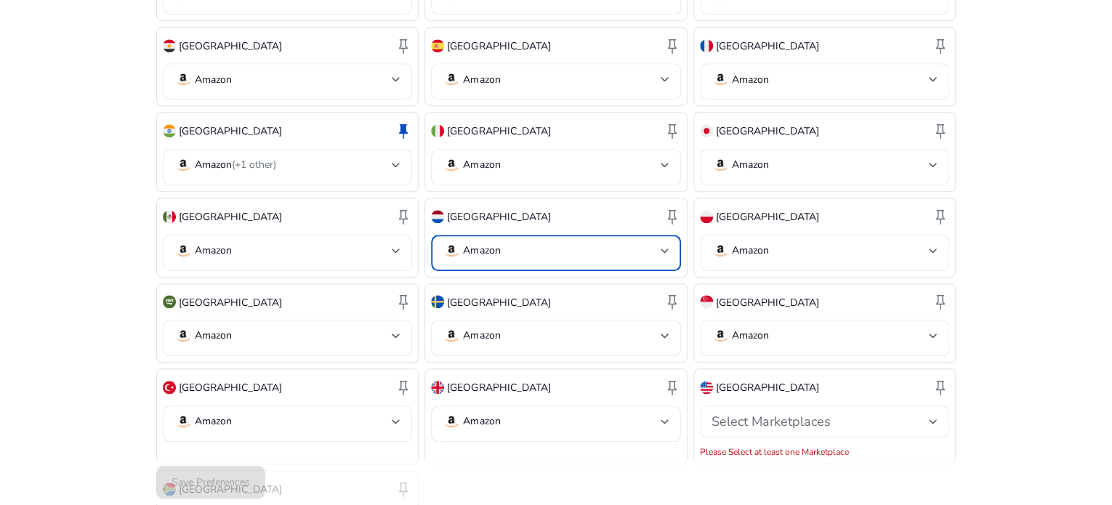
click at [485, 244] on p "Amazon" at bounding box center [481, 250] width 37 height 13
click at [750, 235] on div at bounding box center [556, 252] width 1112 height 505
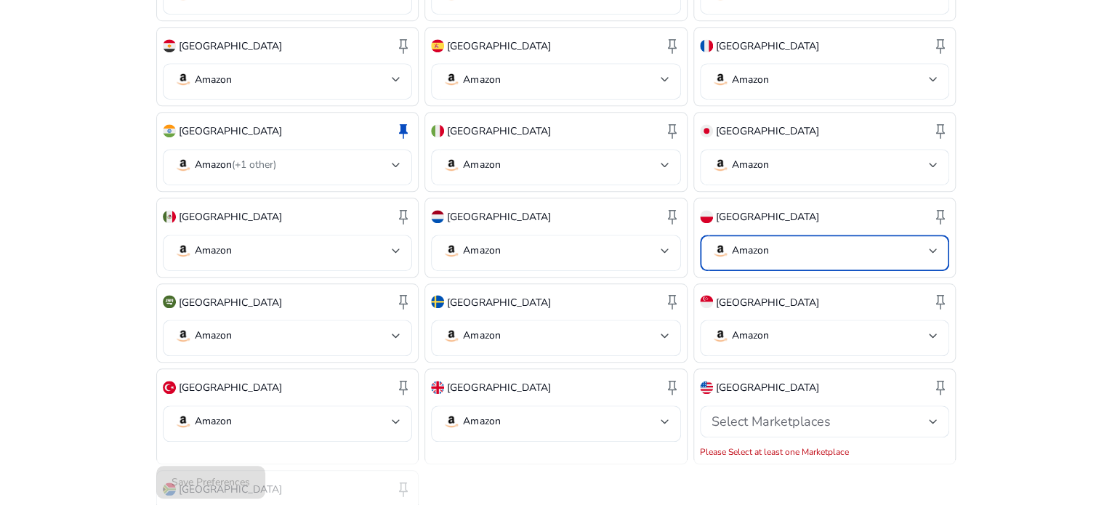
click at [750, 244] on p "Amazon" at bounding box center [750, 250] width 37 height 13
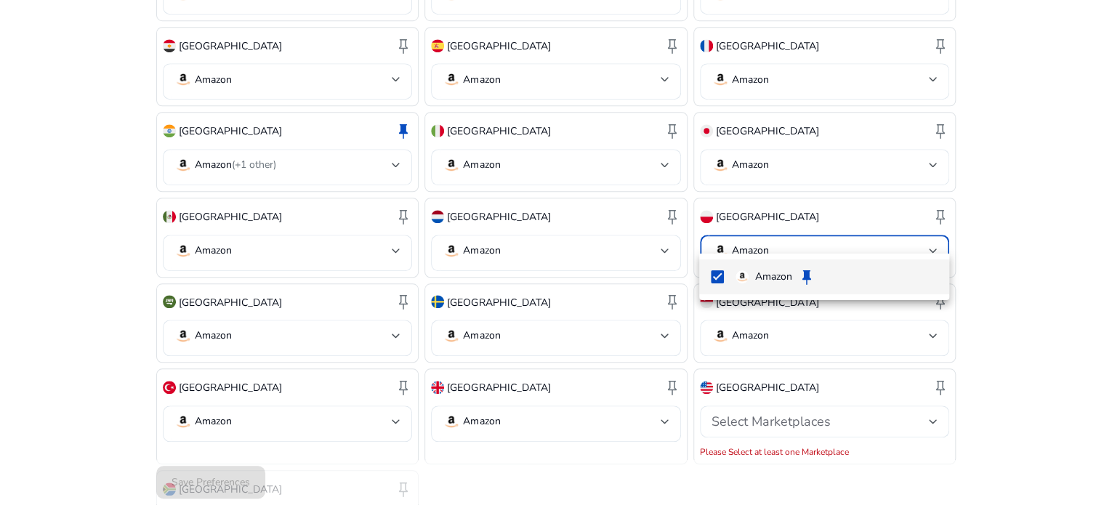
click at [219, 312] on div at bounding box center [556, 252] width 1112 height 505
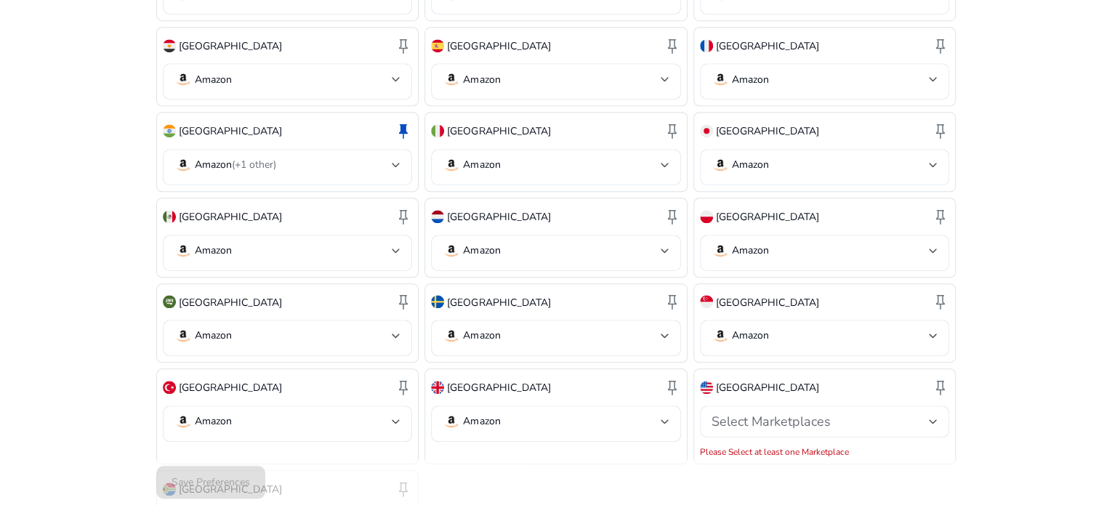
click at [219, 329] on p "Amazon" at bounding box center [213, 335] width 37 height 13
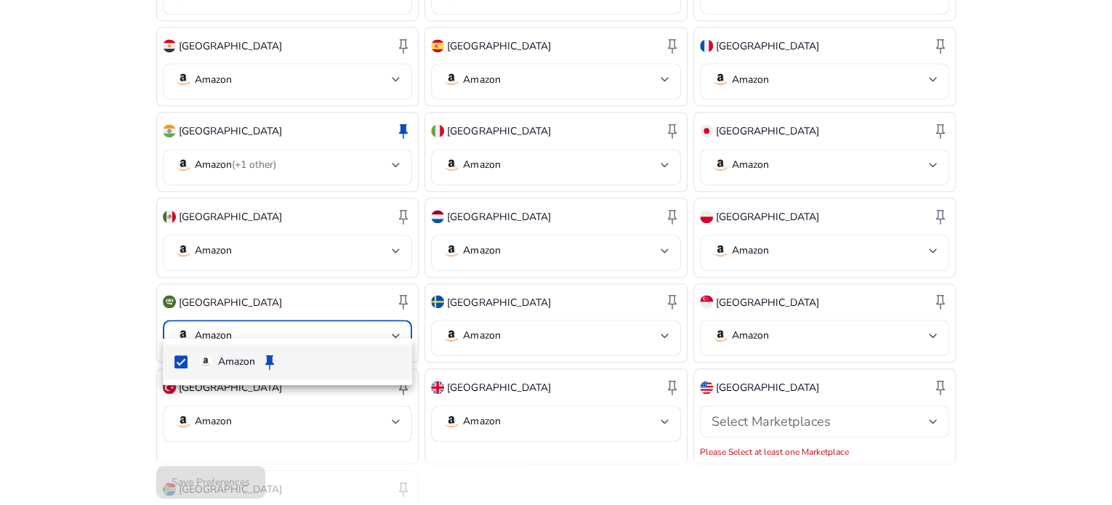
click at [482, 307] on div at bounding box center [556, 252] width 1112 height 505
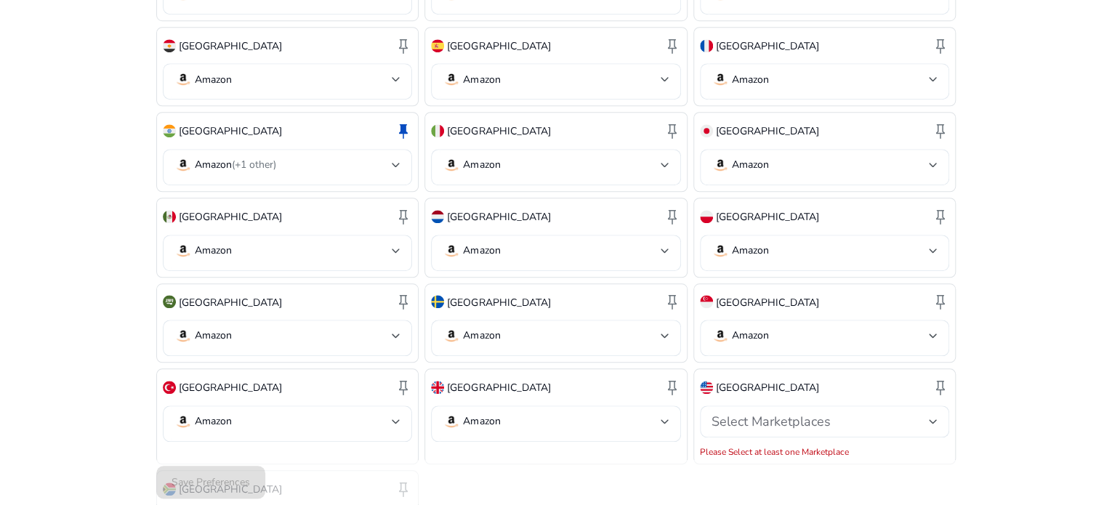
click at [482, 320] on div "Amazon" at bounding box center [555, 338] width 226 height 36
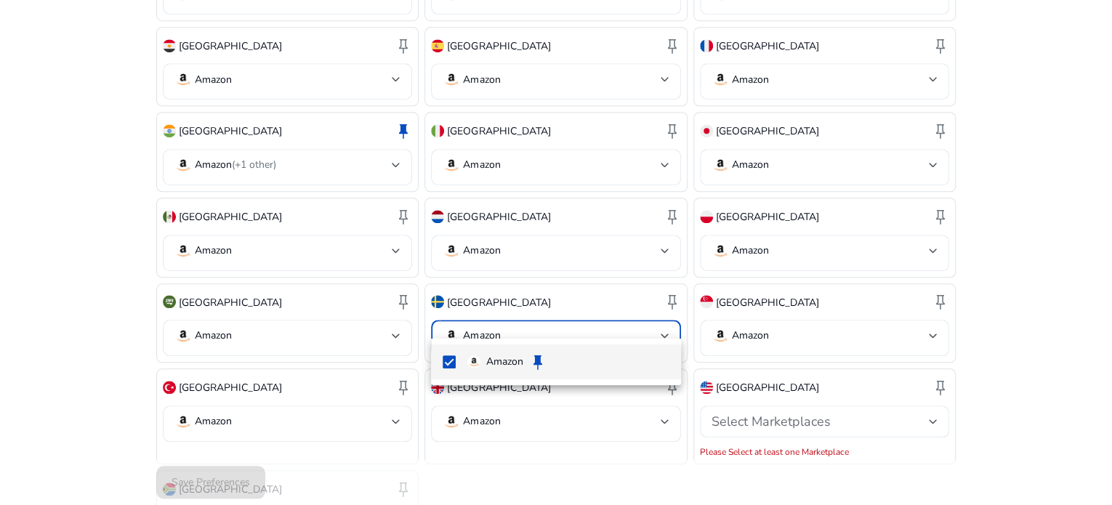
click at [758, 315] on div at bounding box center [556, 252] width 1112 height 505
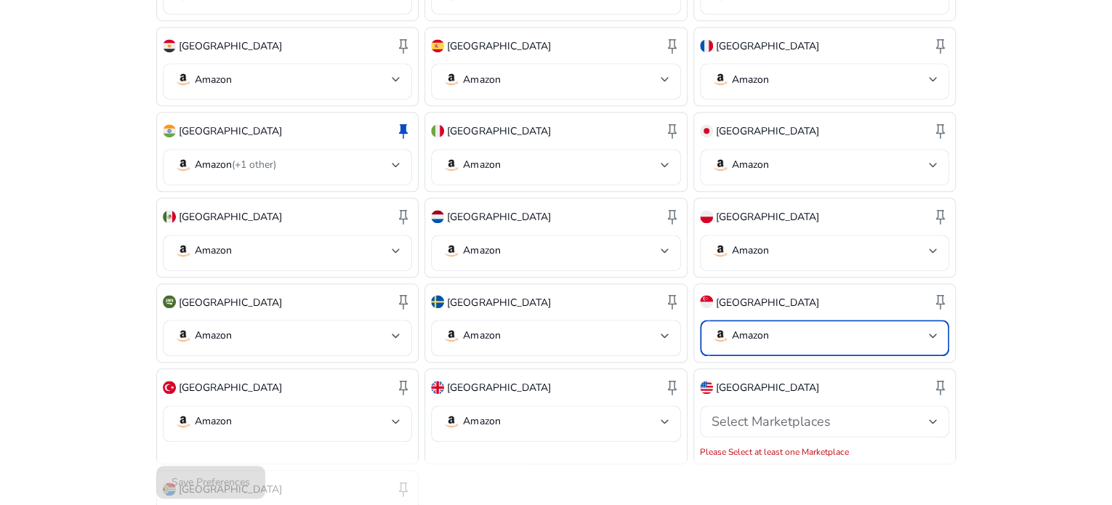
click at [758, 329] on p "Amazon" at bounding box center [750, 335] width 37 height 13
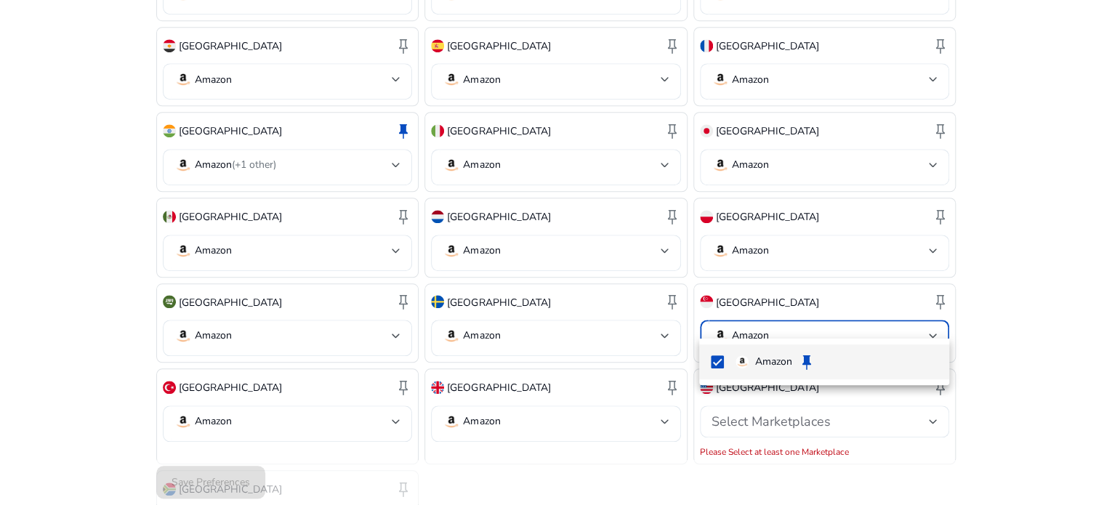
click at [209, 400] on div at bounding box center [556, 252] width 1112 height 505
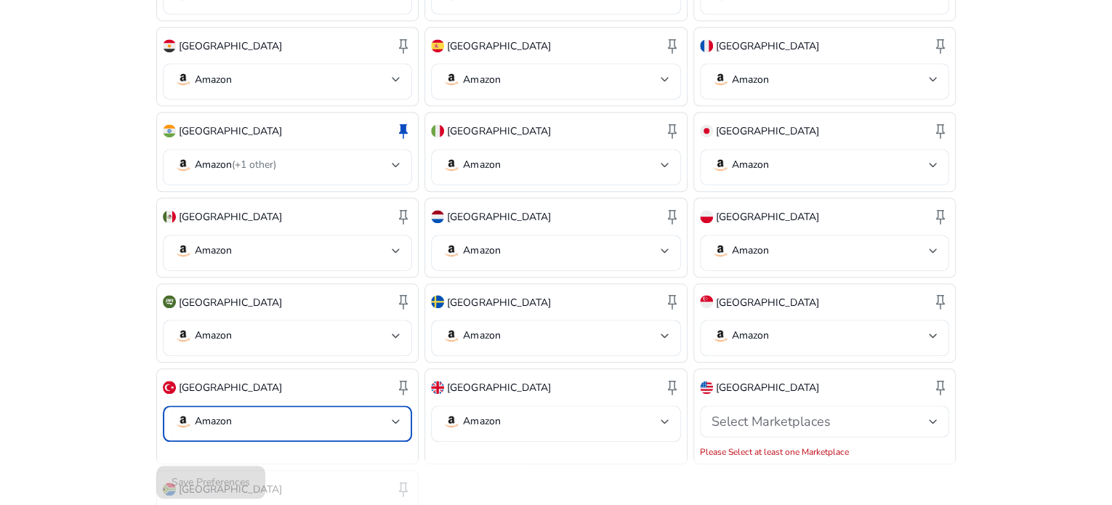
click at [209, 415] on p "Amazon" at bounding box center [213, 421] width 37 height 13
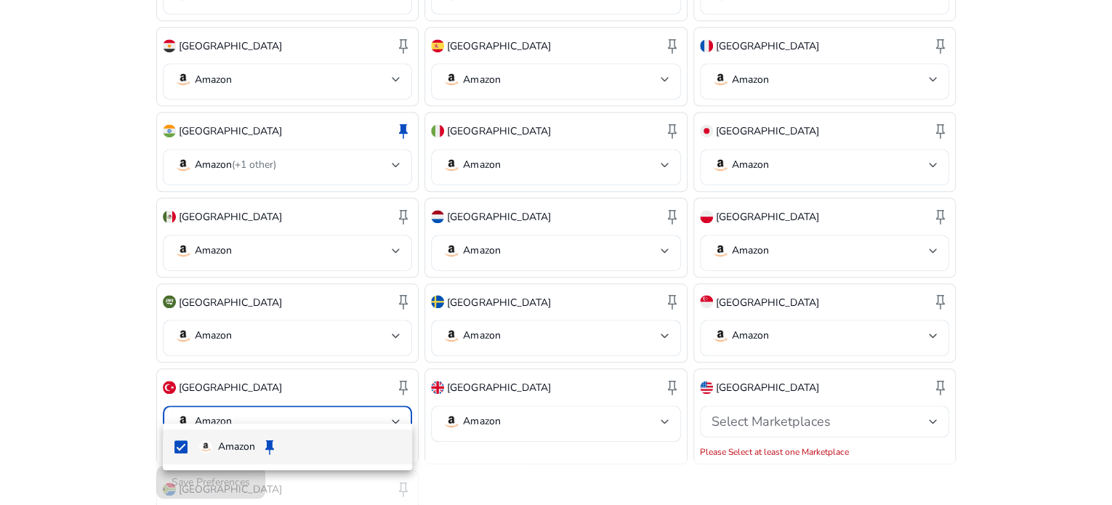
click at [503, 398] on div at bounding box center [556, 252] width 1112 height 505
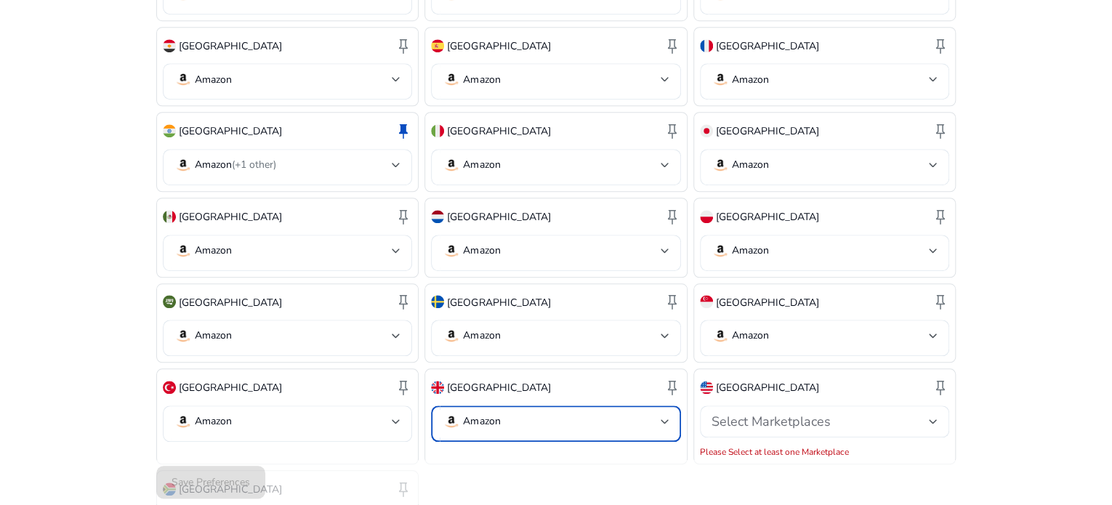
click at [503, 413] on mat-select-trigger "Amazon" at bounding box center [550, 421] width 217 height 17
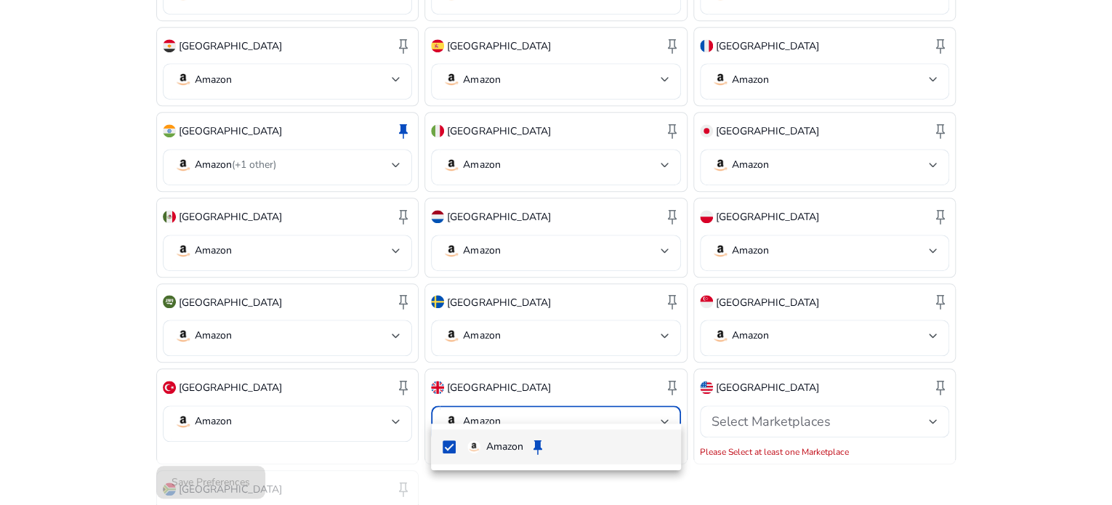
click at [766, 397] on div at bounding box center [556, 252] width 1112 height 505
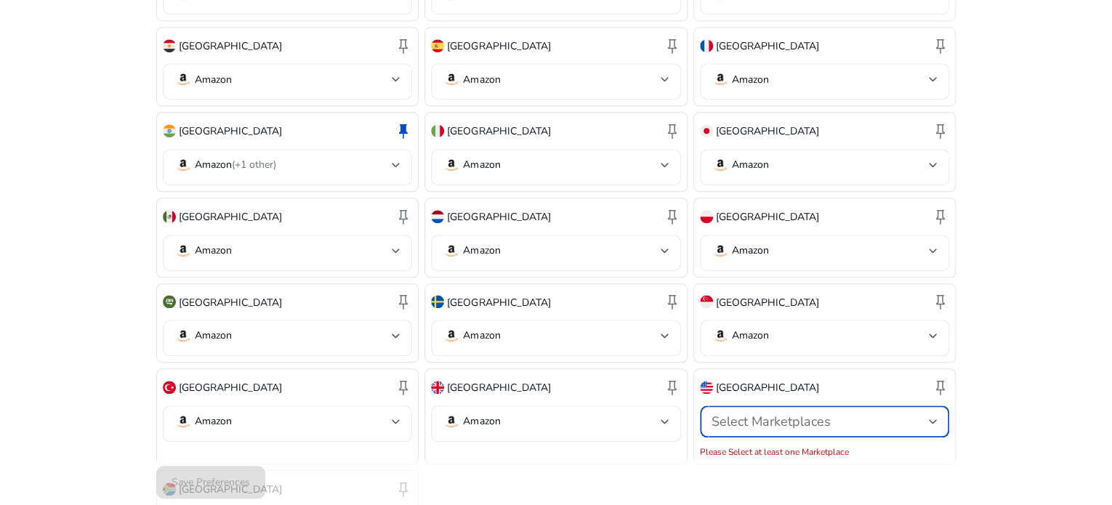
click at [766, 413] on span "Select Marketplaces" at bounding box center [770, 421] width 119 height 17
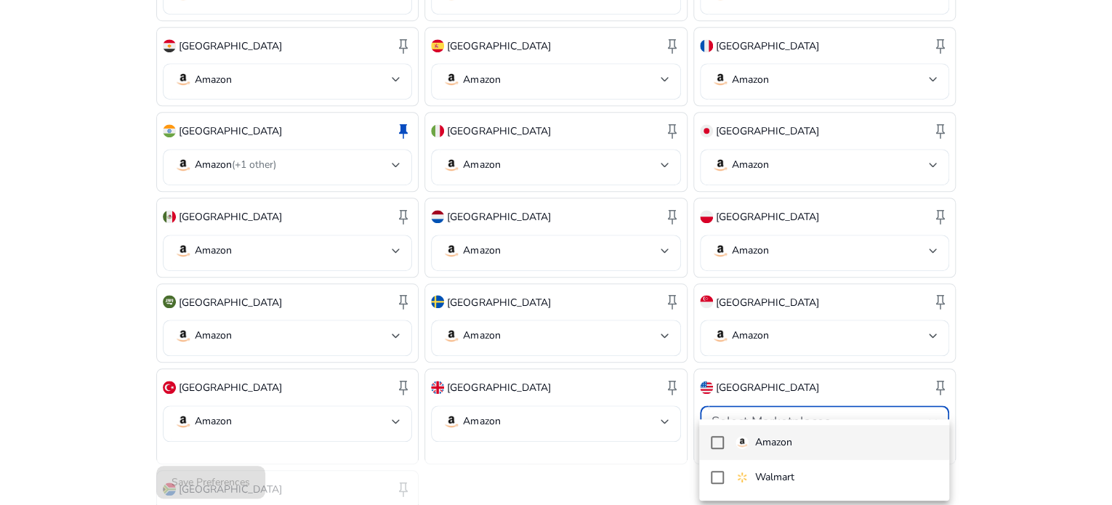
click at [719, 438] on mat-pseudo-checkbox at bounding box center [717, 442] width 13 height 13
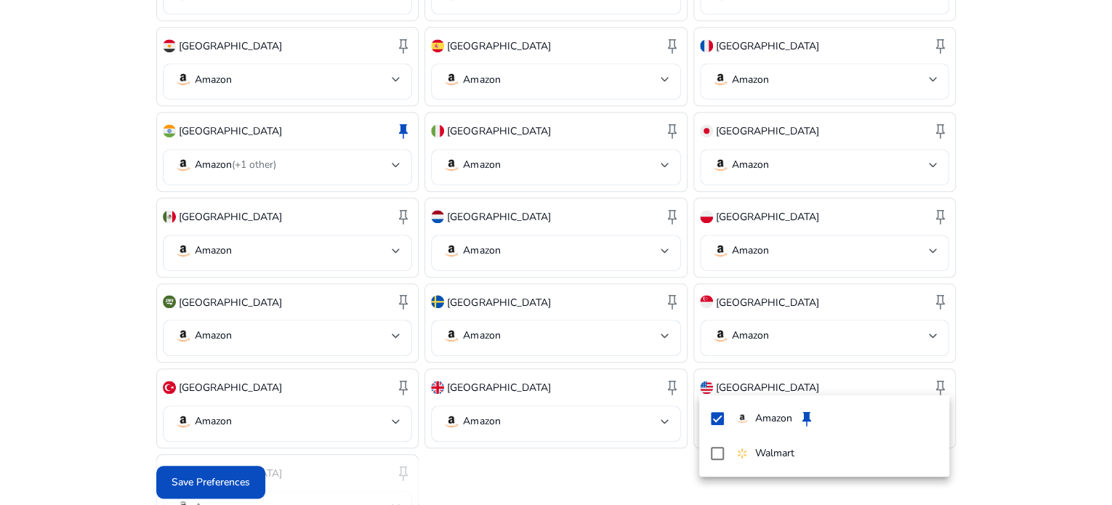
scroll to position [620, 0]
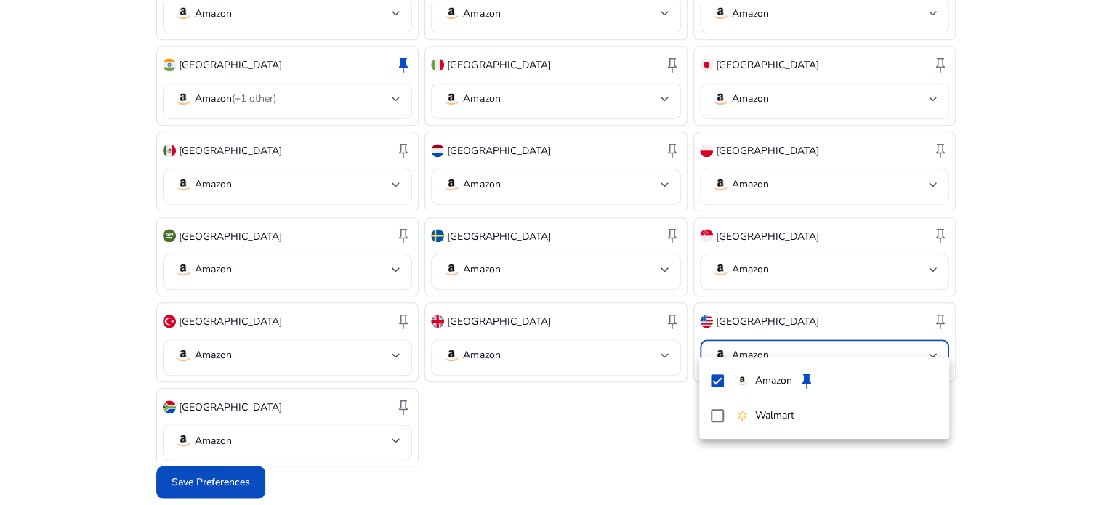
click at [1039, 348] on div at bounding box center [556, 252] width 1112 height 505
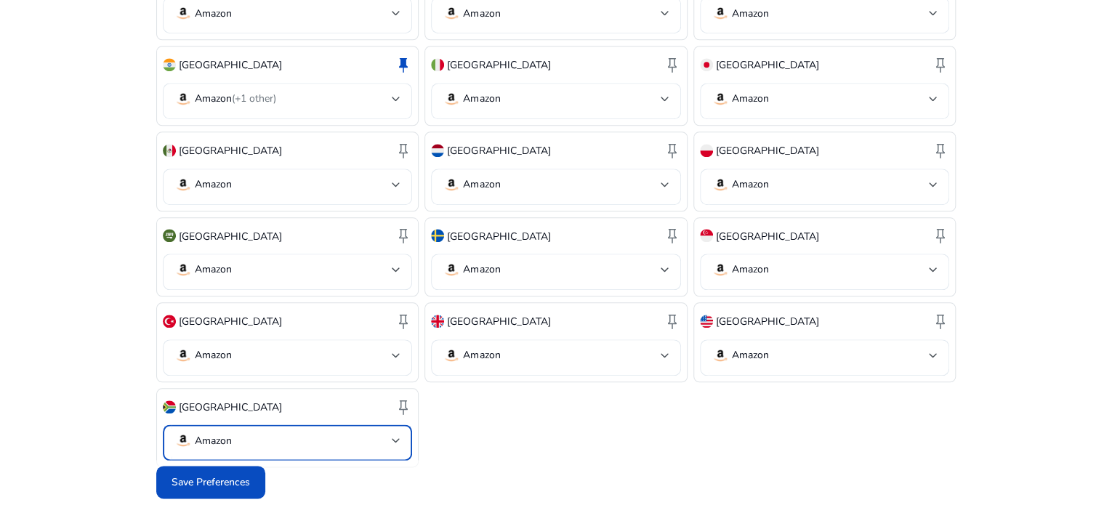
click at [388, 432] on mat-select-trigger "Amazon" at bounding box center [282, 440] width 217 height 17
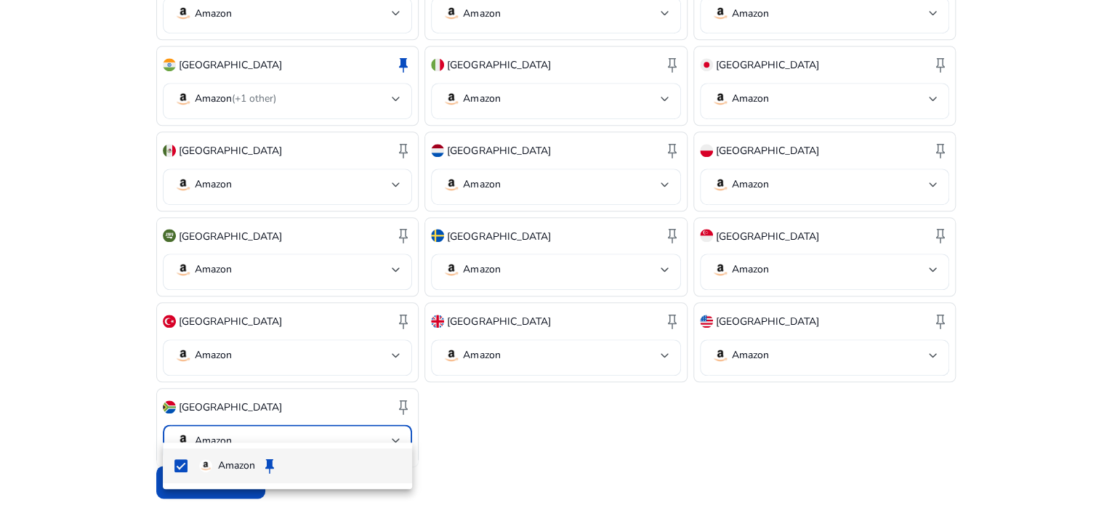
click at [626, 405] on div at bounding box center [556, 252] width 1112 height 505
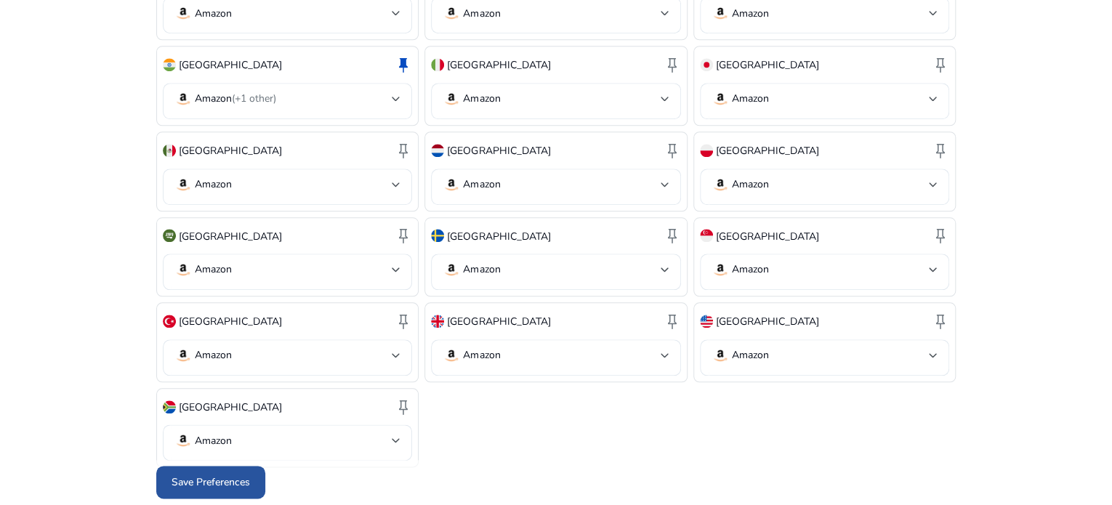
click at [201, 478] on span "Save Preferences" at bounding box center [210, 482] width 78 height 15
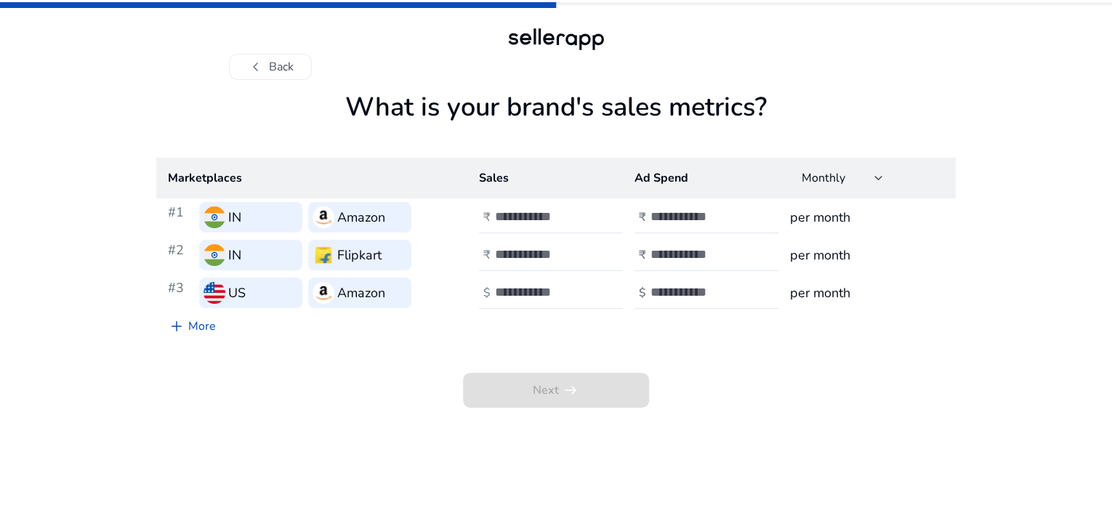
scroll to position [0, 0]
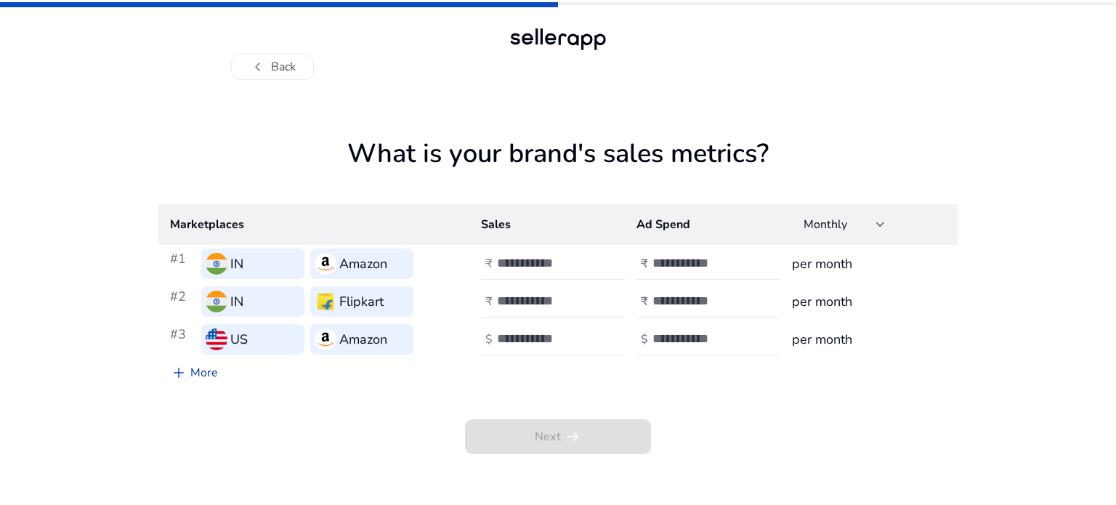
click at [189, 375] on link "add More" at bounding box center [193, 372] width 71 height 29
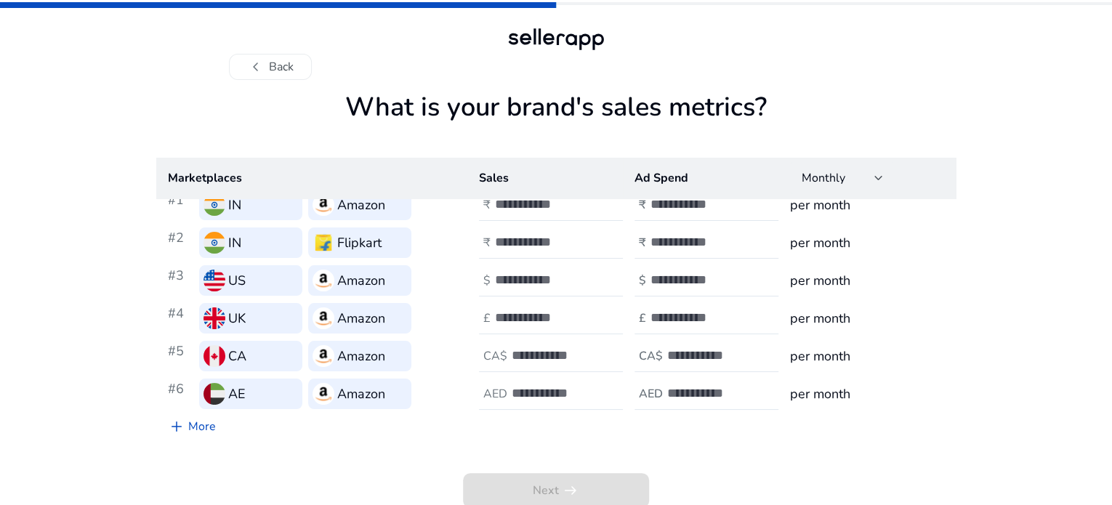
scroll to position [49, 0]
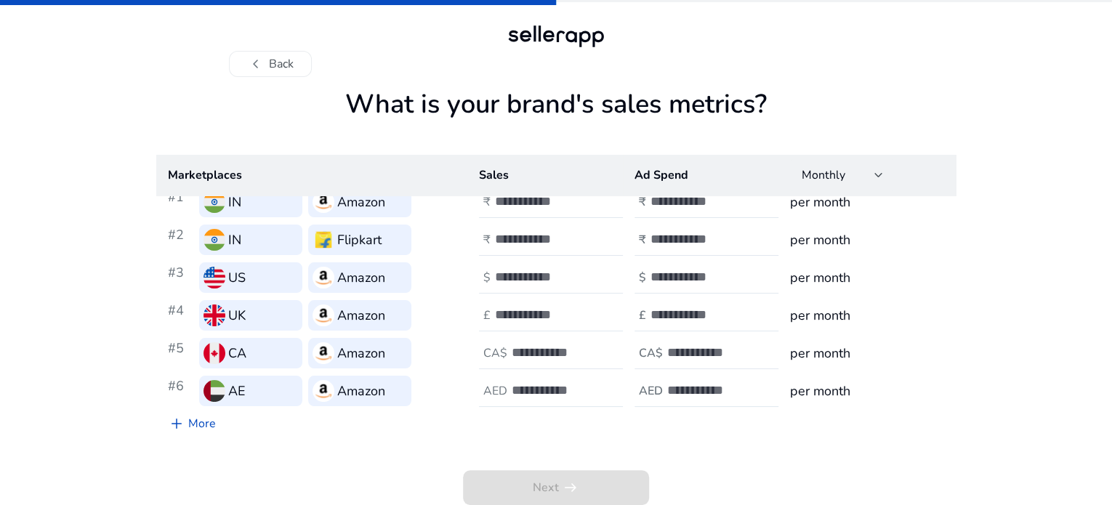
click at [790, 203] on h3 "per month" at bounding box center [867, 202] width 154 height 20
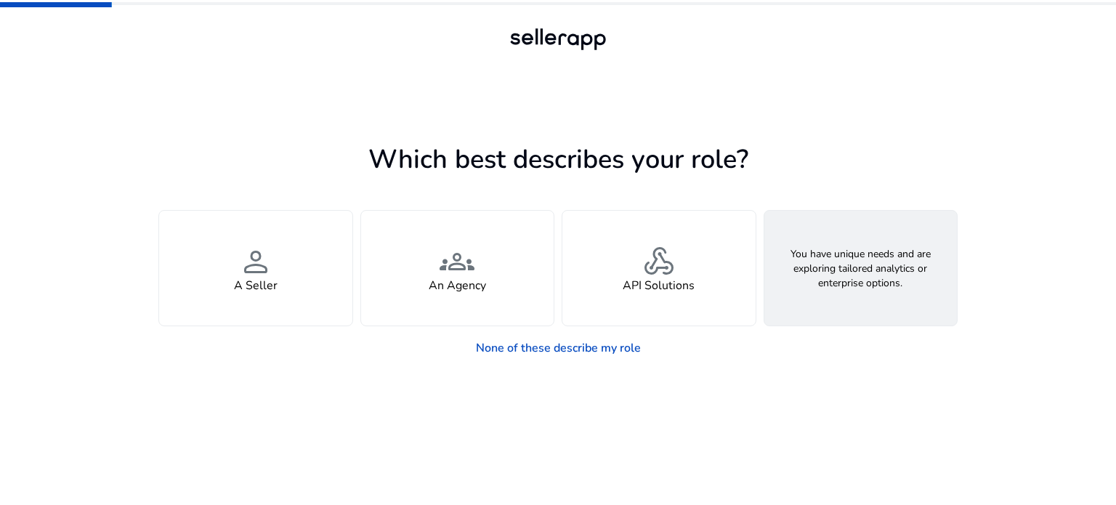
click at [848, 286] on h4 "Looking for Custom Solutions" at bounding box center [860, 286] width 156 height 14
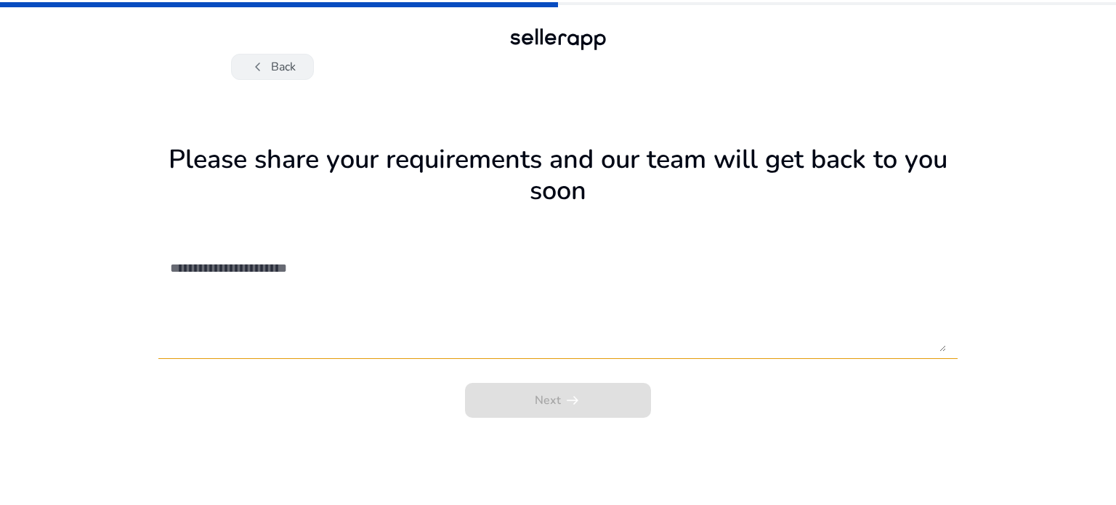
click at [249, 63] on span "chevron_left" at bounding box center [257, 66] width 17 height 17
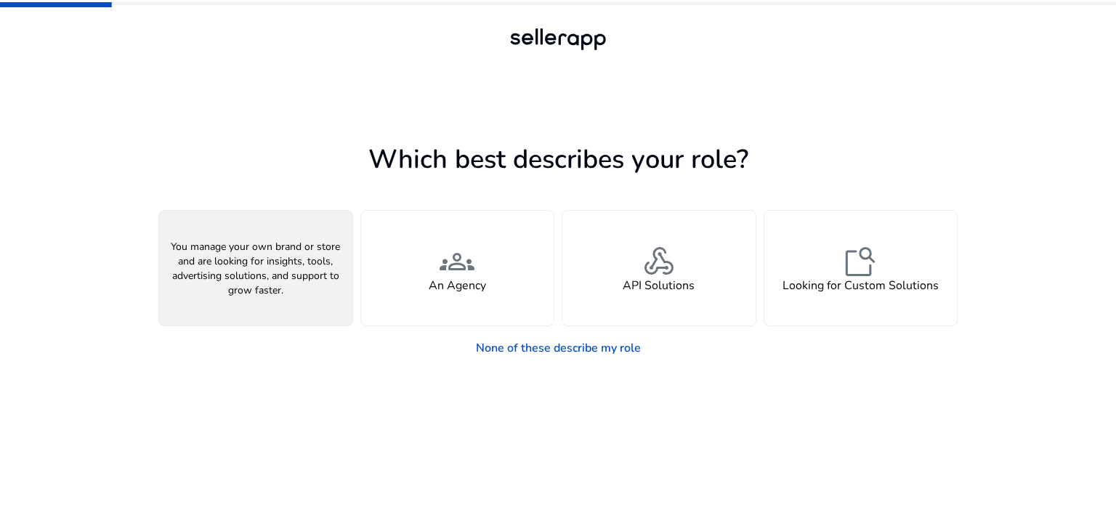
click at [227, 283] on div "person A Seller" at bounding box center [255, 268] width 193 height 115
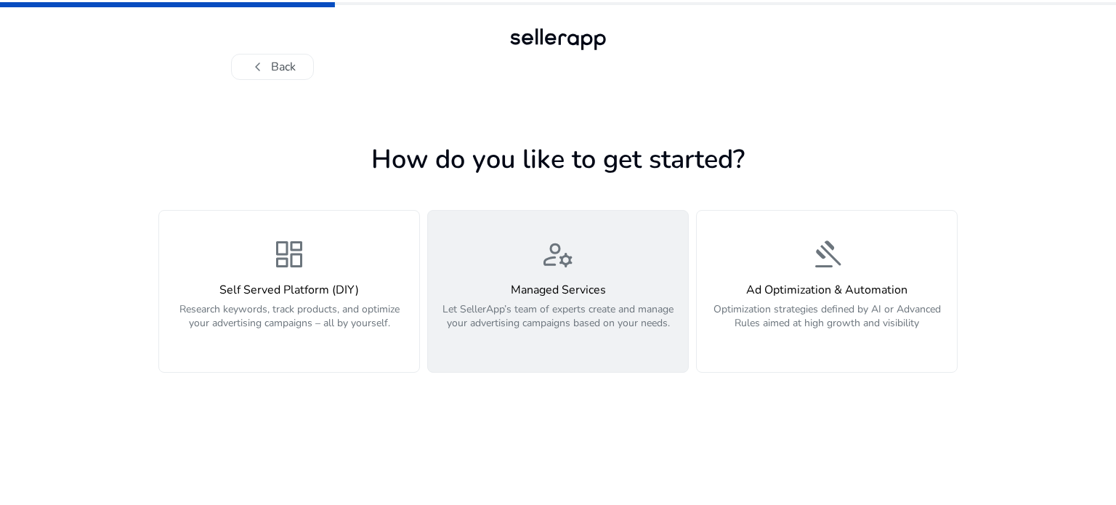
click at [553, 297] on h4 "Managed Services" at bounding box center [558, 290] width 243 height 14
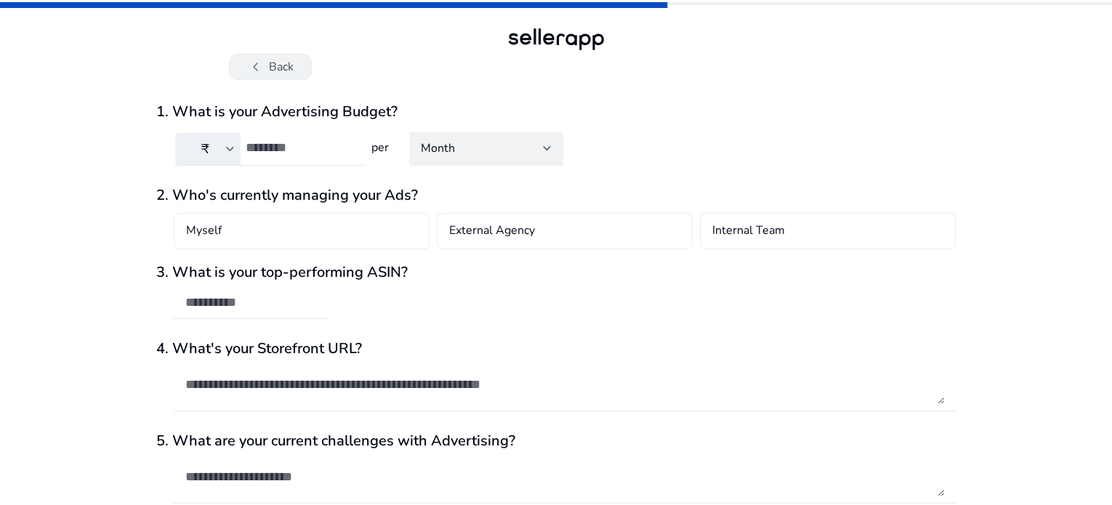
click at [267, 69] on button "chevron_left Back" at bounding box center [270, 67] width 83 height 26
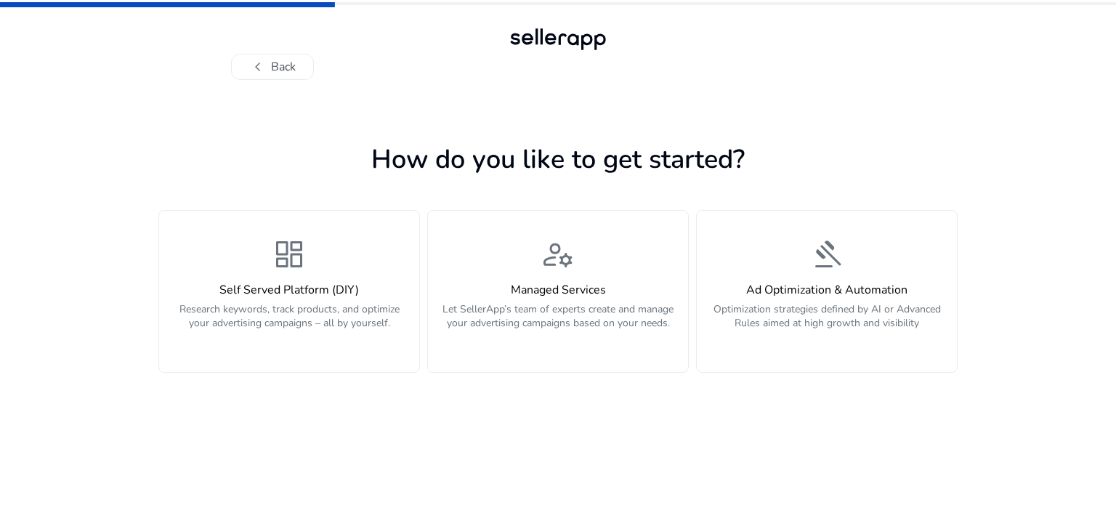
click at [761, 10] on div "chevron_left Back" at bounding box center [558, 40] width 1116 height 80
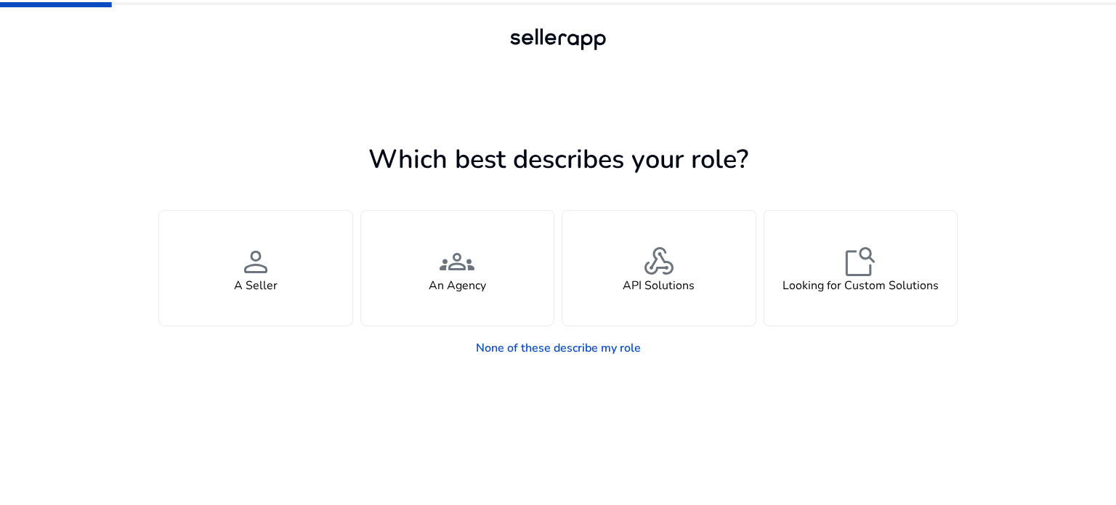
click at [128, 6] on mat-progress-bar at bounding box center [558, 3] width 1116 height 7
